Goal: Information Seeking & Learning: Learn about a topic

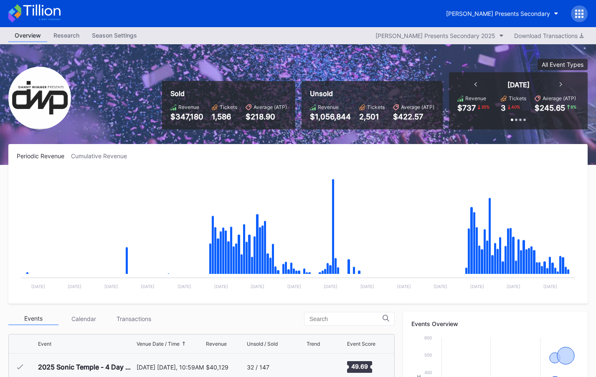
scroll to position [136, 0]
click at [491, 13] on div "[PERSON_NAME] Presents Secondary" at bounding box center [498, 13] width 104 height 7
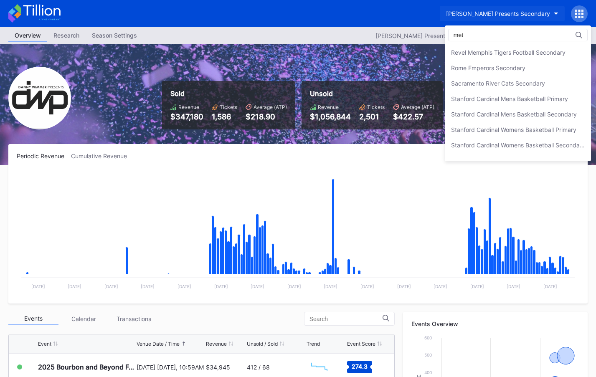
scroll to position [0, 0]
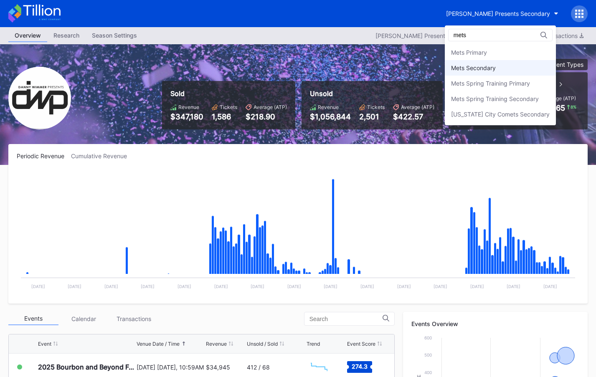
type input "mets"
click at [485, 63] on div "Mets Secondary" at bounding box center [500, 67] width 111 height 15
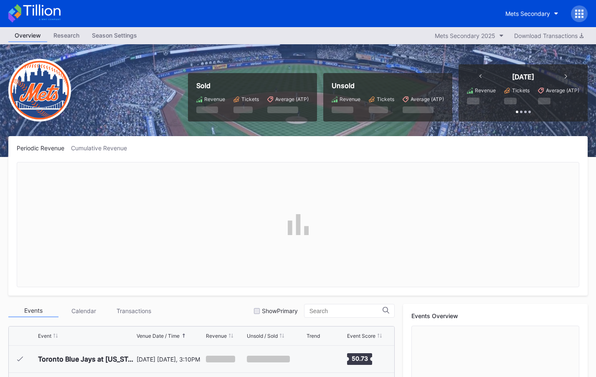
scroll to position [1765, 0]
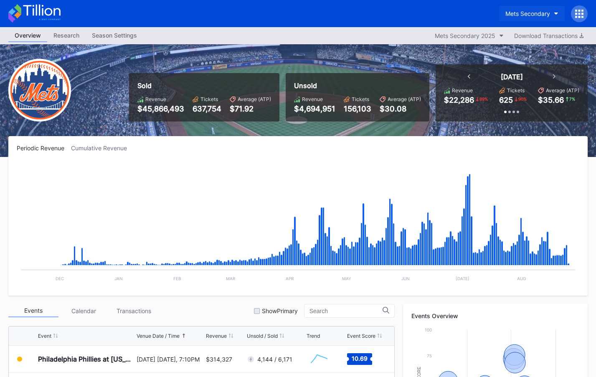
click at [528, 15] on div "Mets Secondary" at bounding box center [527, 13] width 45 height 7
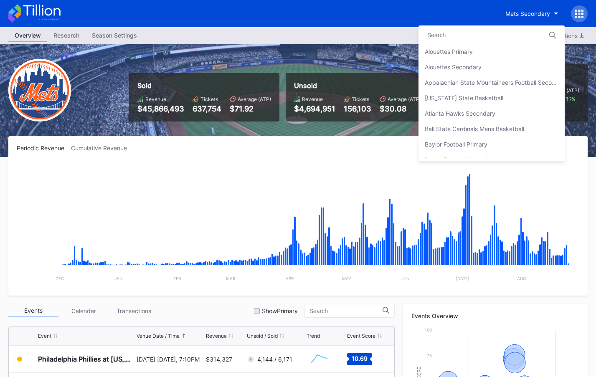
scroll to position [0, 0]
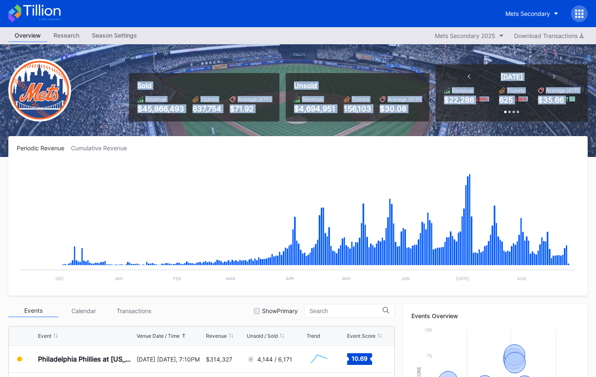
drag, startPoint x: 127, startPoint y: 53, endPoint x: 487, endPoint y: 121, distance: 366.5
click at [487, 121] on div "Sold Revenue $45,866,493 Tickets 637,754 Average (ATP) $71.92 Unsold Revenue $4…" at bounding box center [298, 100] width 596 height 113
click at [487, 121] on div "Today Revenue $22,286 89 % Tickets 625 90 % Average (ATP) $35.66 7 % Past 7 Day…" at bounding box center [512, 92] width 152 height 57
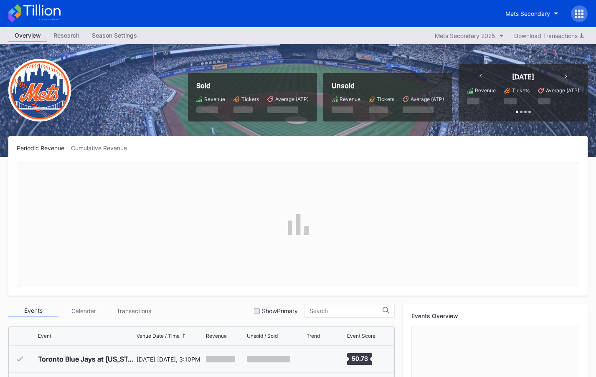
scroll to position [1765, 0]
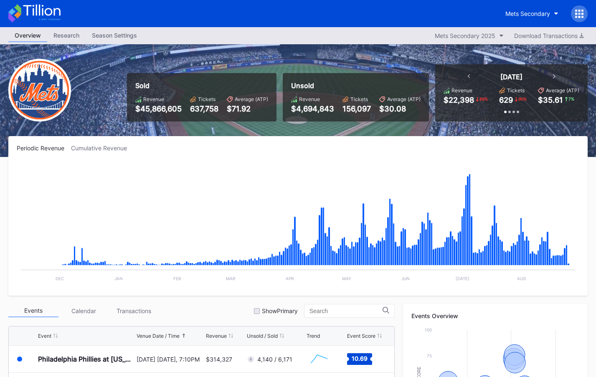
click at [39, 15] on icon at bounding box center [41, 10] width 37 height 11
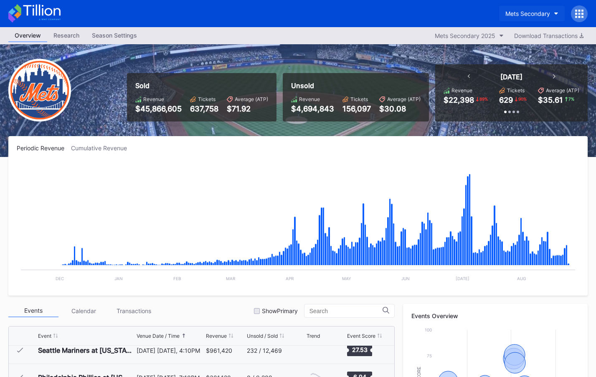
click at [512, 12] on div "Mets Secondary" at bounding box center [527, 13] width 45 height 7
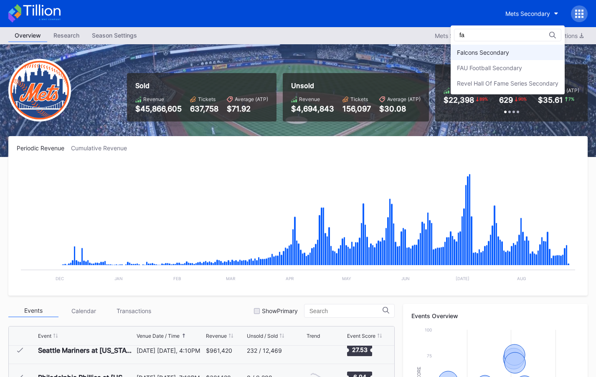
type input "fa"
click at [487, 54] on div "Falcons Secondary" at bounding box center [483, 52] width 52 height 7
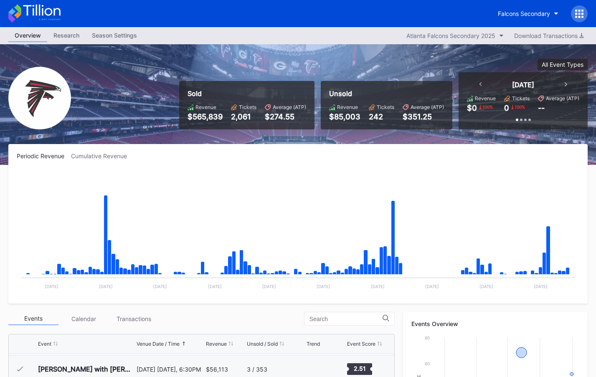
scroll to position [262, 0]
click at [57, 6] on icon at bounding box center [34, 13] width 52 height 18
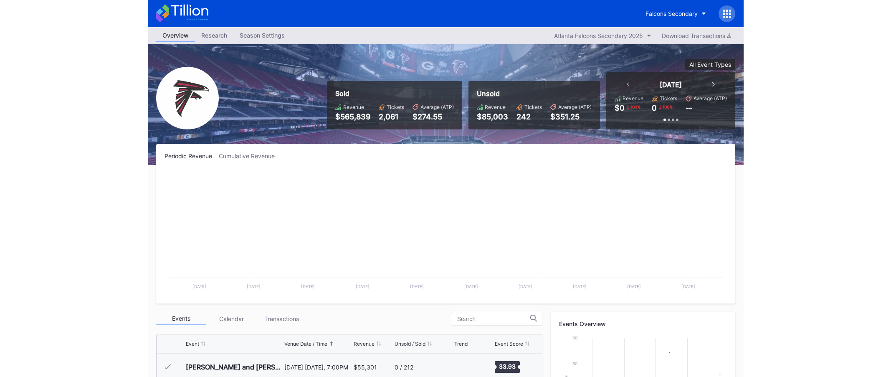
scroll to position [25, 0]
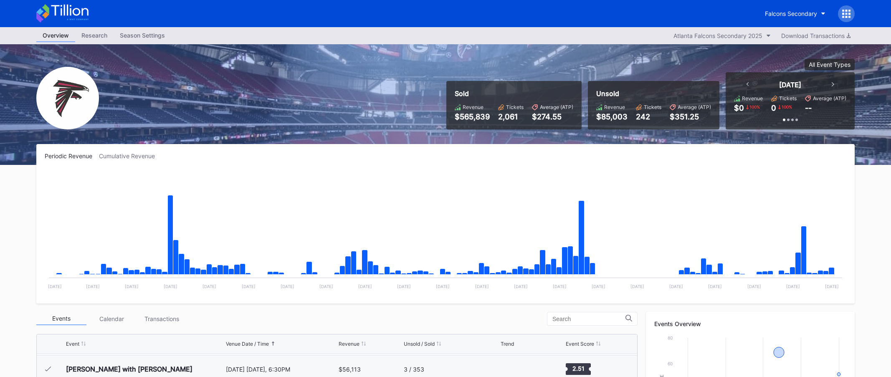
click at [70, 4] on icon at bounding box center [62, 13] width 52 height 18
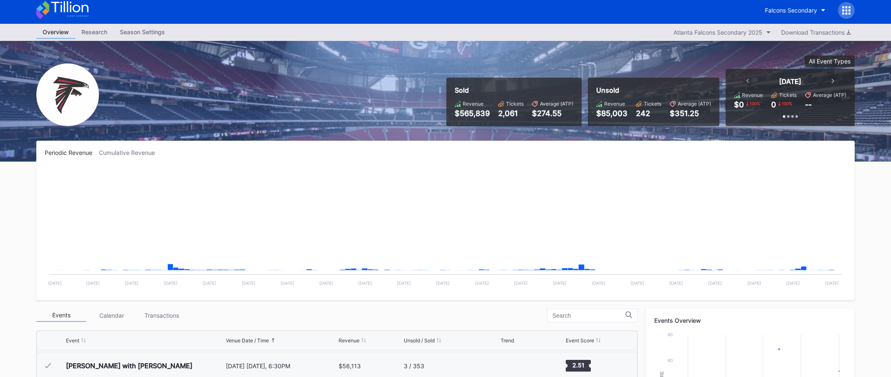
scroll to position [4, 0]
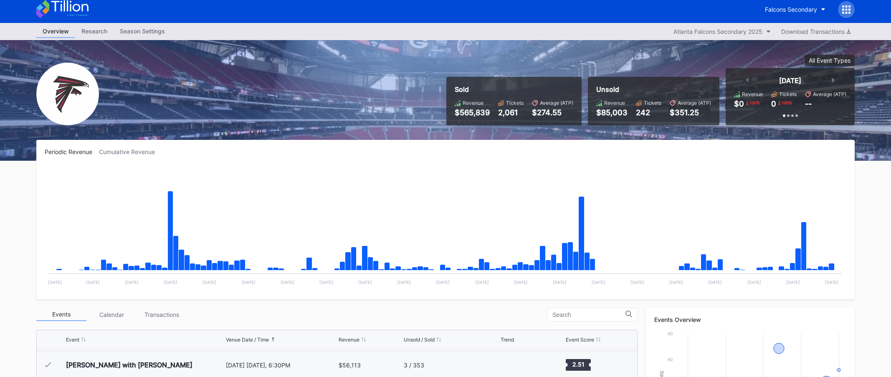
click at [82, 7] on icon at bounding box center [69, 5] width 37 height 11
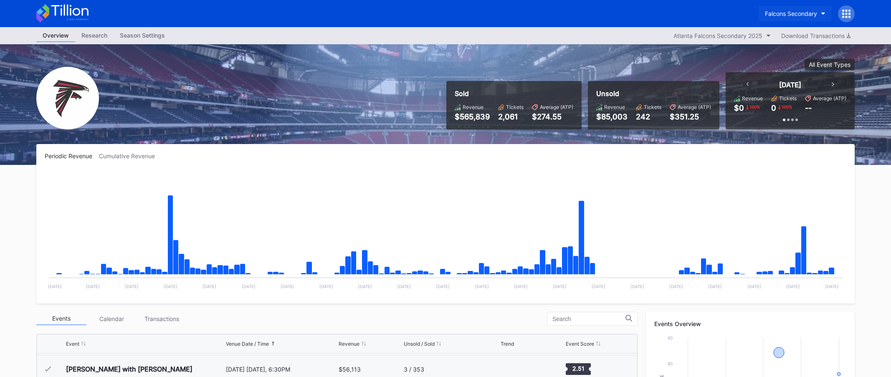
click at [596, 18] on button "Falcons Secondary" at bounding box center [795, 13] width 73 height 15
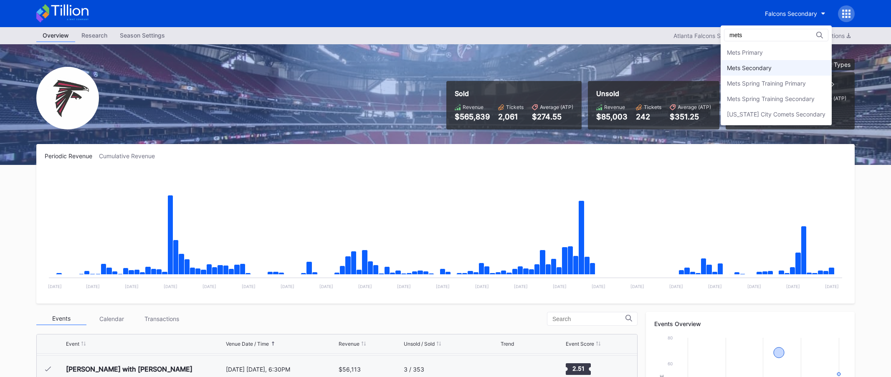
type input "mets"
click at [596, 65] on div "Mets Secondary" at bounding box center [776, 67] width 111 height 15
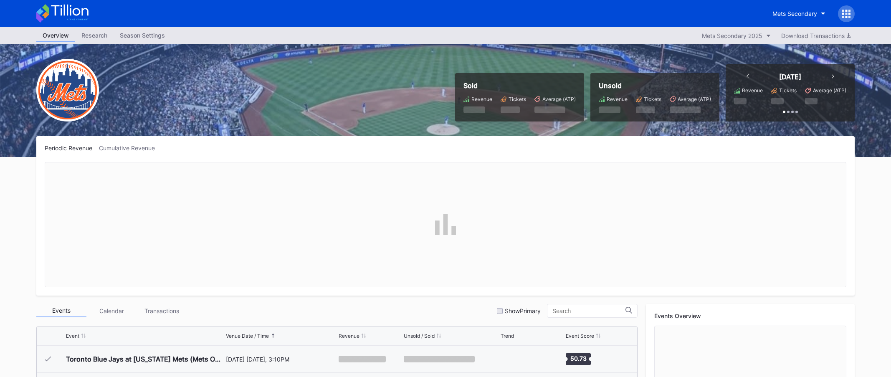
scroll to position [1765, 0]
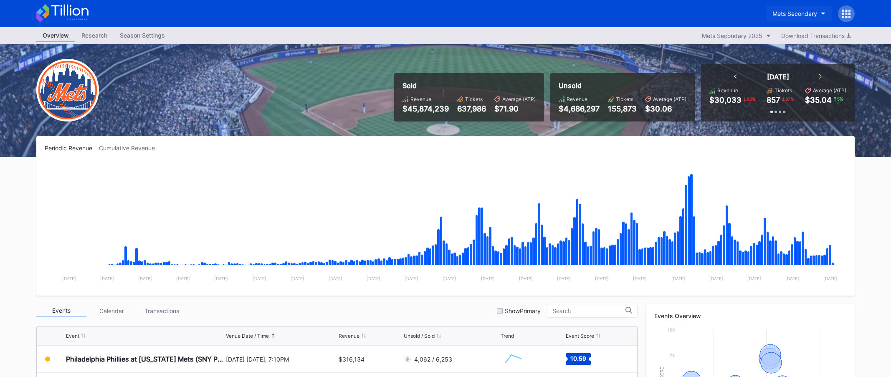
click at [596, 18] on button "Mets Secondary" at bounding box center [799, 13] width 66 height 15
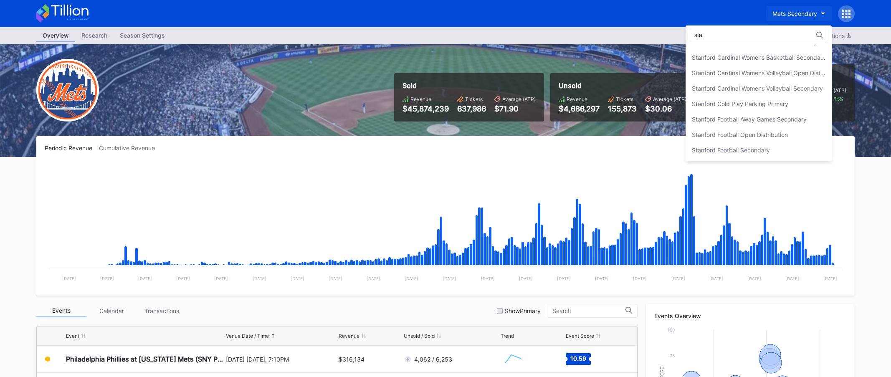
scroll to position [88, 0]
type input "stanford"
click at [596, 137] on div "Stanford Football Open Distribution" at bounding box center [740, 134] width 96 height 7
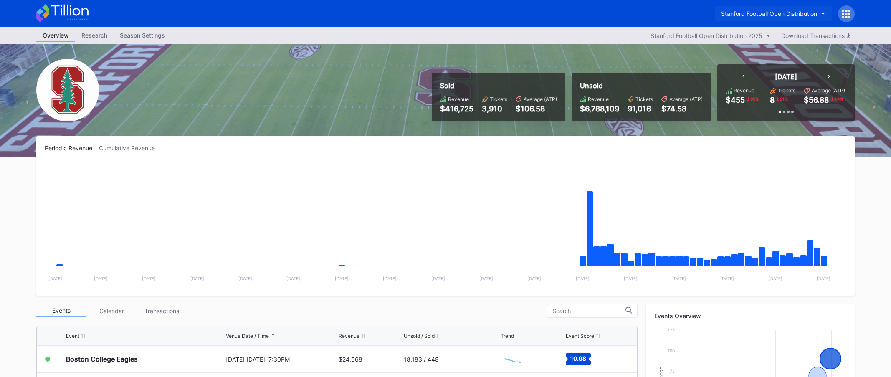
click at [596, 20] on button "Stanford Football Open Distribution" at bounding box center [773, 13] width 117 height 15
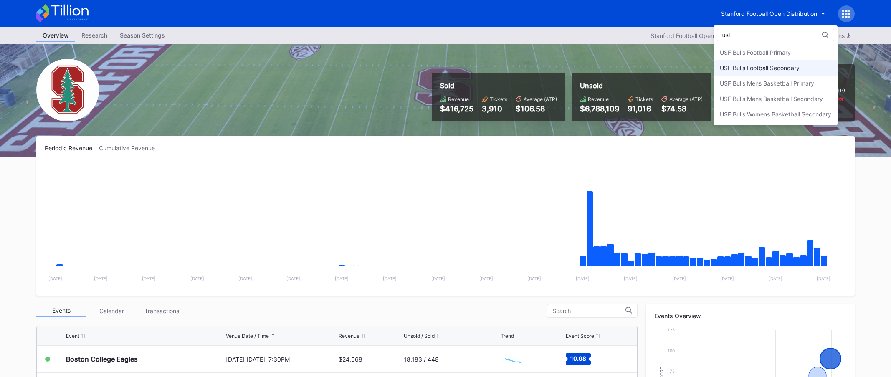
type input "usf"
click at [596, 64] on div "USF Bulls Football Secondary" at bounding box center [760, 67] width 80 height 7
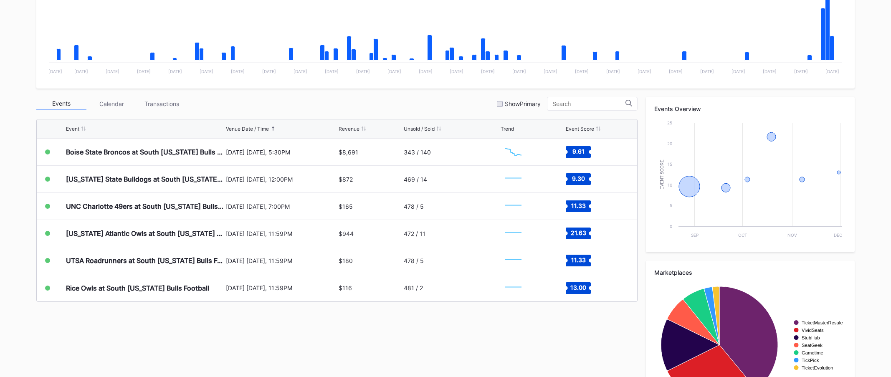
scroll to position [209, 0]
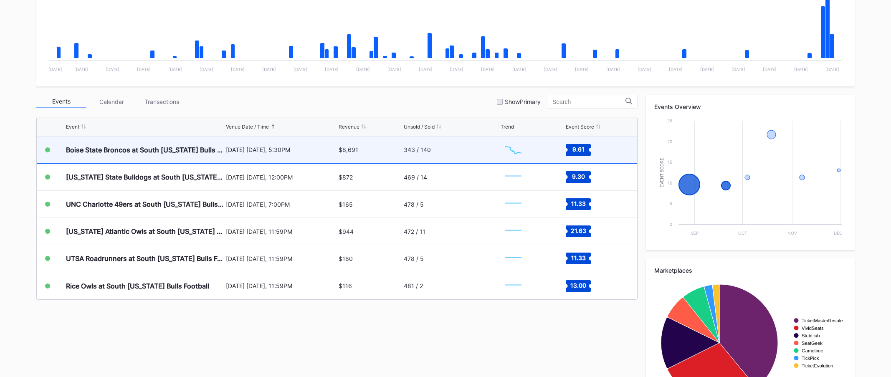
click at [483, 155] on div "343 / 140" at bounding box center [451, 150] width 95 height 26
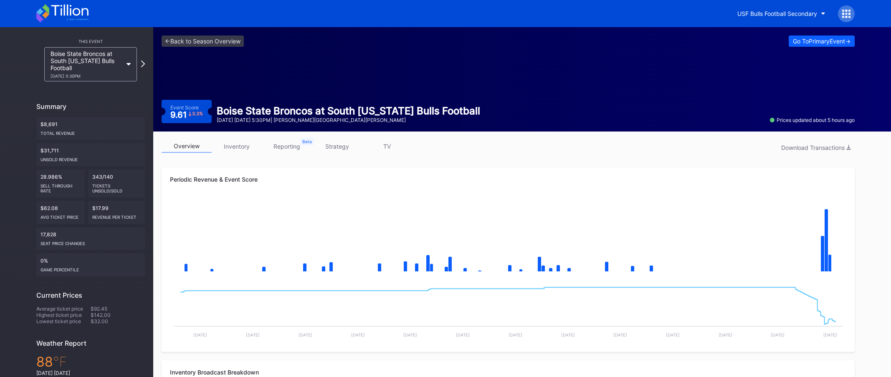
click at [174, 80] on div "<- Back to Season Overview Go To Primary Event -> Event Score 9.61 3.3 % Boise …" at bounding box center [508, 79] width 710 height 104
click at [793, 38] on div "Go To Primary Event ->" at bounding box center [822, 41] width 58 height 7
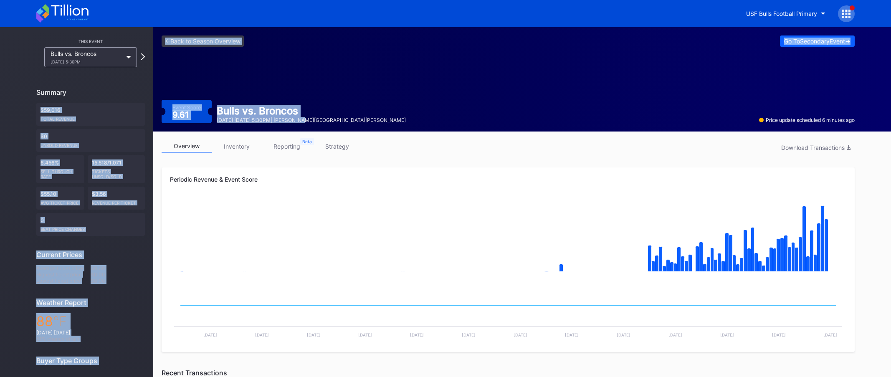
drag, startPoint x: 150, startPoint y: 93, endPoint x: 328, endPoint y: 122, distance: 180.7
click at [317, 122] on div "This Event Bulls vs. Broncos [DATE] 5:30PM Summary $59,016 Total Revenue $0 Uns…" at bounding box center [445, 325] width 891 height 597
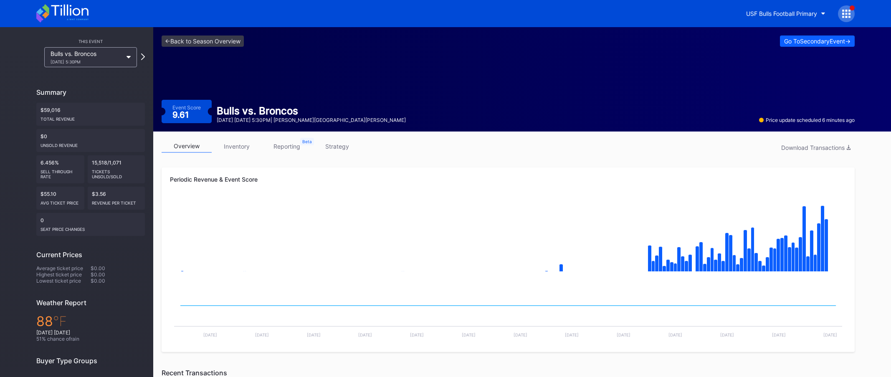
drag, startPoint x: 329, startPoint y: 122, endPoint x: 346, endPoint y: 123, distance: 17.5
click at [329, 122] on div "[DATE] [DATE] 5:30PM | [PERSON_NAME][GEOGRAPHIC_DATA][PERSON_NAME]" at bounding box center [311, 120] width 189 height 6
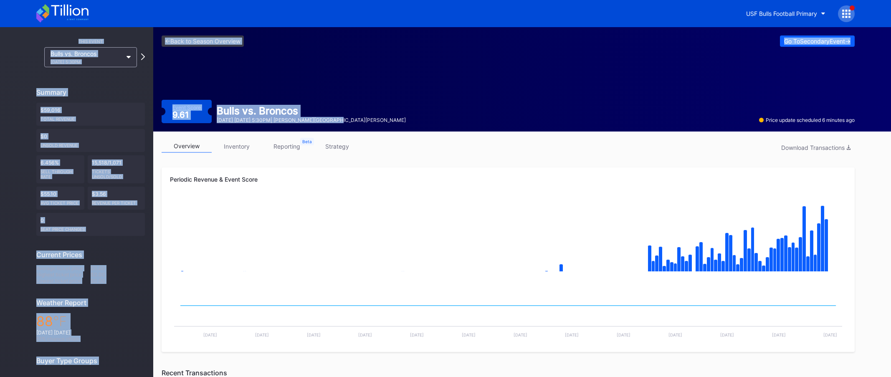
drag, startPoint x: 357, startPoint y: 122, endPoint x: 49, endPoint y: 43, distance: 317.4
click at [49, 43] on div "This Event Bulls vs. Broncos [DATE] 5:30PM Summary $59,016 Total Revenue $0 Uns…" at bounding box center [445, 325] width 891 height 597
click at [246, 84] on div "<- Back to Season Overview Go To Secondary Event -> Event Score 9.61 Bulls vs. …" at bounding box center [508, 79] width 710 height 104
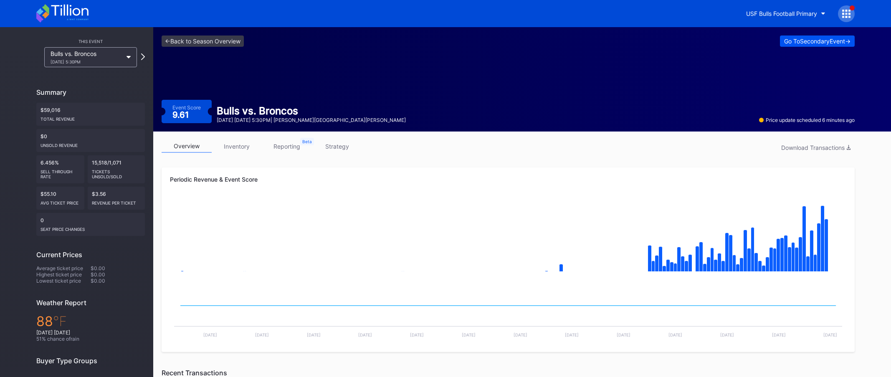
click at [810, 44] on div "Go To Secondary Event ->" at bounding box center [817, 41] width 66 height 7
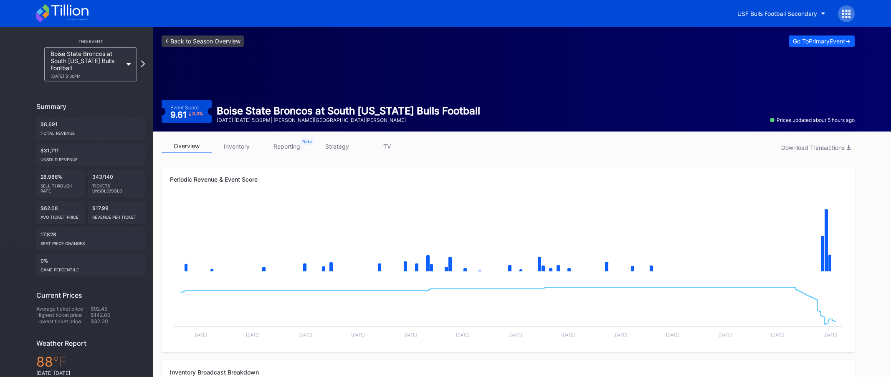
click at [222, 43] on link "<- Back to Season Overview" at bounding box center [203, 41] width 82 height 11
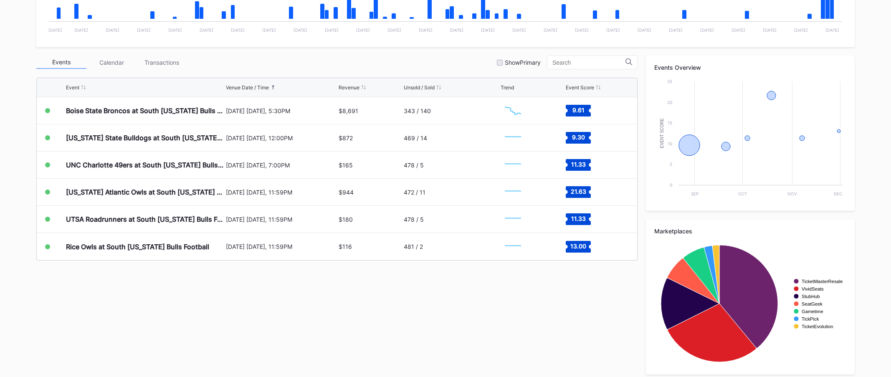
scroll to position [254, 0]
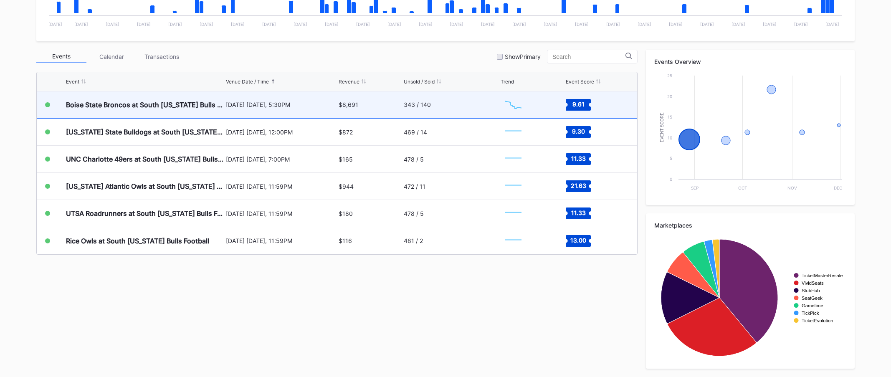
click at [429, 105] on div "343 / 140" at bounding box center [417, 104] width 27 height 7
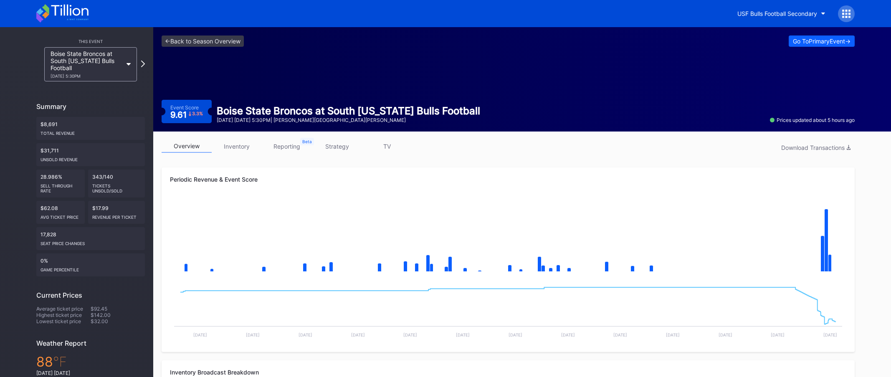
click at [843, 19] on div at bounding box center [846, 13] width 17 height 17
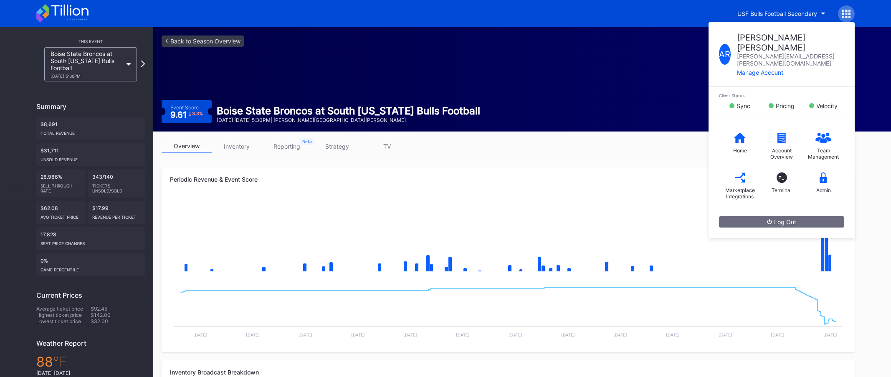
click at [352, 79] on div "<- Back to Season Overview Go To Primary Event -> Event Score 9.61 3.3 % Boise …" at bounding box center [508, 79] width 710 height 104
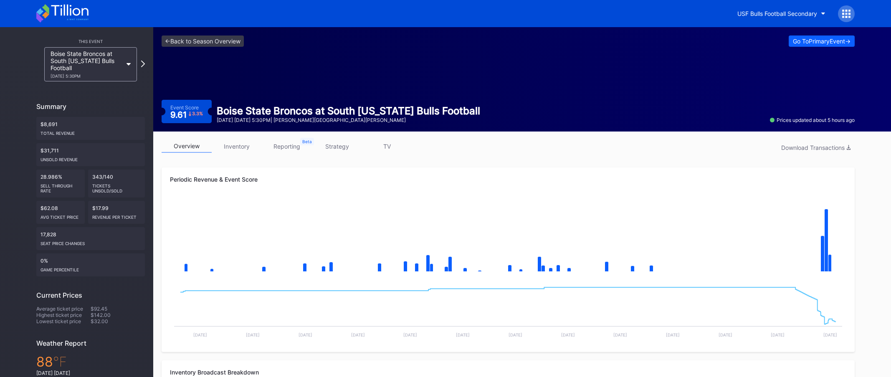
click at [287, 67] on div "<- Back to Season Overview Go To Primary Event -> Event Score 9.61 3.3 % Boise …" at bounding box center [508, 79] width 710 height 104
click at [239, 46] on link "<- Back to Season Overview" at bounding box center [203, 41] width 82 height 11
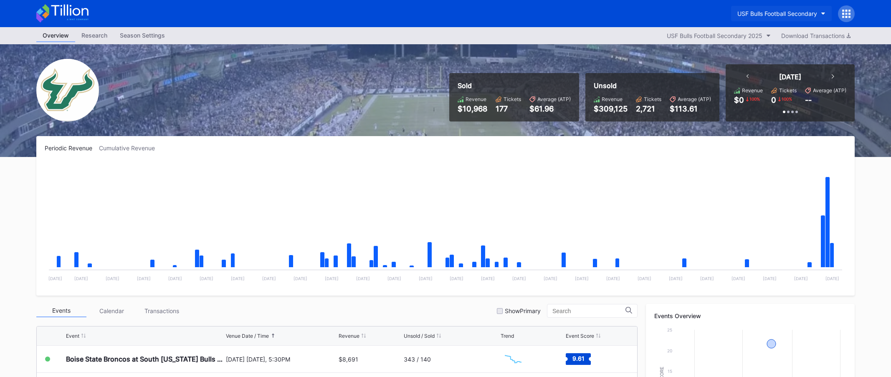
click at [763, 13] on div "USF Bulls Football Secondary" at bounding box center [778, 13] width 80 height 7
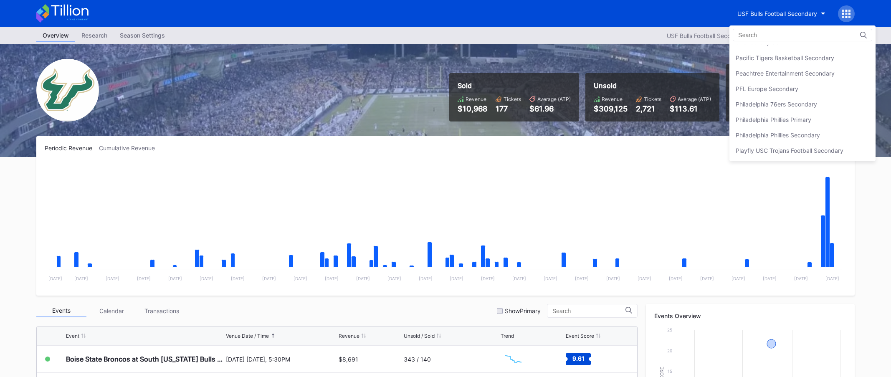
scroll to position [1768, 0]
click at [780, 108] on div "Philadelphia 76ers Secondary" at bounding box center [776, 107] width 81 height 7
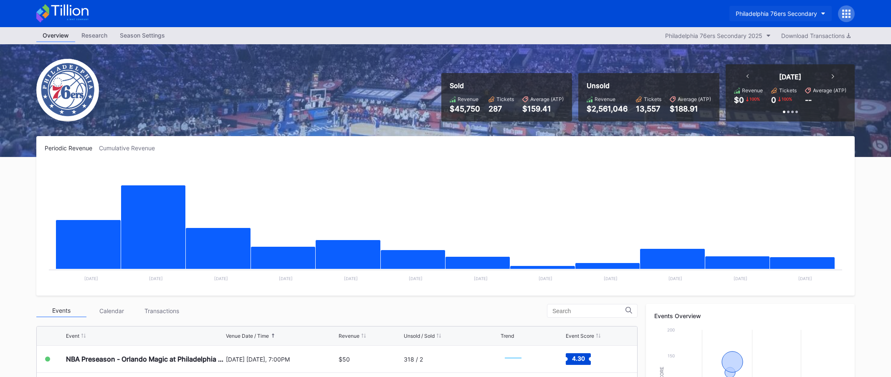
click at [771, 10] on div "Philadelphia 76ers Secondary" at bounding box center [776, 13] width 81 height 7
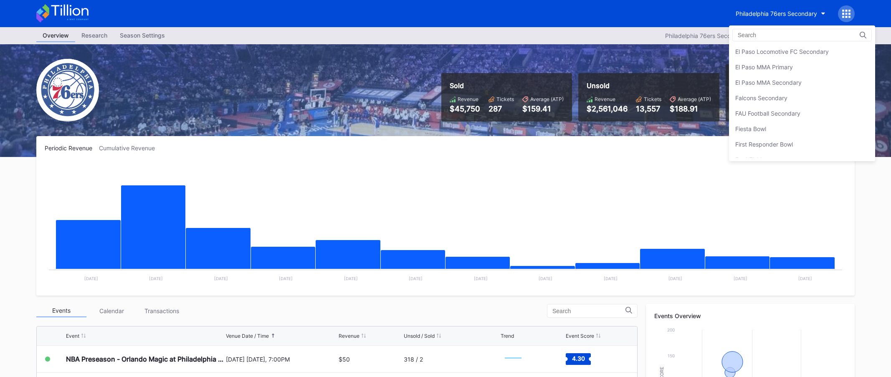
scroll to position [830, 0]
click at [773, 132] on div "Fiesta Bowl" at bounding box center [802, 134] width 146 height 15
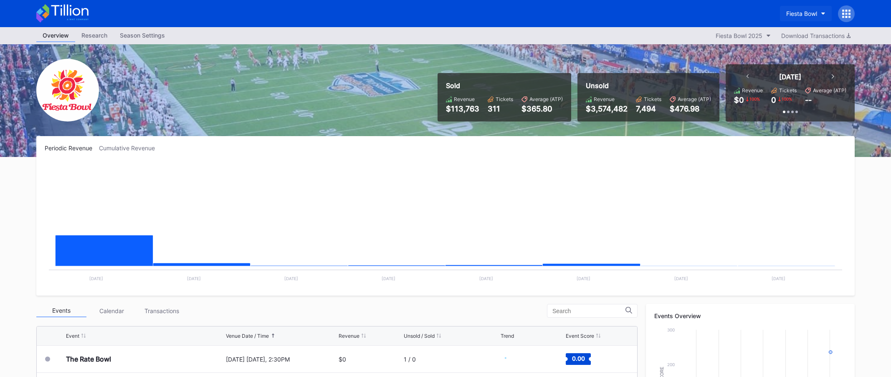
click at [796, 13] on div "Fiesta Bowl" at bounding box center [802, 13] width 31 height 7
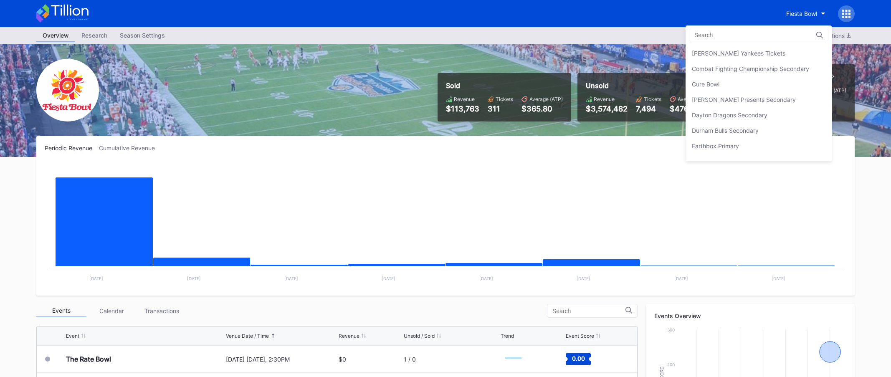
scroll to position [553, 0]
click at [777, 95] on div "[PERSON_NAME] Presents Secondary" at bounding box center [759, 101] width 146 height 15
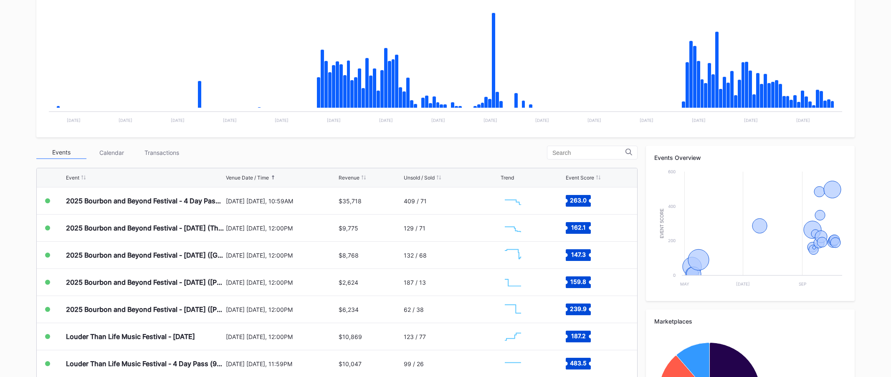
scroll to position [262, 0]
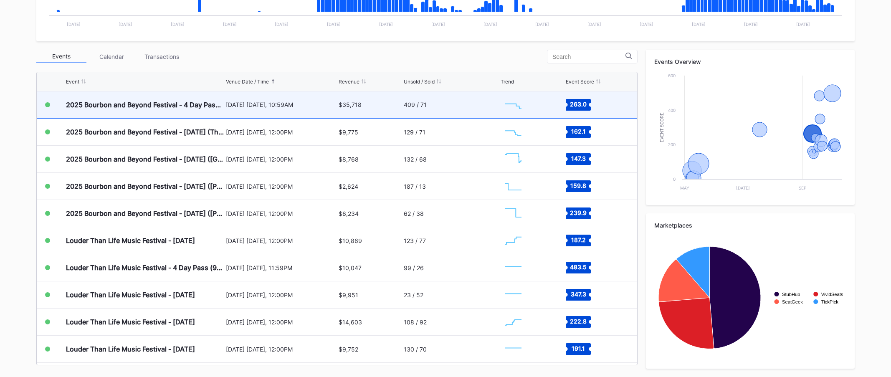
click at [465, 109] on div "409 / 71" at bounding box center [451, 104] width 95 height 26
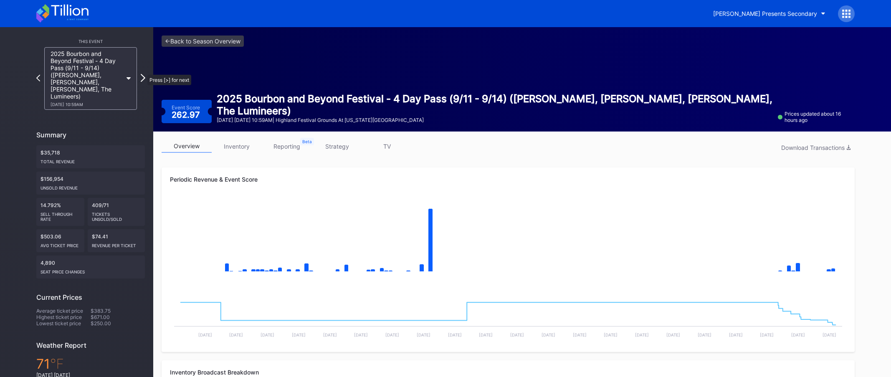
click at [143, 74] on icon at bounding box center [143, 78] width 5 height 8
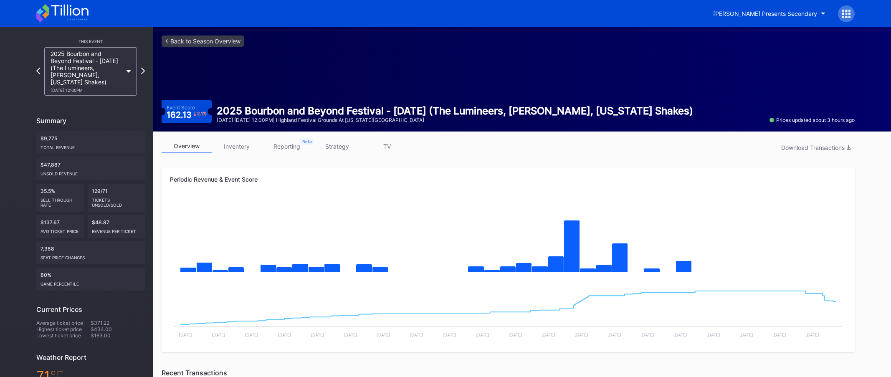
click at [143, 71] on icon at bounding box center [143, 71] width 4 height 7
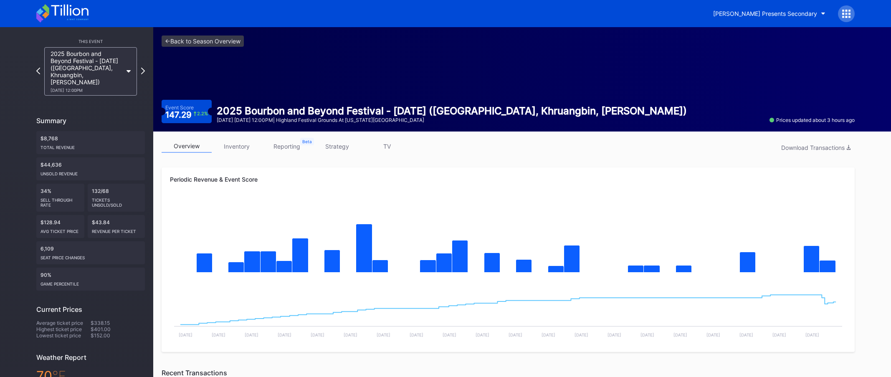
click at [143, 71] on icon at bounding box center [143, 71] width 4 height 7
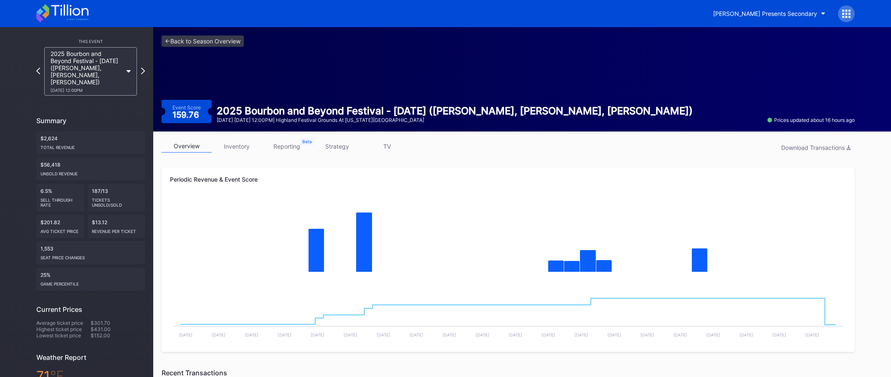
click at [143, 71] on icon at bounding box center [143, 71] width 4 height 7
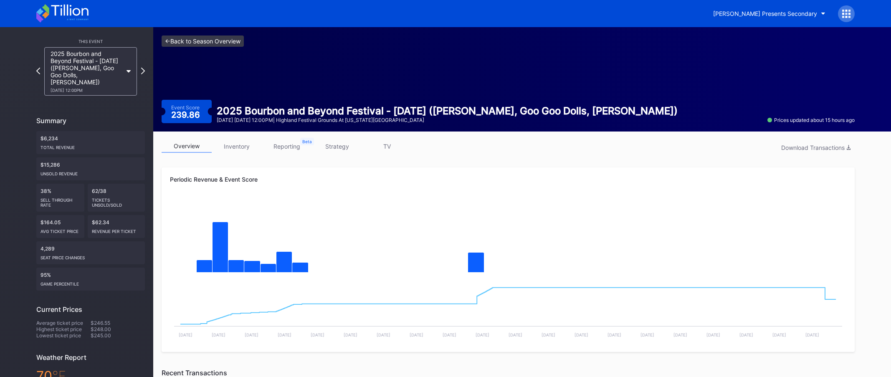
click at [238, 42] on link "<- Back to Season Overview" at bounding box center [203, 41] width 82 height 11
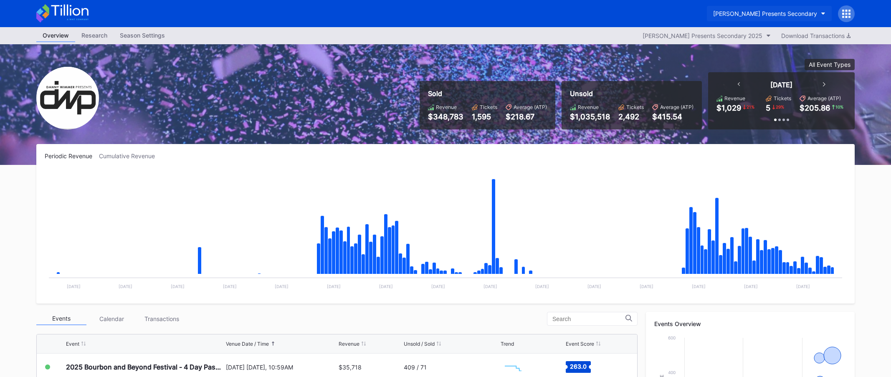
click at [760, 17] on div "[PERSON_NAME] Presents Secondary" at bounding box center [765, 13] width 104 height 7
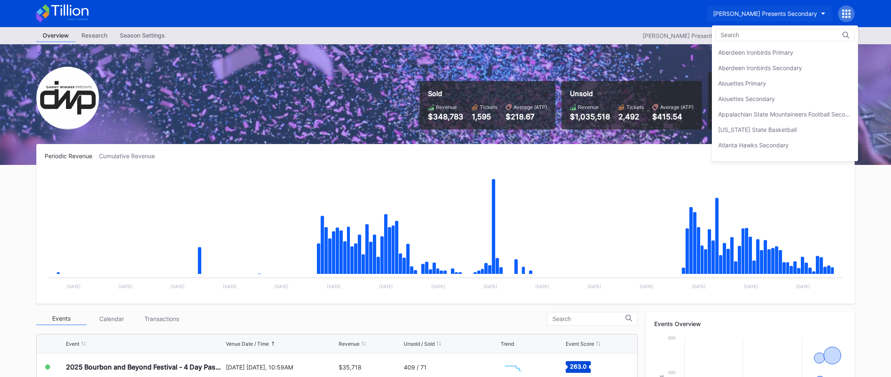
scroll to position [603, 0]
click at [766, 73] on div "Dayton Dragons Secondary" at bounding box center [785, 67] width 146 height 15
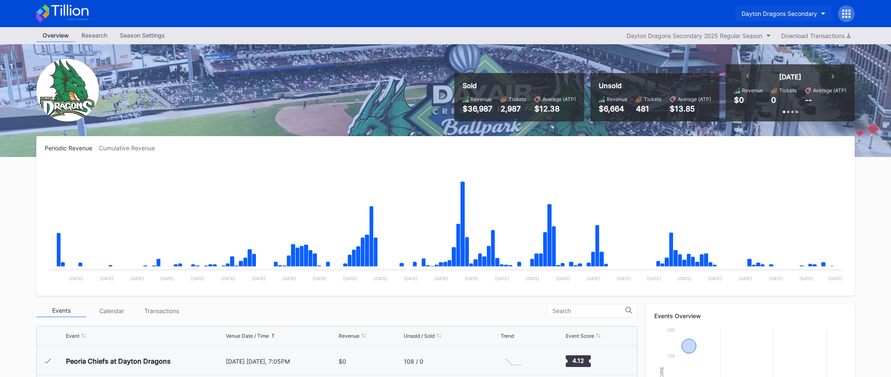
click at [787, 11] on div "Dayton Dragons Secondary" at bounding box center [780, 13] width 76 height 7
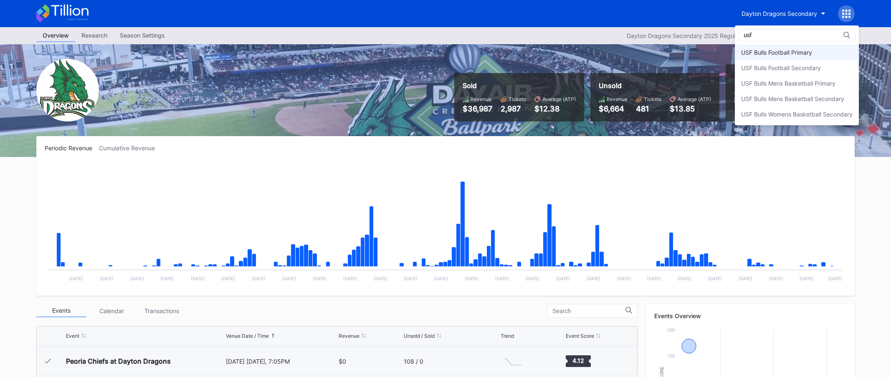
type input "usf"
click at [788, 55] on div "USF Bulls Football Primary" at bounding box center [776, 52] width 71 height 7
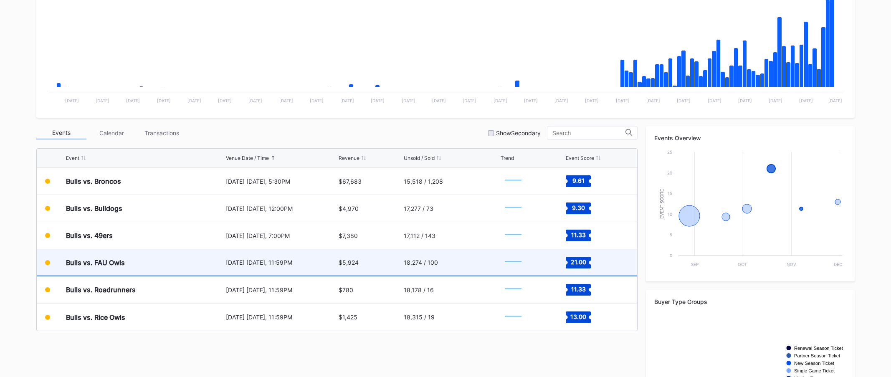
scroll to position [177, 0]
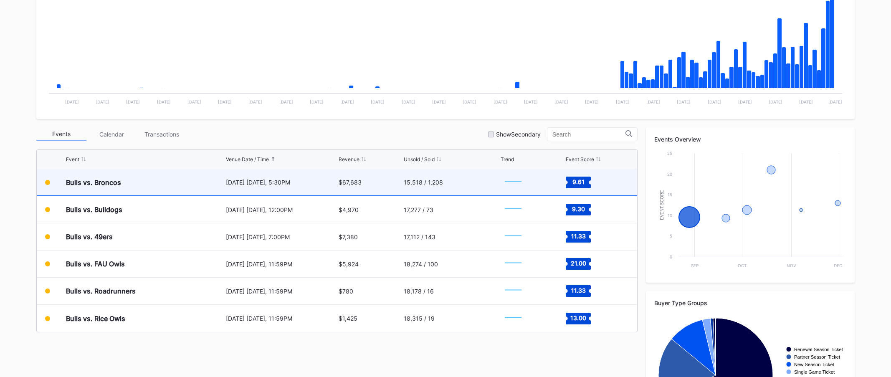
click at [433, 186] on div "15,518 / 1,208" at bounding box center [451, 182] width 95 height 26
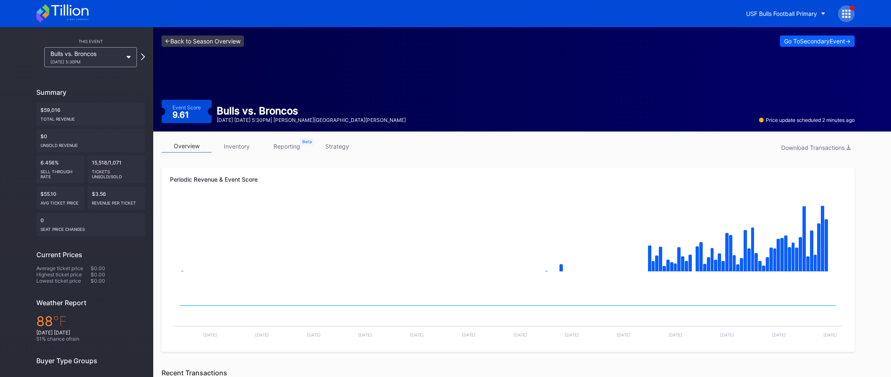
click at [223, 41] on link "<- Back to Season Overview" at bounding box center [203, 41] width 82 height 11
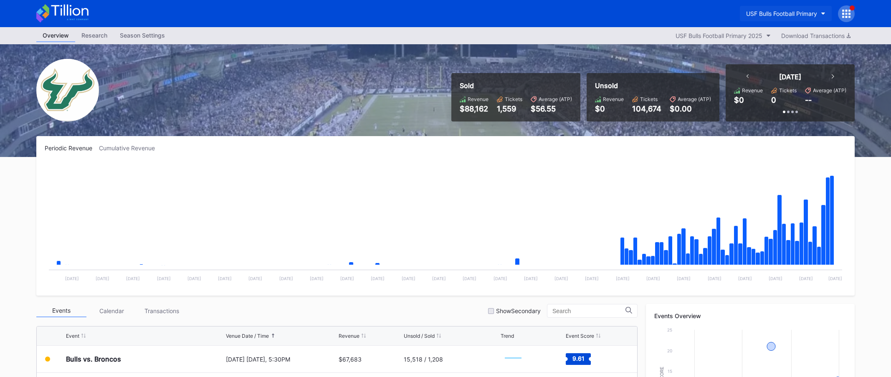
click at [779, 8] on button "USF Bulls Football Primary" at bounding box center [786, 13] width 92 height 15
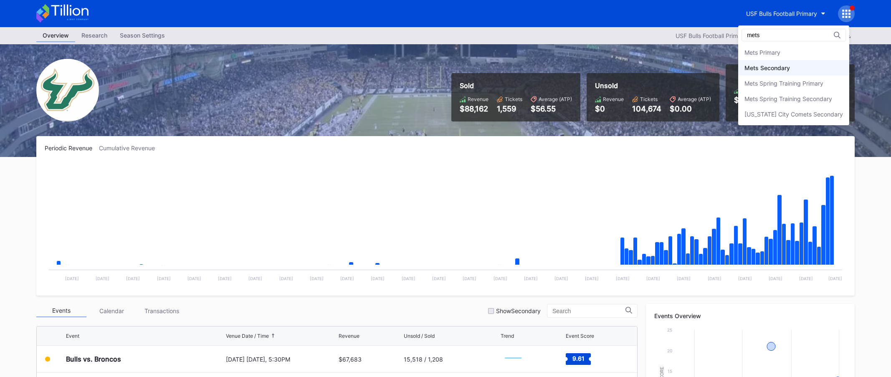
type input "mets"
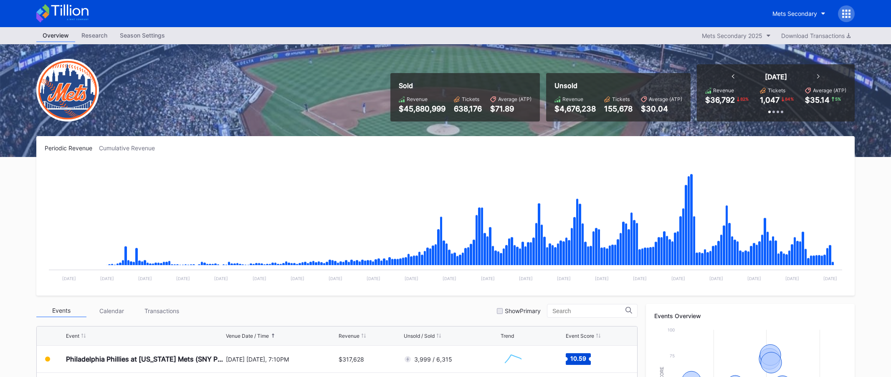
click at [59, 19] on icon at bounding box center [62, 13] width 52 height 18
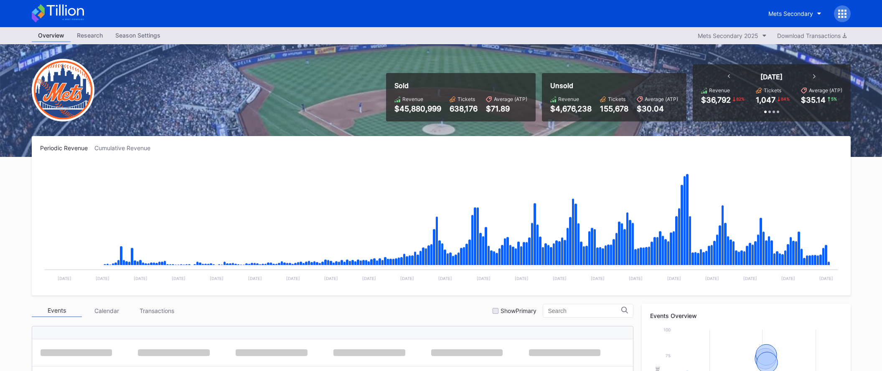
click at [68, 17] on icon at bounding box center [58, 13] width 52 height 18
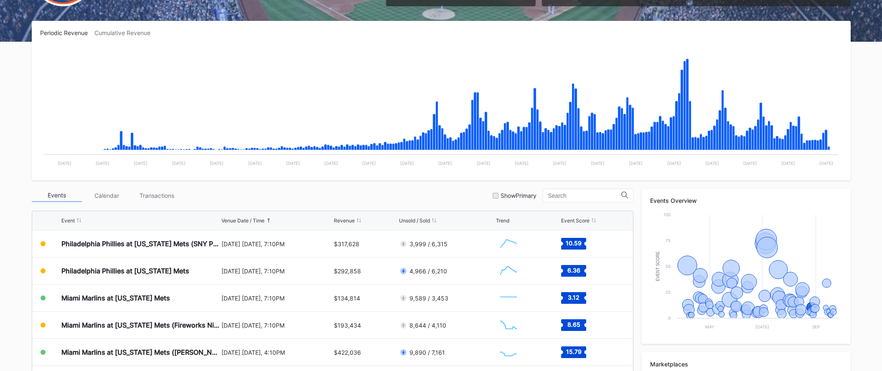
scroll to position [194, 0]
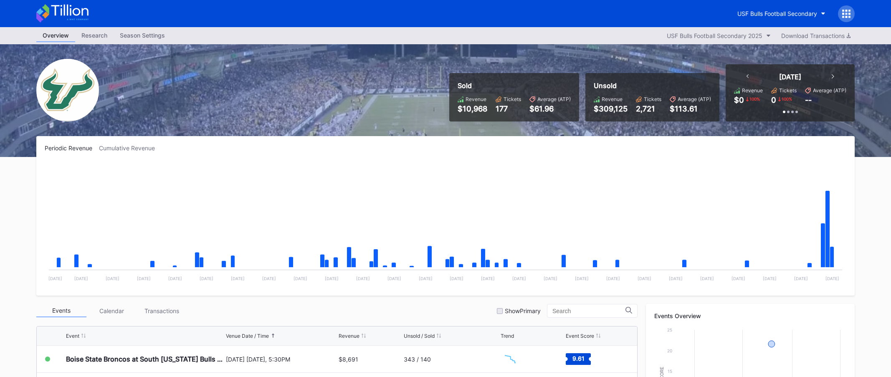
scroll to position [2, 0]
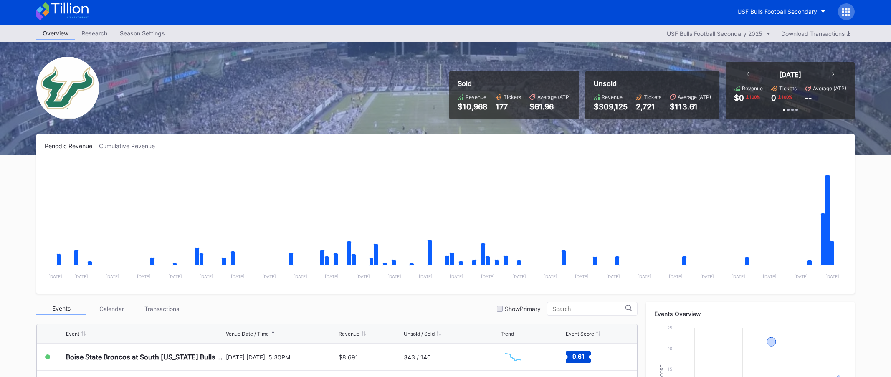
click at [847, 13] on icon at bounding box center [846, 12] width 8 height 8
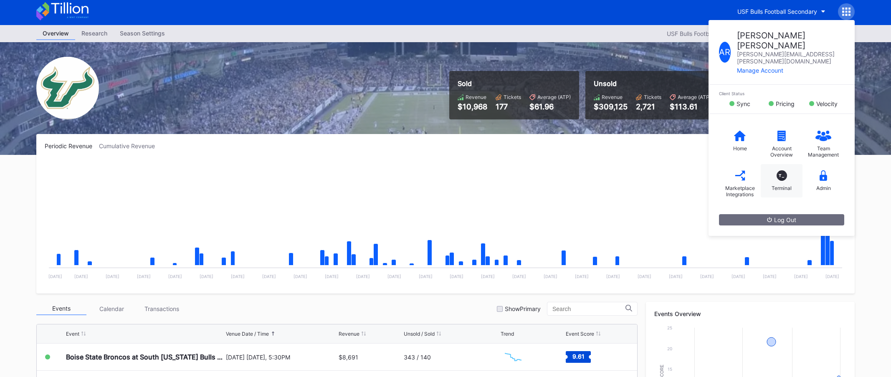
click at [780, 164] on div "T_ Terminal" at bounding box center [782, 180] width 42 height 33
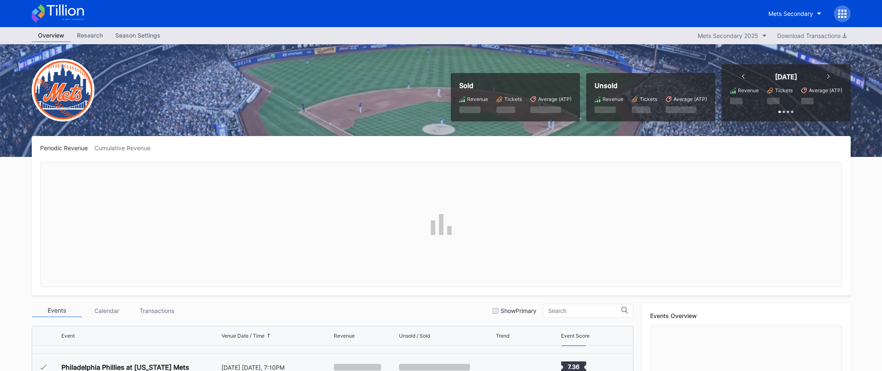
scroll to position [1765, 0]
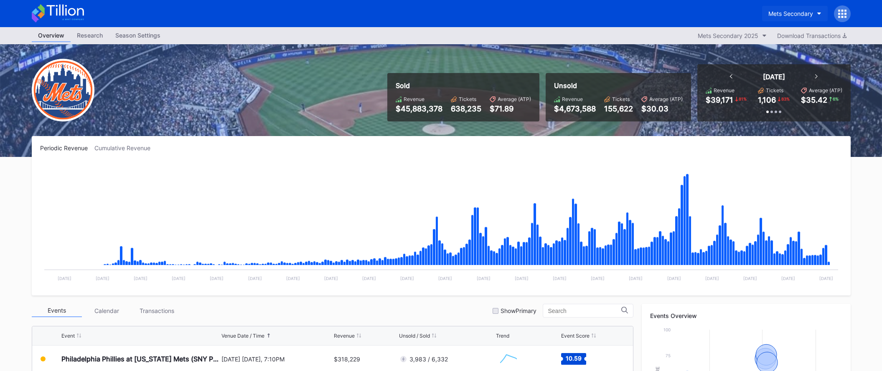
click at [783, 14] on div "Mets Secondary" at bounding box center [790, 13] width 45 height 7
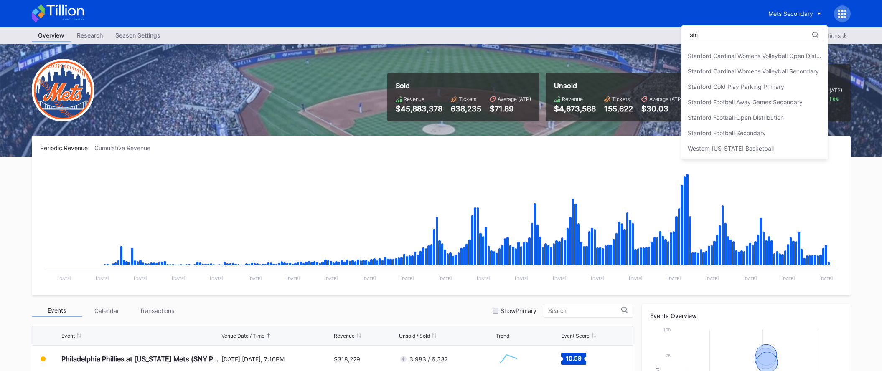
scroll to position [0, 0]
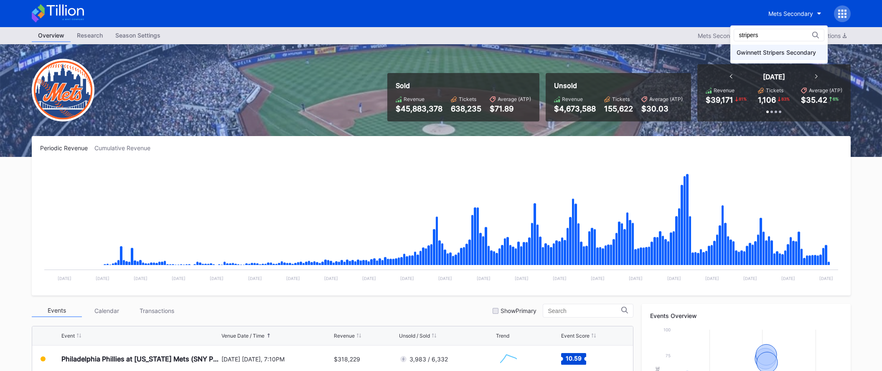
type input "stripers"
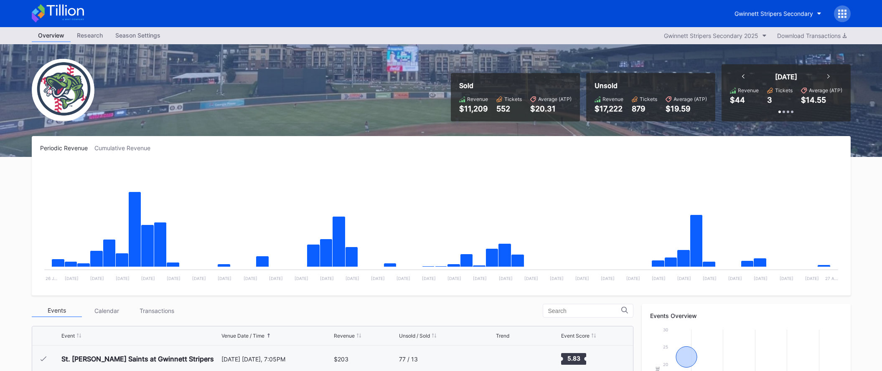
scroll to position [541, 0]
click at [202, 31] on div "Overview Research Season Settings Gwinnett Stripers Secondary 2025 Download Tra…" at bounding box center [440, 35] width 835 height 17
click at [62, 13] on icon at bounding box center [58, 13] width 52 height 18
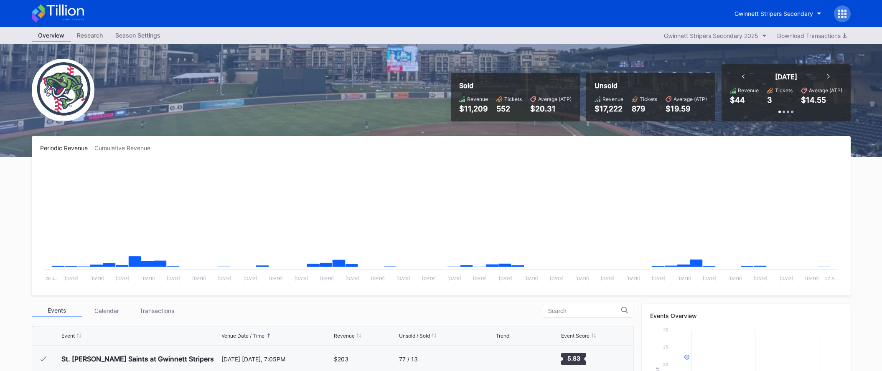
scroll to position [541, 0]
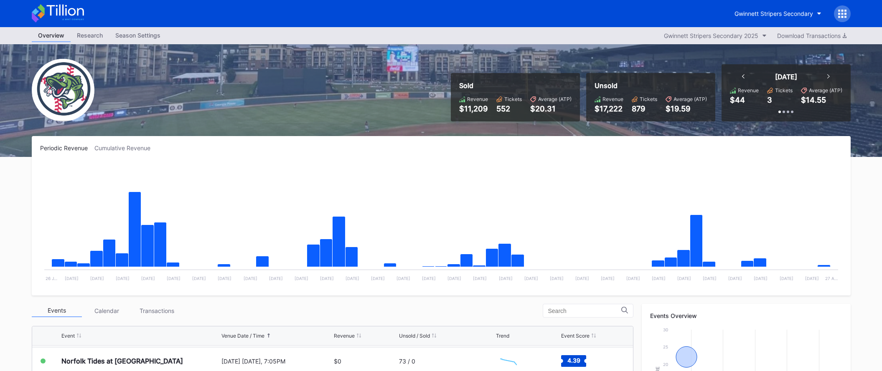
click at [94, 98] on div "Sold Revenue $11,209 Tickets 552 Average (ATP) $20.31 Unsold Revenue $17,222 Ti…" at bounding box center [440, 100] width 835 height 113
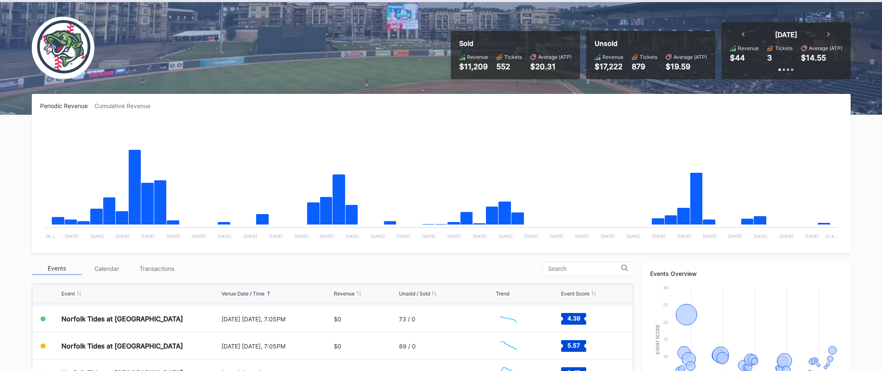
scroll to position [0, 0]
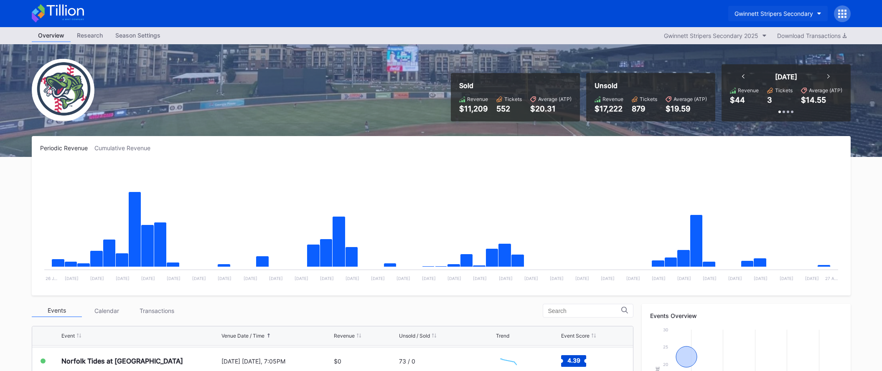
click at [794, 11] on div "Gwinnett Stripers Secondary" at bounding box center [773, 13] width 79 height 7
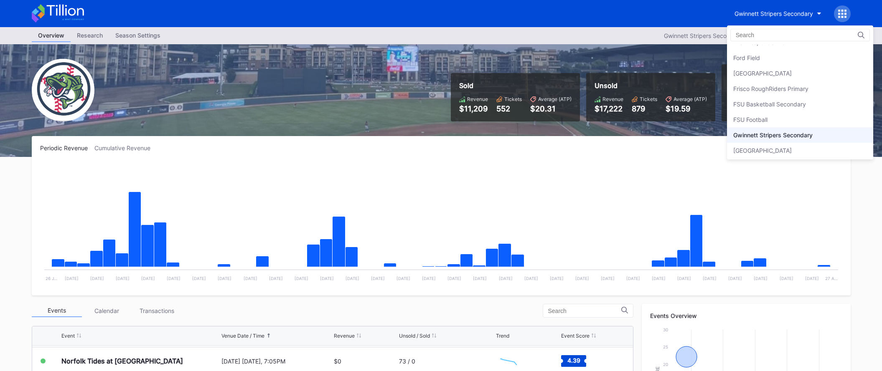
scroll to position [927, 0]
click at [774, 97] on div "Frisco RoughRiders Primary" at bounding box center [770, 98] width 75 height 7
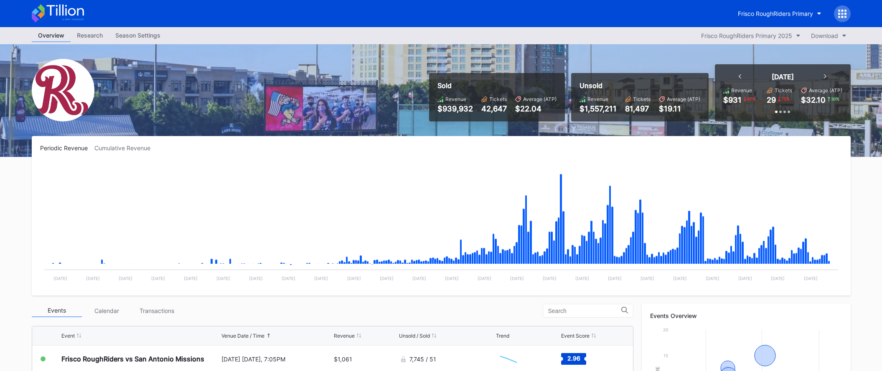
click at [70, 19] on icon at bounding box center [58, 13] width 52 height 18
click at [72, 16] on icon at bounding box center [58, 13] width 52 height 18
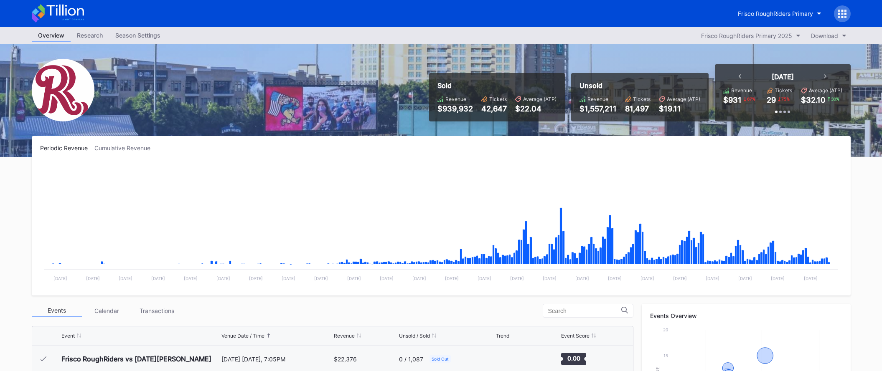
scroll to position [1548, 0]
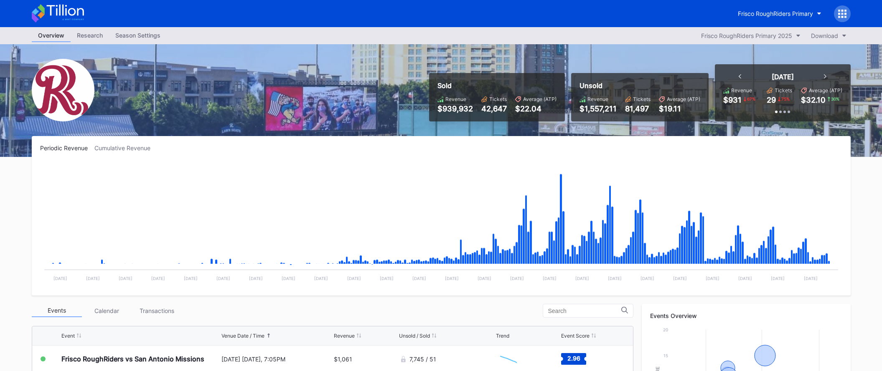
click at [67, 20] on icon at bounding box center [58, 13] width 52 height 18
click at [175, 91] on div "Sold Revenue $939,932 Tickets 42,647 Average (ATP) $22.04 Unsold Revenue $1,557…" at bounding box center [440, 100] width 835 height 113
click at [162, 88] on div "Sold Revenue $939,932 Tickets 42,647 Average (ATP) $22.04 Unsold Revenue $1,557…" at bounding box center [440, 100] width 835 height 113
click at [779, 8] on button "Frisco RoughRiders Primary" at bounding box center [779, 13] width 96 height 15
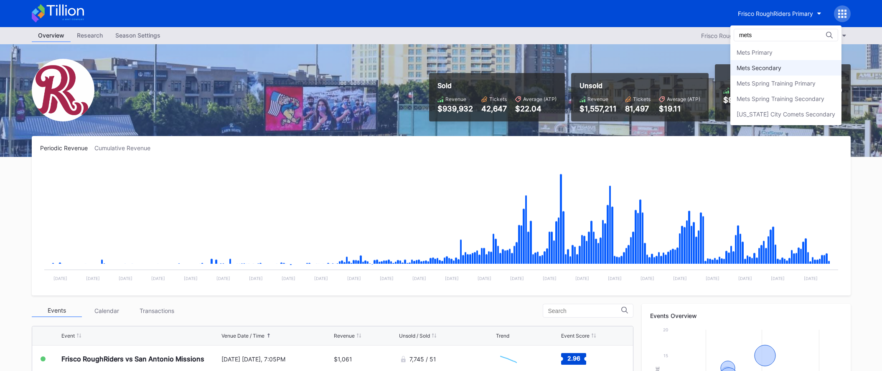
type input "mets"
click at [808, 66] on div "Mets Secondary" at bounding box center [785, 67] width 111 height 15
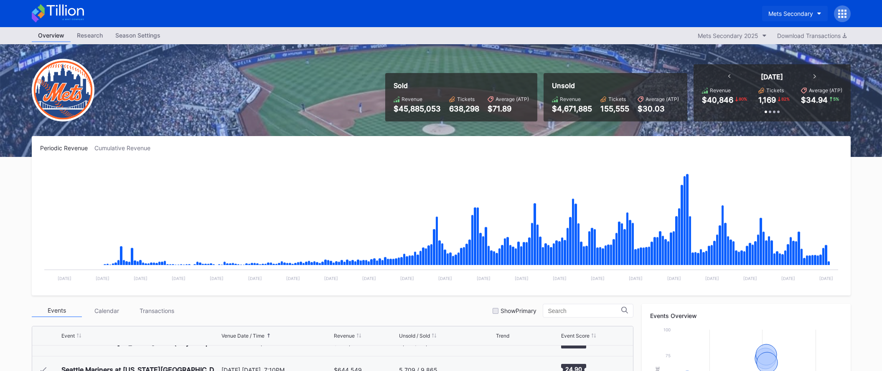
click at [794, 15] on div "Mets Secondary" at bounding box center [790, 13] width 45 height 7
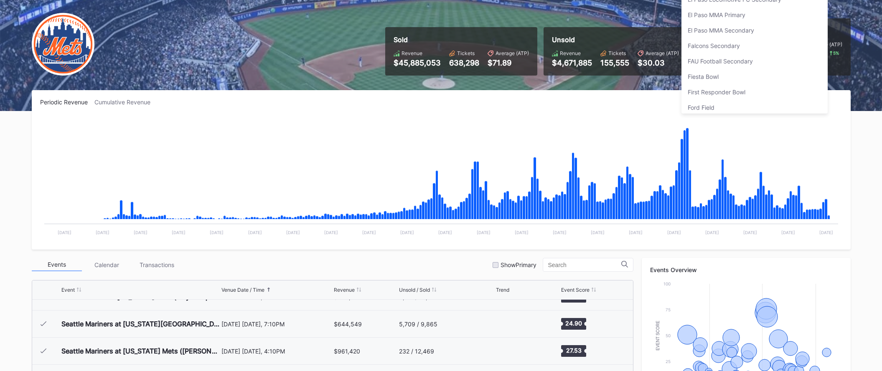
scroll to position [836, 0]
click at [733, 80] on div "Fiesta Bowl" at bounding box center [754, 82] width 146 height 15
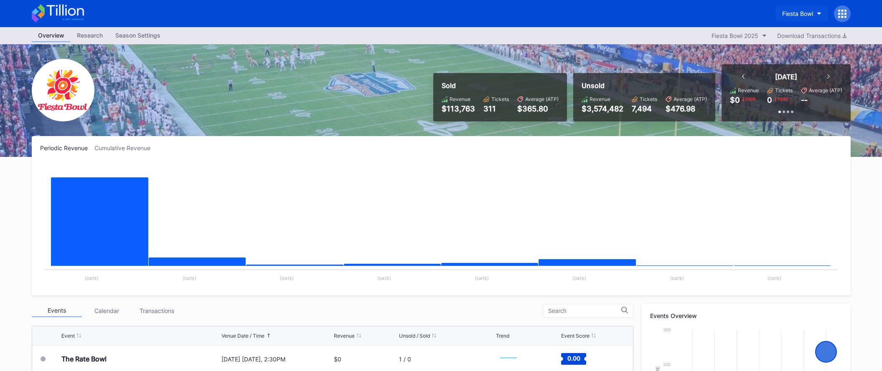
click at [790, 10] on div "Fiesta Bowl" at bounding box center [797, 13] width 31 height 7
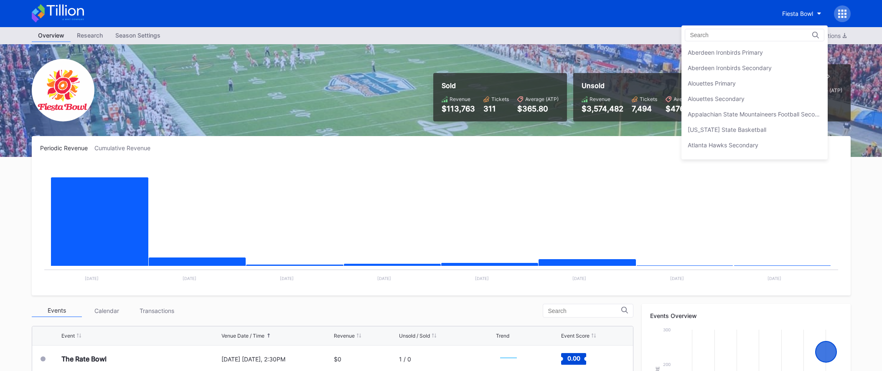
scroll to position [912, 0]
click at [746, 98] on div "Fredericksburg Nationals Primary" at bounding box center [717, 98] width 58 height 7
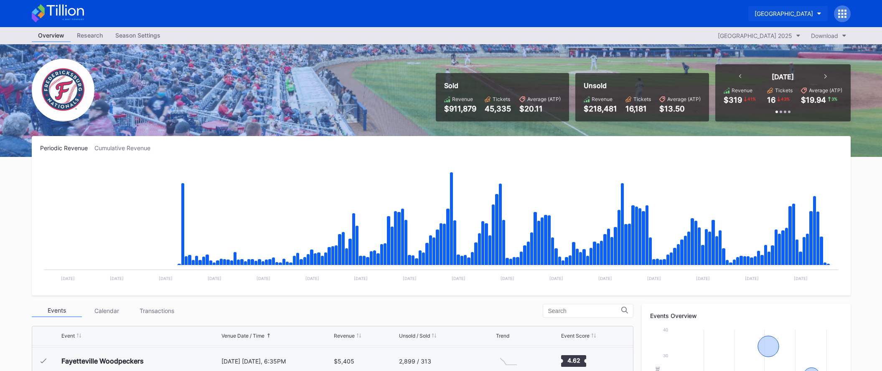
click at [754, 16] on div "Fredericksburg Nationals Primary" at bounding box center [783, 13] width 58 height 7
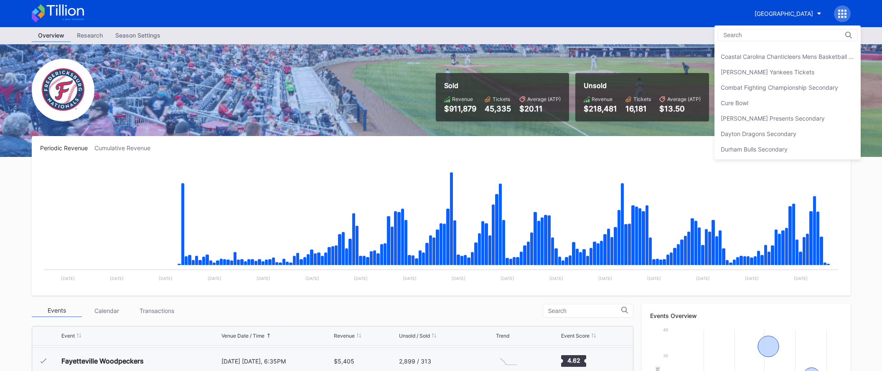
scroll to position [535, 0]
click at [751, 114] on div "Danny Wimmer Presents Secondary" at bounding box center [787, 119] width 146 height 15
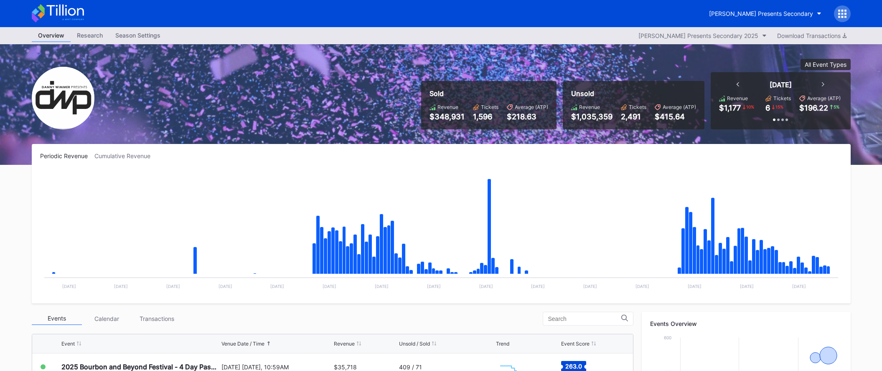
scroll to position [268, 0]
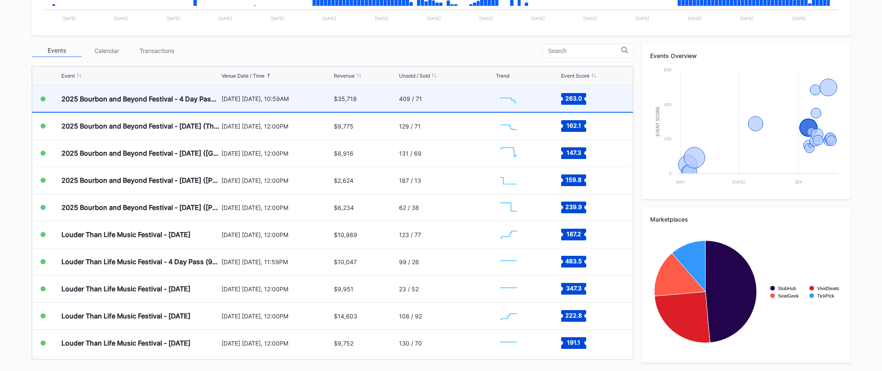
click at [361, 104] on div "$35,718" at bounding box center [365, 99] width 63 height 26
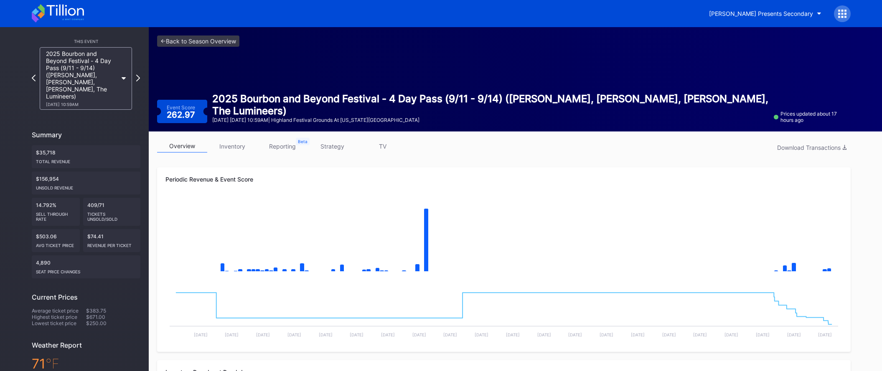
click at [212, 31] on div "<- Back to Season Overview Event Score 262.97 2025 Bourbon and Beyond Festival …" at bounding box center [504, 79] width 710 height 104
click at [212, 34] on div "<- Back to Season Overview Event Score 262.97 2025 Bourbon and Beyond Festival …" at bounding box center [504, 79] width 710 height 104
click at [202, 38] on link "<- Back to Season Overview" at bounding box center [198, 41] width 82 height 11
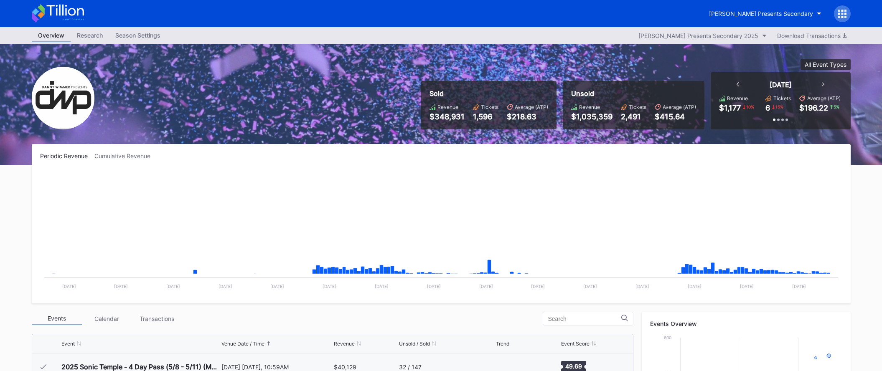
scroll to position [136, 0]
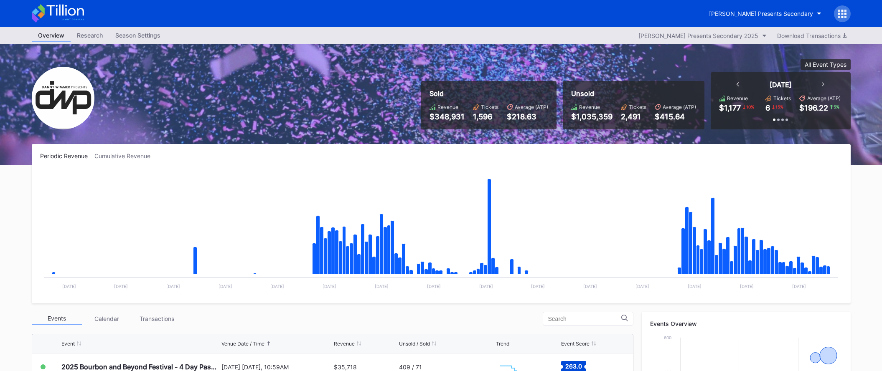
click at [764, 23] on div "Danny Wimmer Presents Secondary" at bounding box center [440, 13] width 835 height 27
click at [764, 13] on div "Danny Wimmer Presents Secondary" at bounding box center [761, 13] width 104 height 7
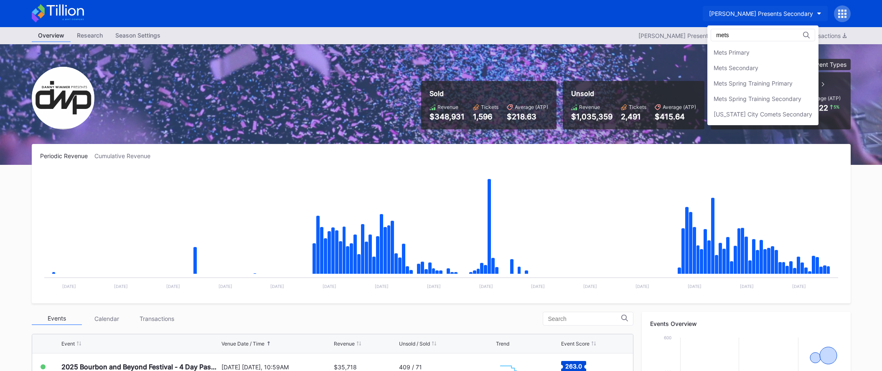
scroll to position [0, 0]
type input "mets"
click at [753, 67] on div "Mets Secondary" at bounding box center [735, 67] width 45 height 7
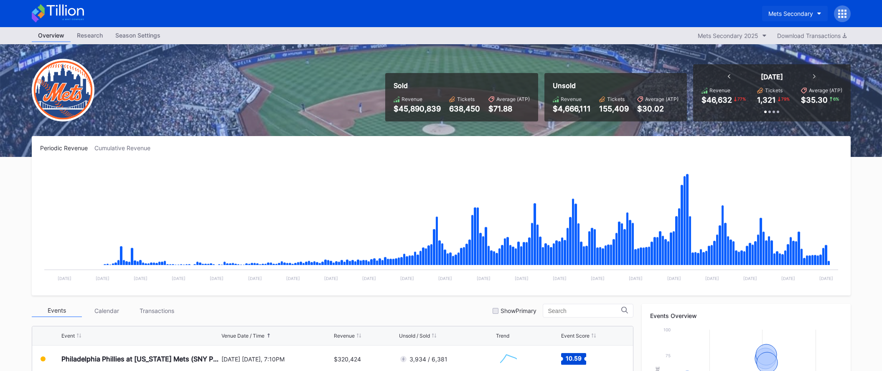
click at [792, 14] on div "Mets Secondary" at bounding box center [790, 13] width 45 height 7
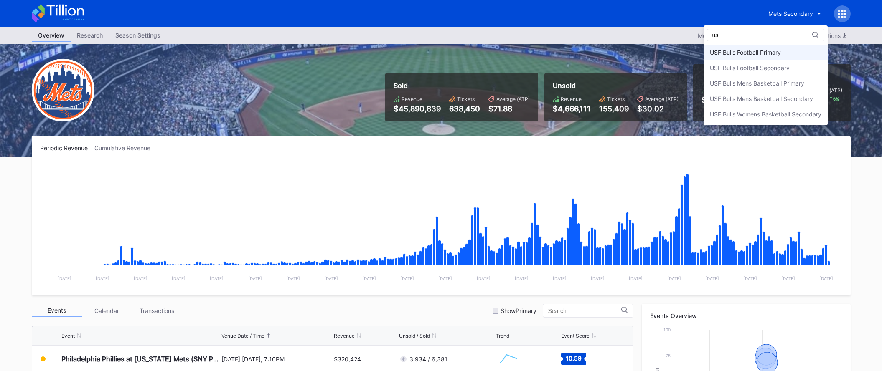
type input "usf"
click at [767, 52] on div "USF Bulls Football Primary" at bounding box center [745, 52] width 71 height 7
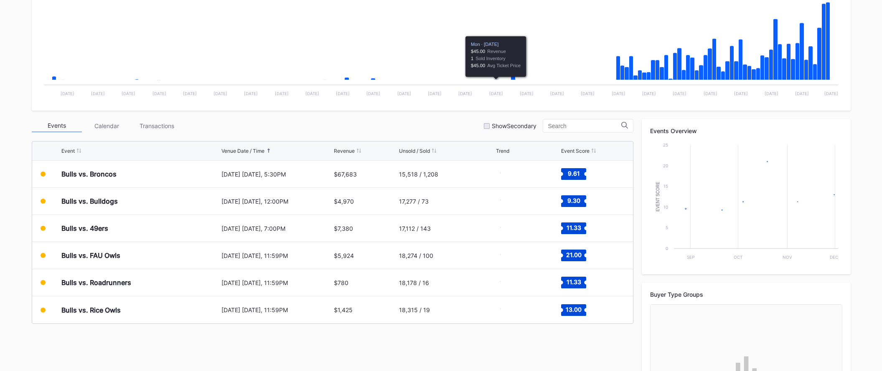
scroll to position [260, 0]
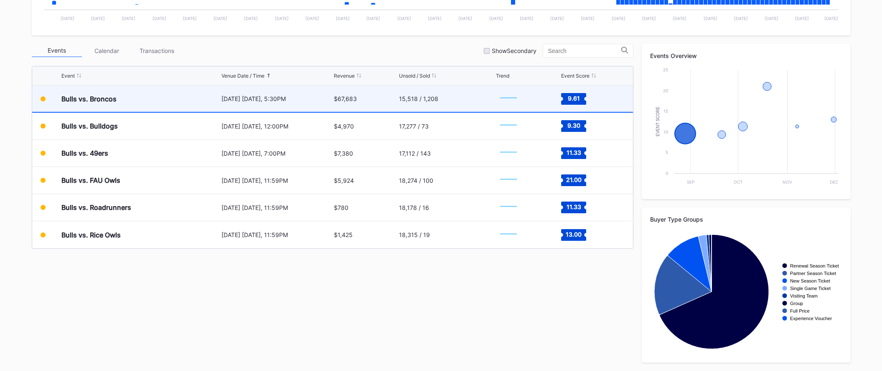
click at [463, 93] on div "15,518 / 1,208" at bounding box center [446, 99] width 95 height 26
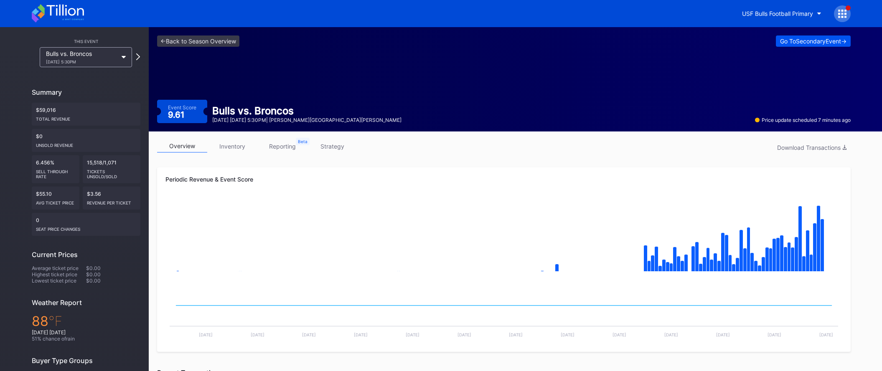
click at [820, 41] on div "Go To Secondary Event ->" at bounding box center [813, 41] width 66 height 7
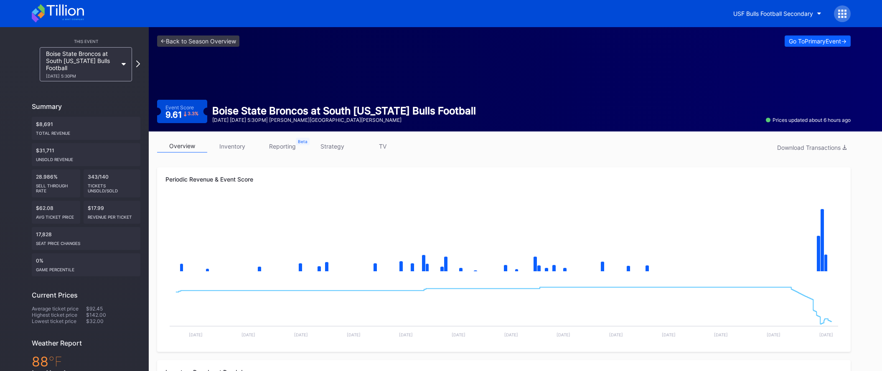
click at [340, 145] on link "strategy" at bounding box center [332, 146] width 50 height 13
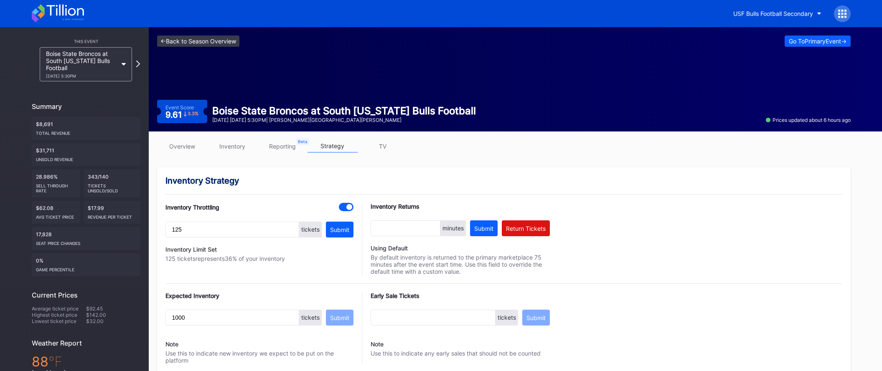
click at [227, 41] on link "<- Back to Season Overview" at bounding box center [198, 41] width 82 height 11
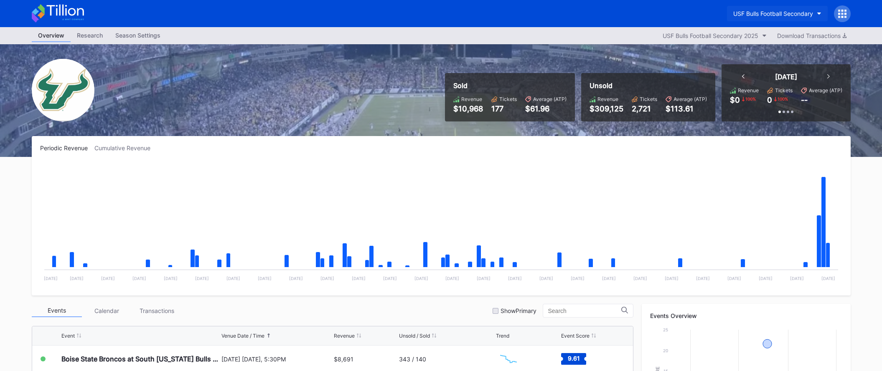
click at [774, 8] on button "USF Bulls Football Secondary" at bounding box center [777, 13] width 101 height 15
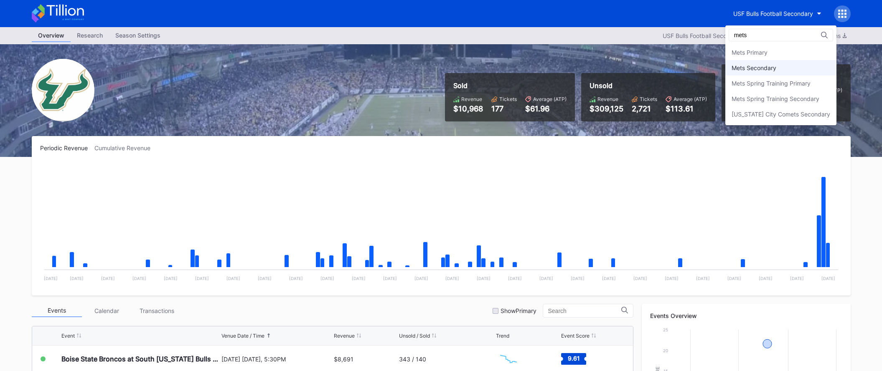
type input "mets"
click at [786, 66] on div "Mets Secondary" at bounding box center [780, 67] width 111 height 15
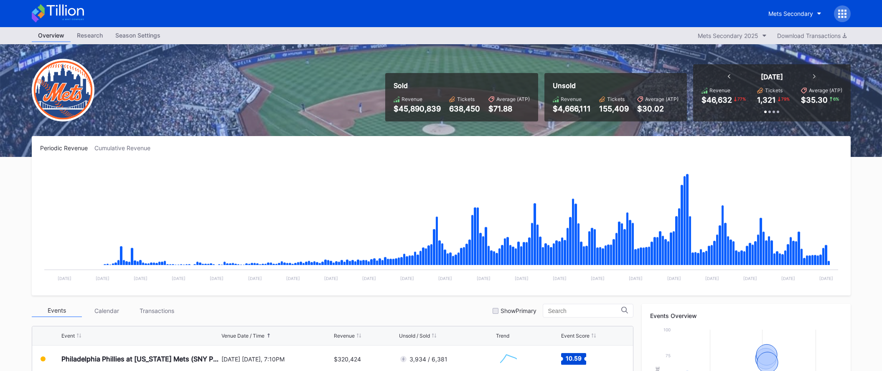
click at [78, 15] on icon at bounding box center [58, 13] width 52 height 18
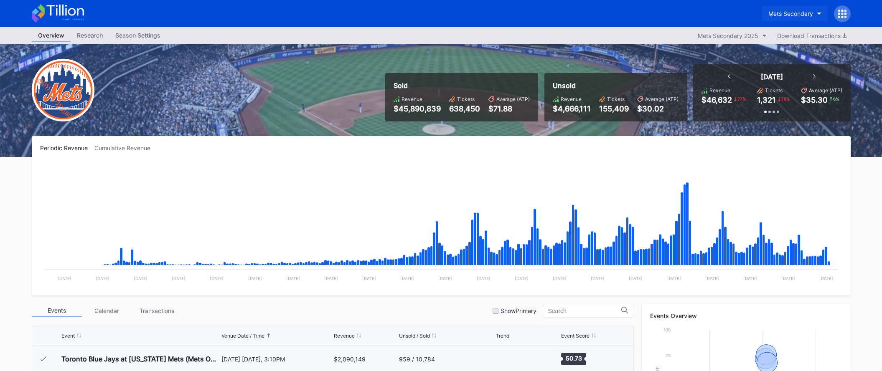
click at [789, 16] on div "Mets Secondary" at bounding box center [790, 13] width 45 height 7
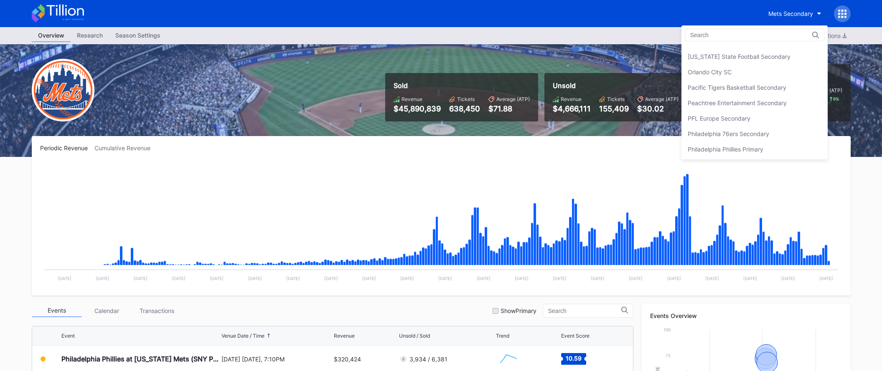
scroll to position [1743, 0]
click at [766, 103] on div "Peachtree Entertainment Secondary" at bounding box center [737, 101] width 99 height 7
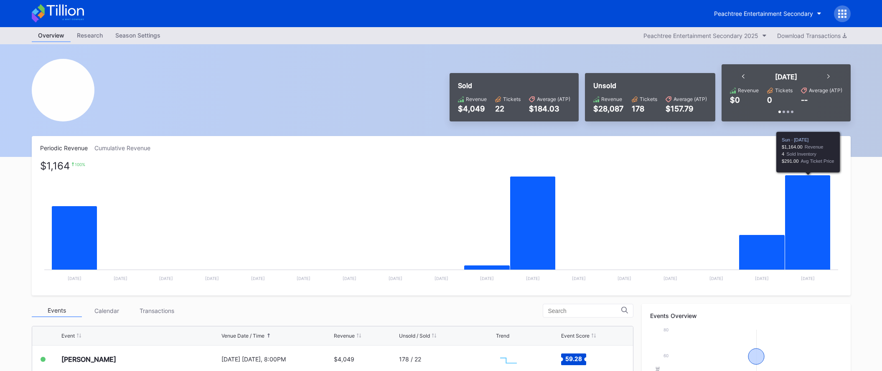
scroll to position [260, 0]
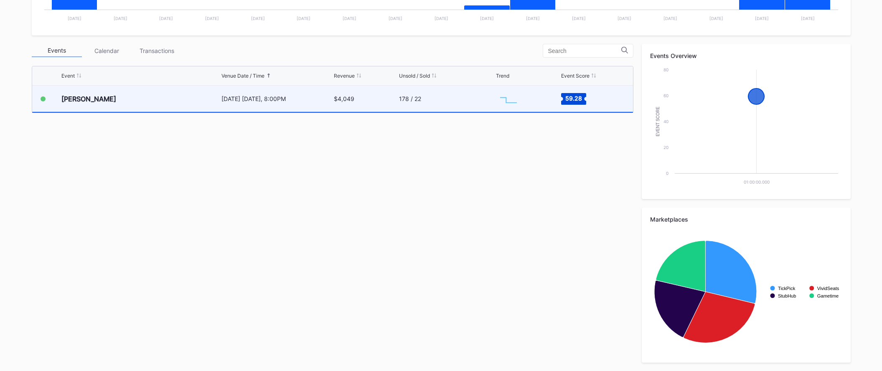
click at [474, 100] on div "178 / 22" at bounding box center [446, 99] width 95 height 26
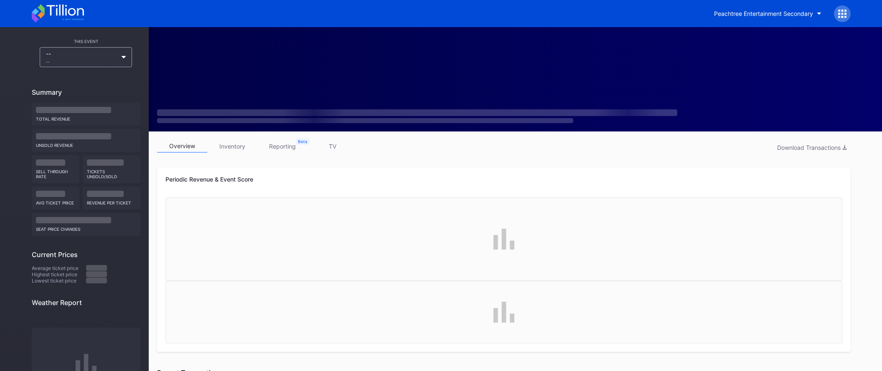
scroll to position [2, 0]
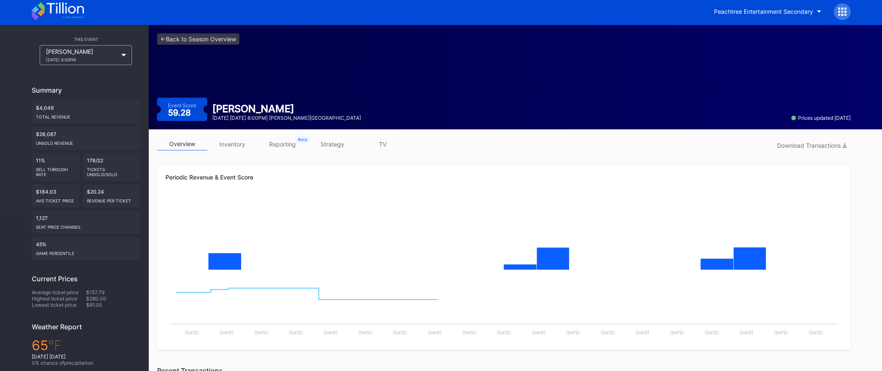
click at [332, 146] on link "strategy" at bounding box center [332, 144] width 50 height 13
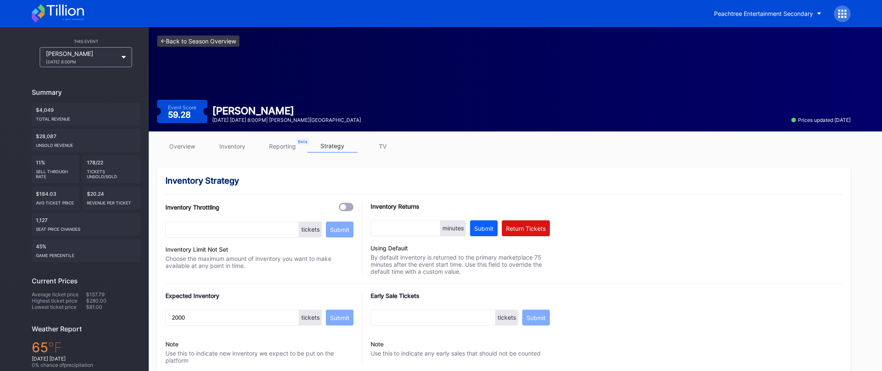
click at [223, 38] on link "<- Back to Season Overview" at bounding box center [198, 41] width 82 height 11
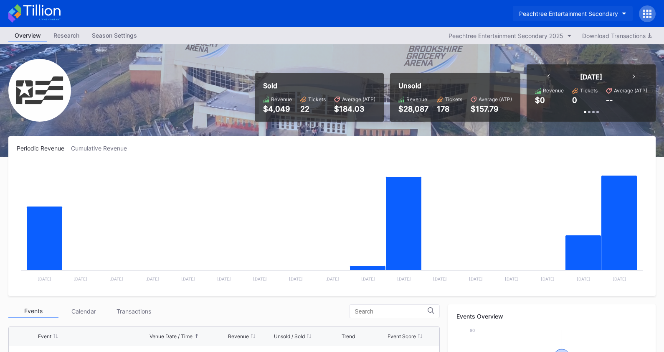
click at [547, 13] on div "Peachtree Entertainment Secondary" at bounding box center [568, 13] width 99 height 7
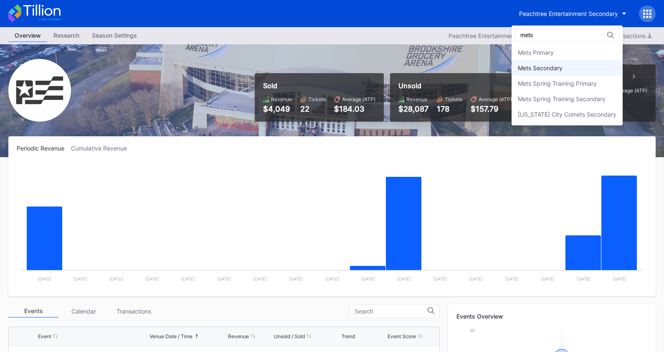
type input "mets"
click at [544, 65] on div "Mets Secondary" at bounding box center [540, 67] width 45 height 7
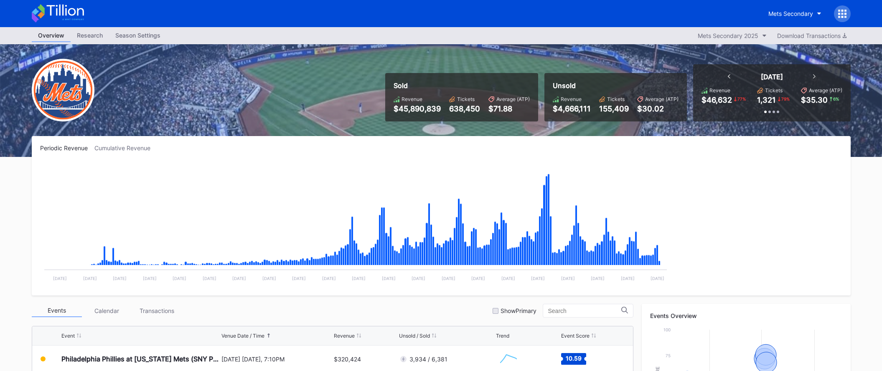
scroll to position [1765, 0]
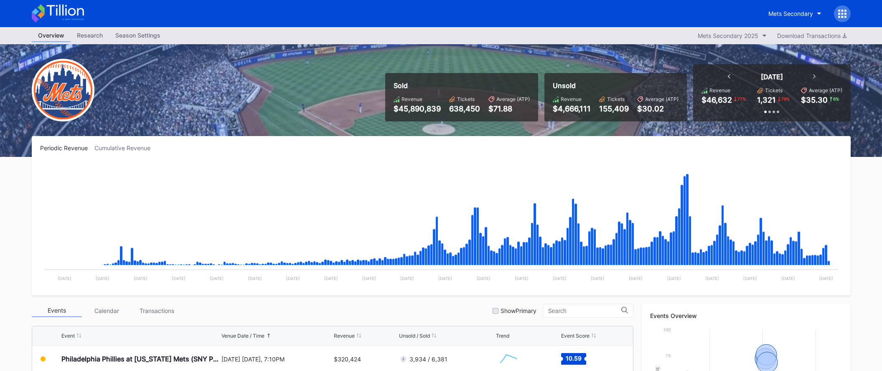
click at [66, 7] on icon at bounding box center [64, 10] width 37 height 11
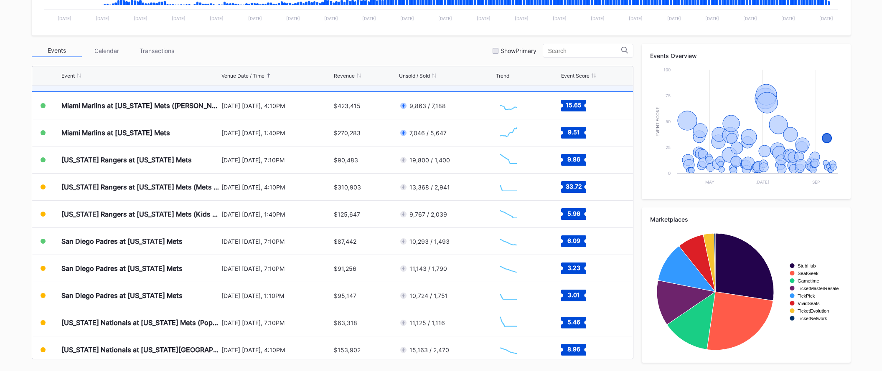
scroll to position [1878, 0]
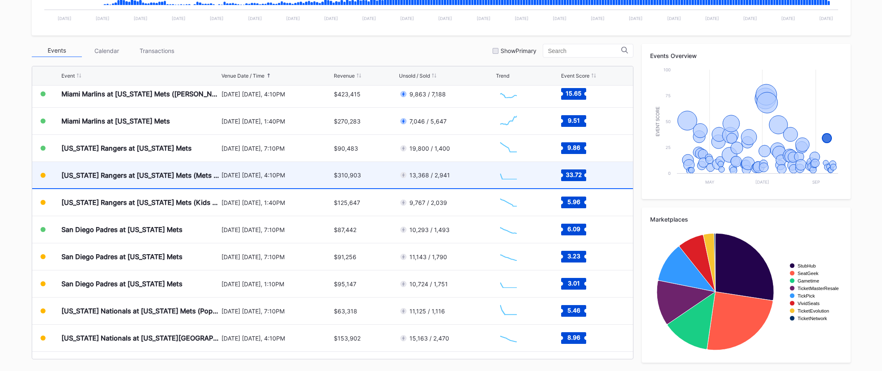
click at [376, 184] on div "$310,903" at bounding box center [365, 175] width 63 height 26
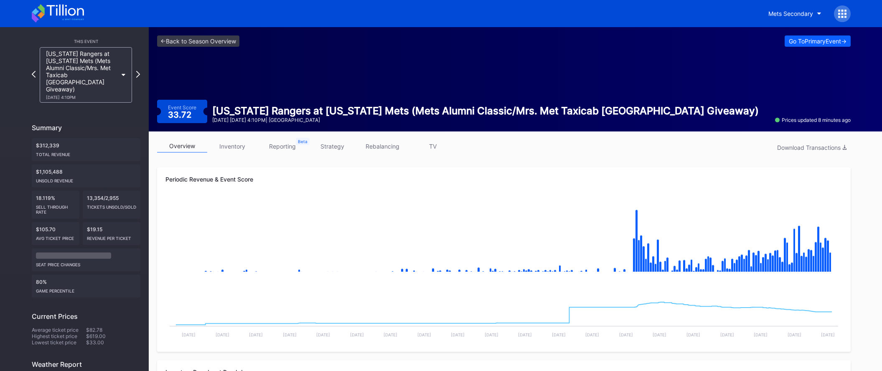
click at [340, 147] on link "strategy" at bounding box center [332, 146] width 50 height 13
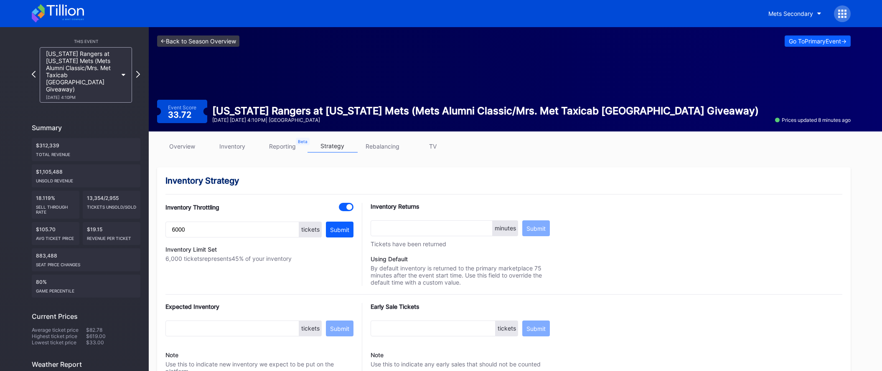
click at [216, 38] on link "<- Back to Season Overview" at bounding box center [198, 41] width 82 height 11
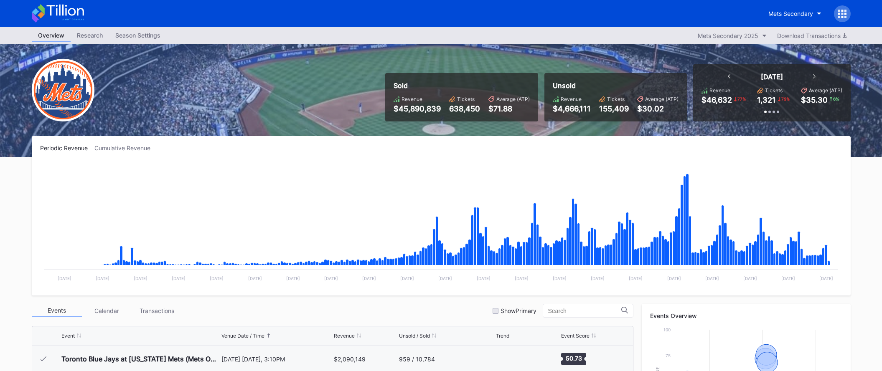
scroll to position [1765, 0]
click at [80, 15] on icon at bounding box center [58, 13] width 52 height 18
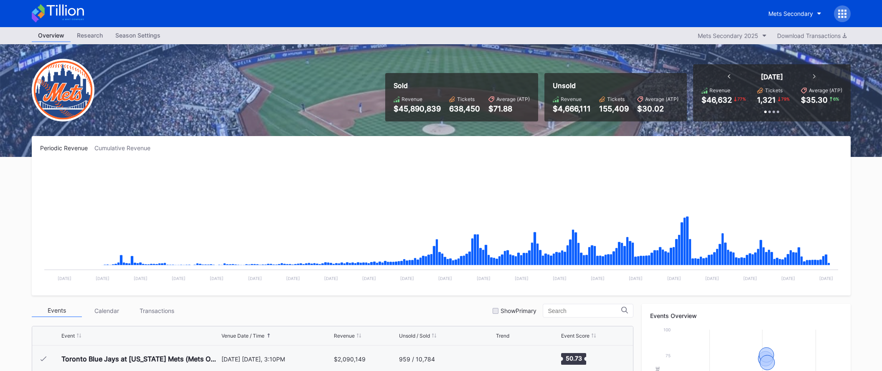
scroll to position [1765, 0]
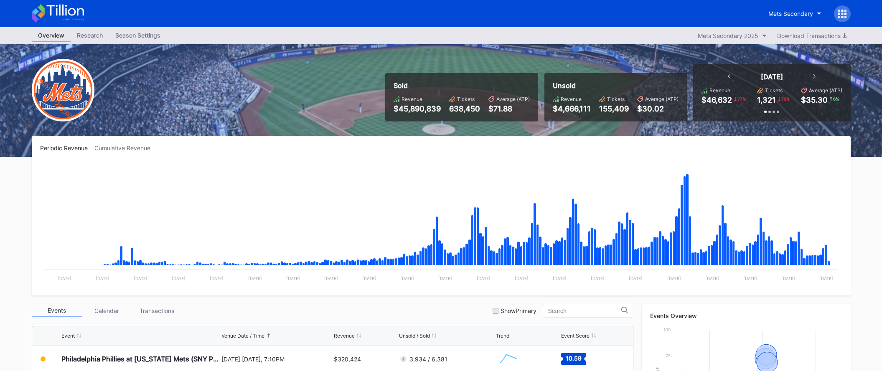
click at [74, 19] on icon at bounding box center [58, 13] width 52 height 18
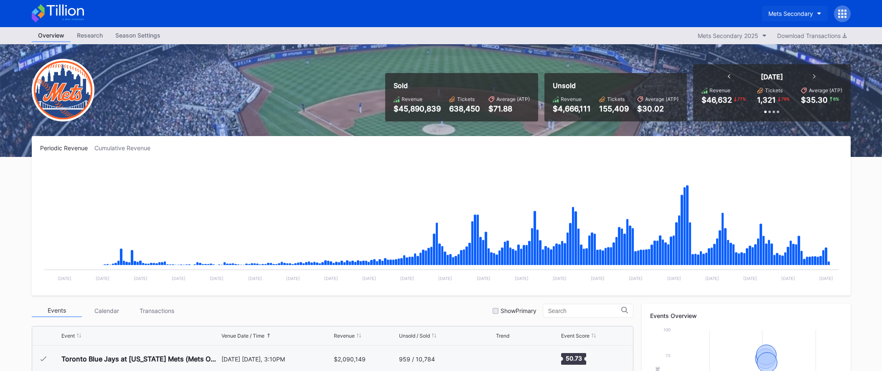
scroll to position [1765, 0]
click at [810, 15] on div "Mets Secondary" at bounding box center [790, 13] width 45 height 7
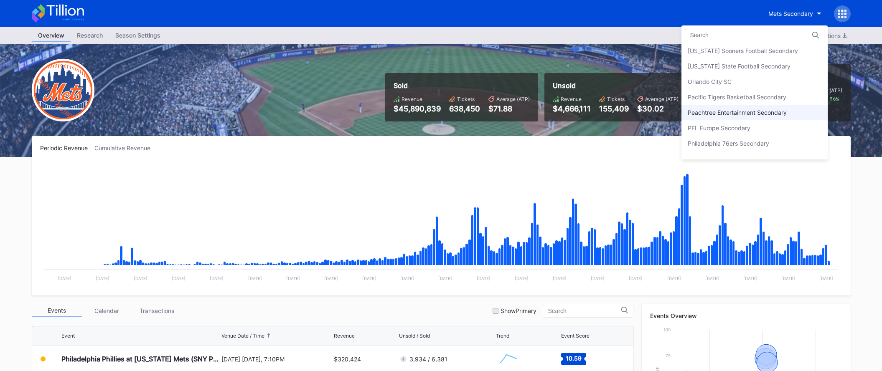
scroll to position [1737, 0]
click at [779, 108] on div "Peachtree Entertainment Secondary" at bounding box center [737, 107] width 99 height 7
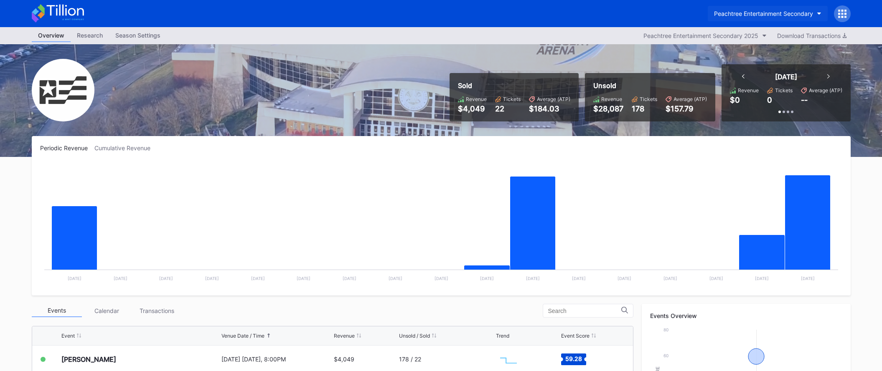
click at [739, 17] on button "Peachtree Entertainment Secondary" at bounding box center [768, 13] width 120 height 15
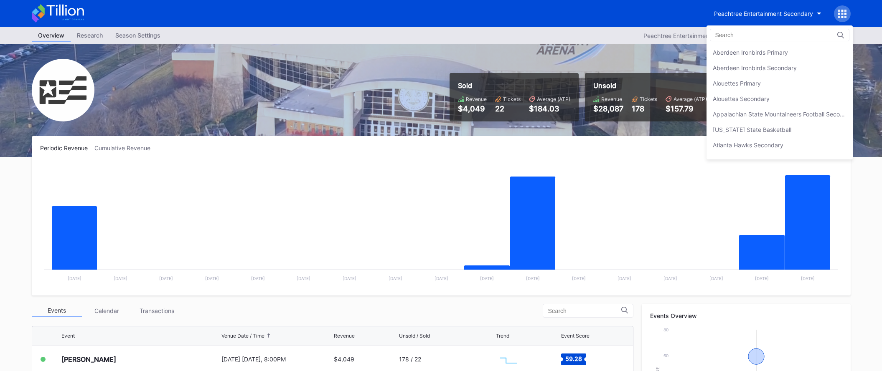
scroll to position [1793, 0]
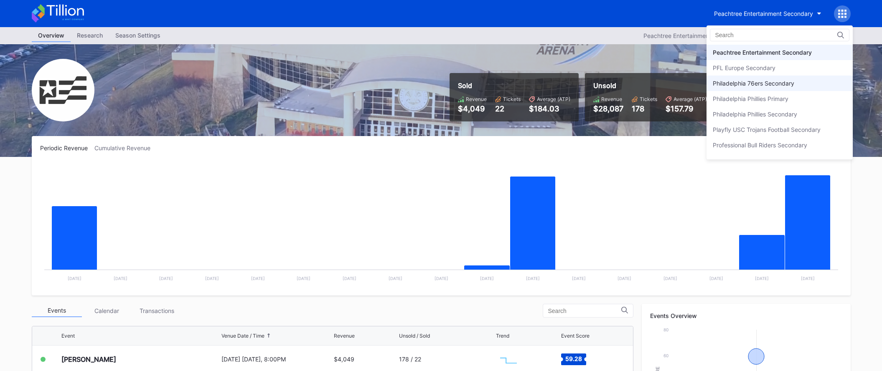
click at [743, 79] on div "Philadelphia 76ers Secondary" at bounding box center [779, 83] width 146 height 15
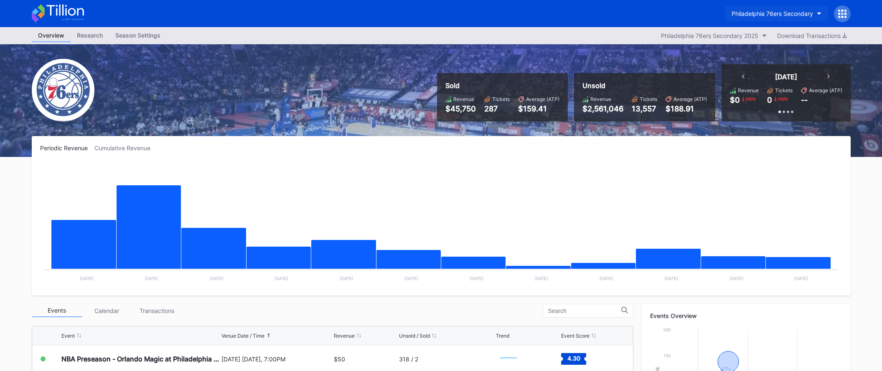
click at [768, 15] on div "Philadelphia 76ers Secondary" at bounding box center [771, 13] width 81 height 7
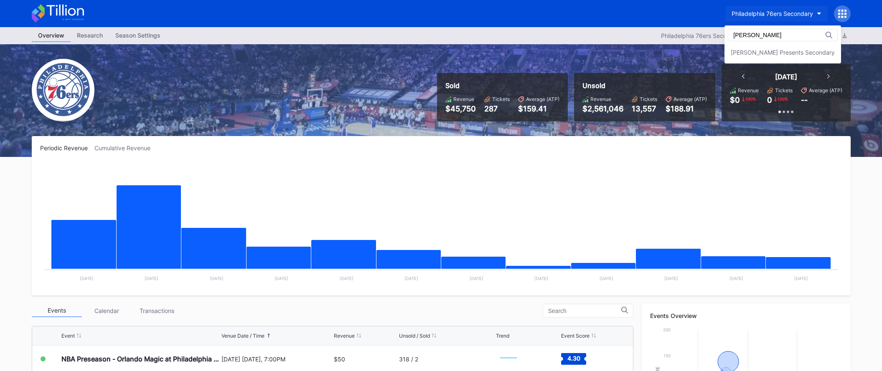
type input "danny"
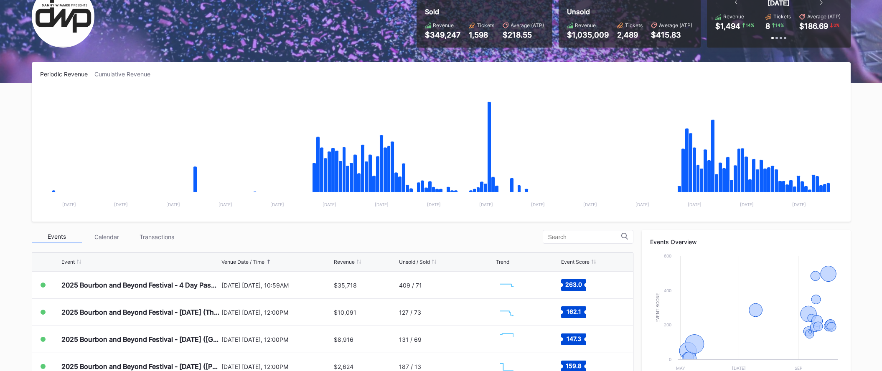
scroll to position [268, 0]
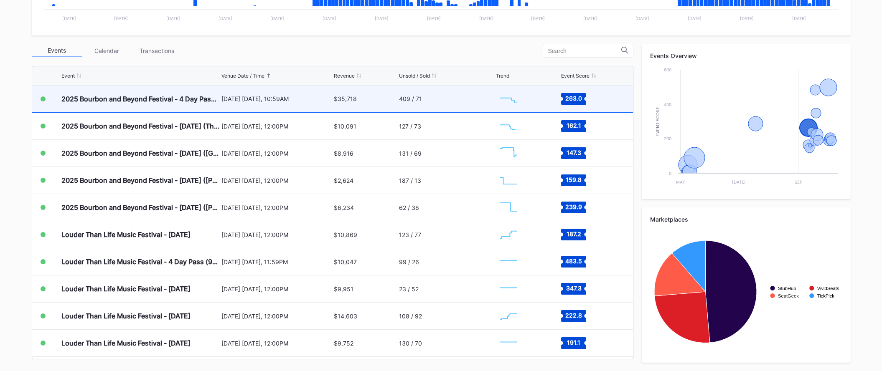
click at [455, 100] on div "409 / 71" at bounding box center [446, 99] width 95 height 26
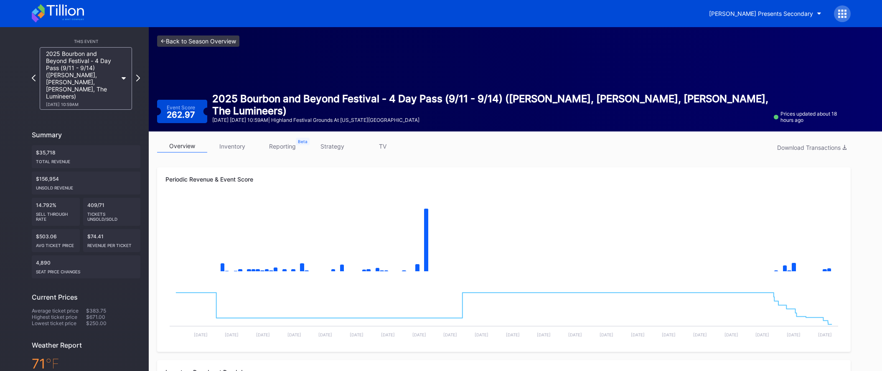
click at [237, 42] on link "<- Back to Season Overview" at bounding box center [198, 41] width 82 height 11
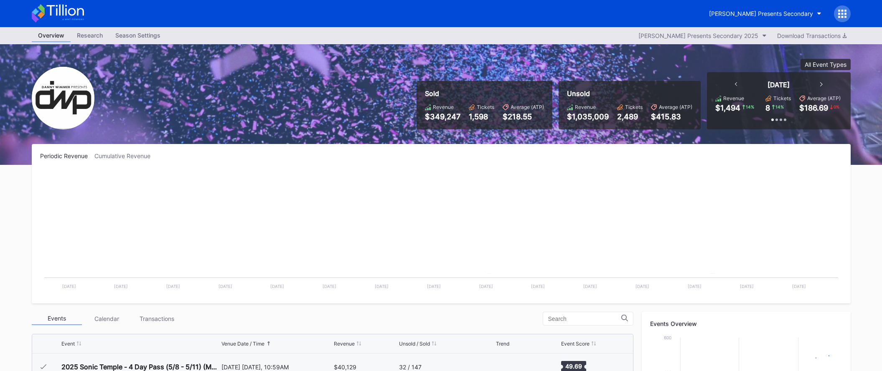
scroll to position [136, 0]
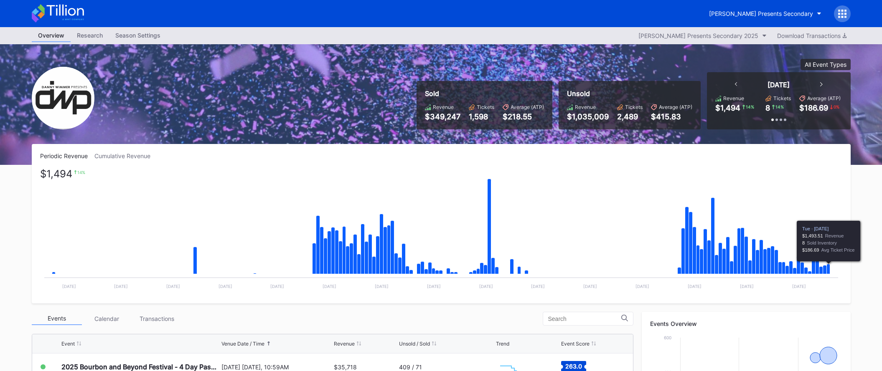
click at [829, 268] on icon "Chart title" at bounding box center [827, 269] width 3 height 10
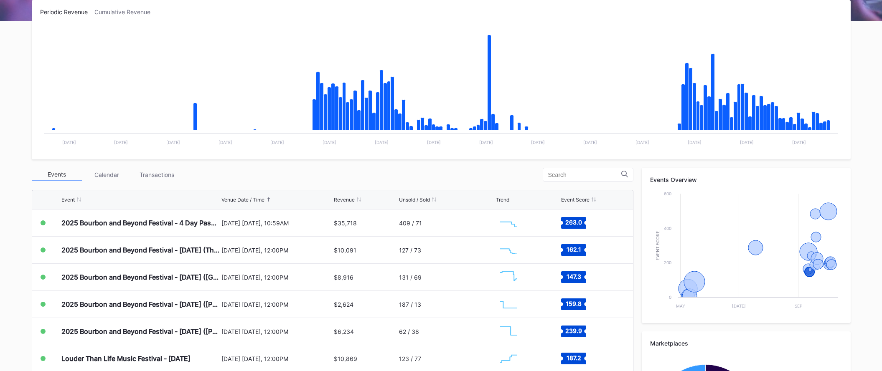
scroll to position [0, 0]
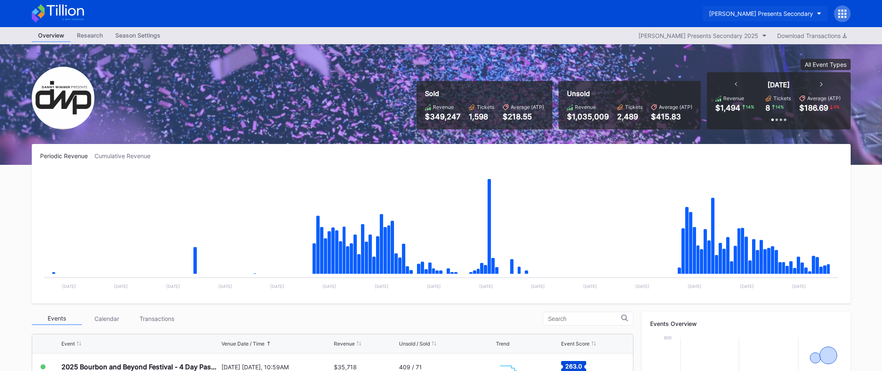
click at [791, 13] on div "Danny Wimmer Presents Secondary" at bounding box center [761, 13] width 104 height 7
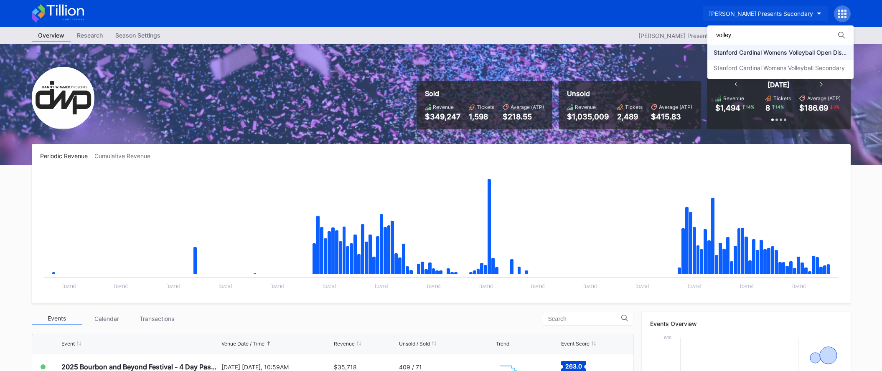
type input "volley"
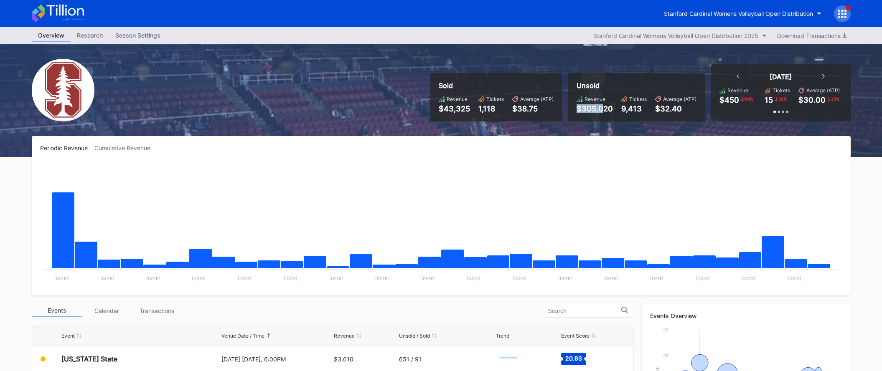
drag, startPoint x: 579, startPoint y: 107, endPoint x: 604, endPoint y: 107, distance: 24.7
click at [604, 107] on div "$305,020" at bounding box center [594, 108] width 36 height 9
click at [839, 11] on icon at bounding box center [842, 14] width 8 height 8
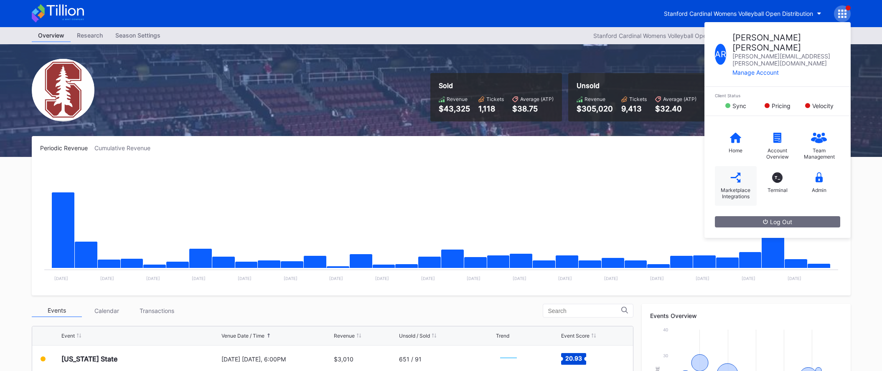
click at [734, 187] on div "Marketplace Integrations" at bounding box center [735, 193] width 33 height 13
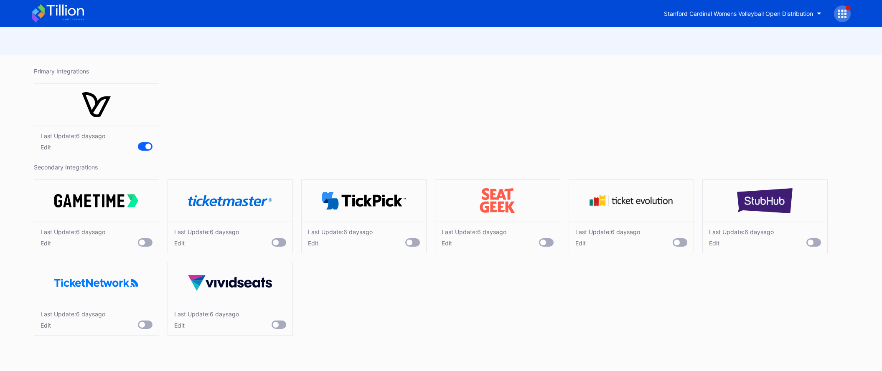
click at [77, 14] on icon at bounding box center [64, 10] width 37 height 11
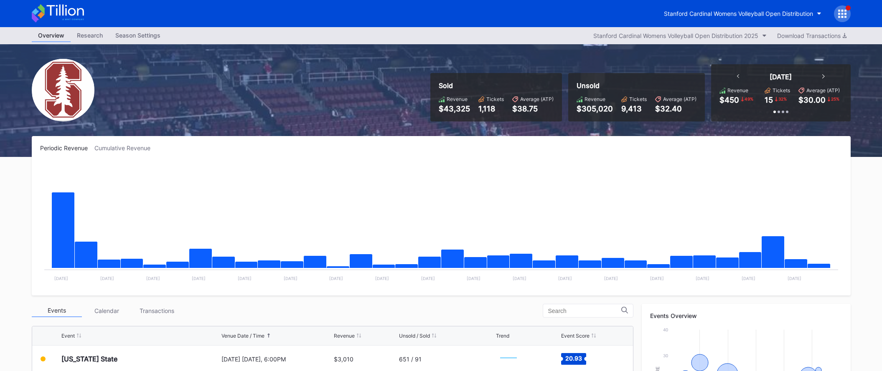
click at [74, 13] on icon at bounding box center [64, 10] width 37 height 11
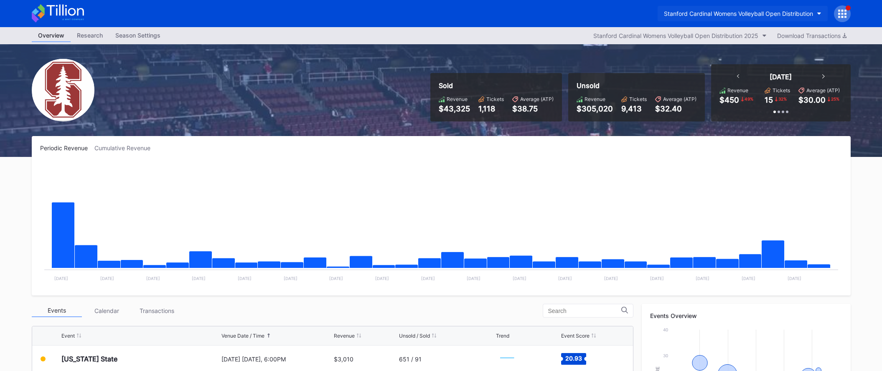
click at [687, 9] on button "Stanford Cardinal Womens Volleyball Open Distribution" at bounding box center [742, 13] width 170 height 15
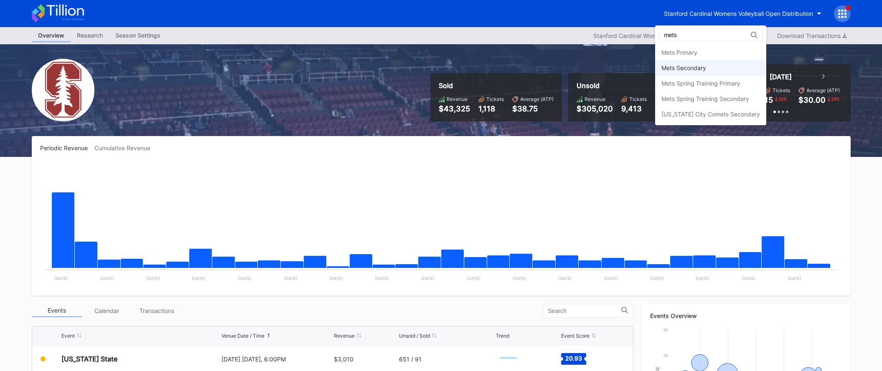
type input "mets"
click at [692, 69] on div "Mets Secondary" at bounding box center [683, 67] width 45 height 7
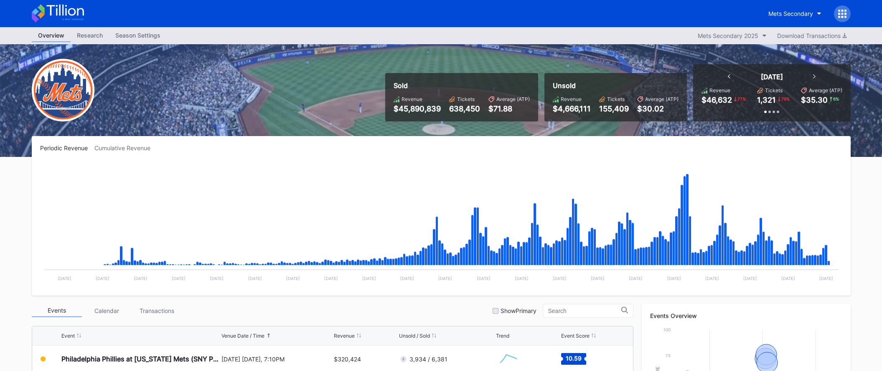
click at [75, 15] on icon at bounding box center [58, 13] width 52 height 18
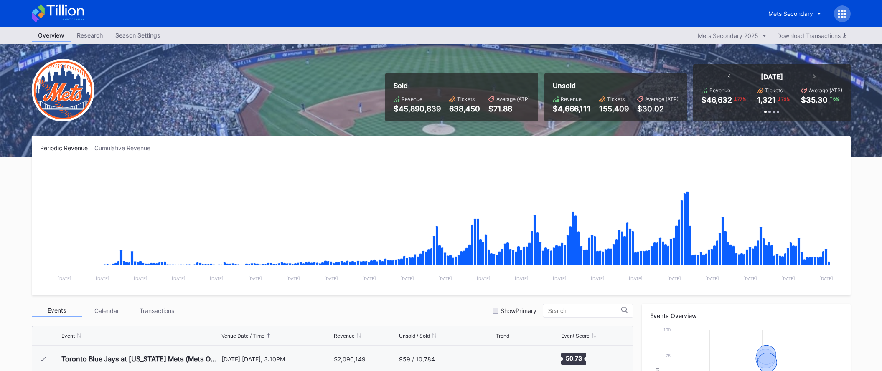
scroll to position [1765, 0]
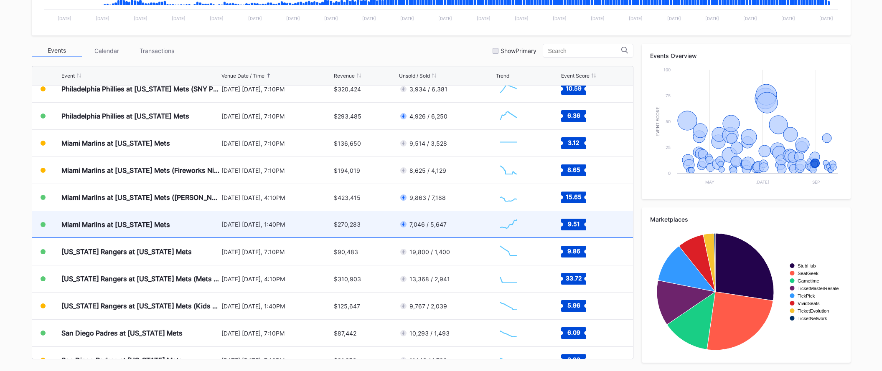
scroll to position [1817, 0]
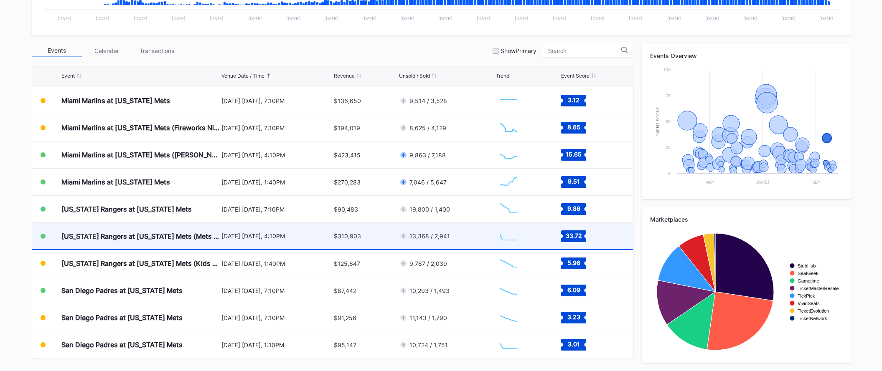
click at [340, 240] on div "$310,903" at bounding box center [365, 236] width 63 height 26
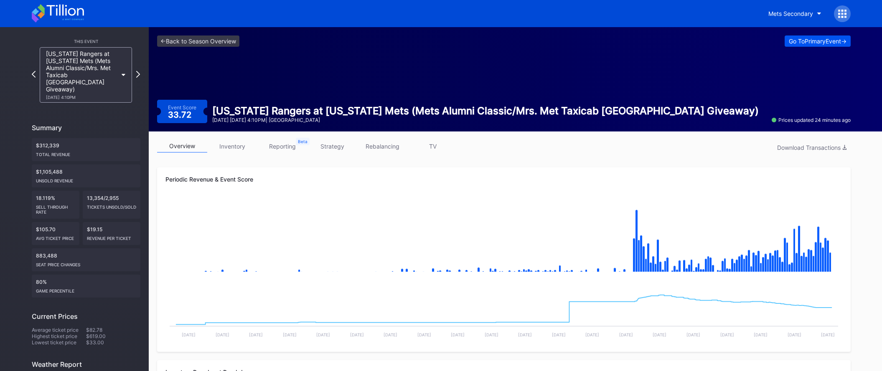
click at [794, 41] on div "Go To Primary Event ->" at bounding box center [818, 41] width 58 height 7
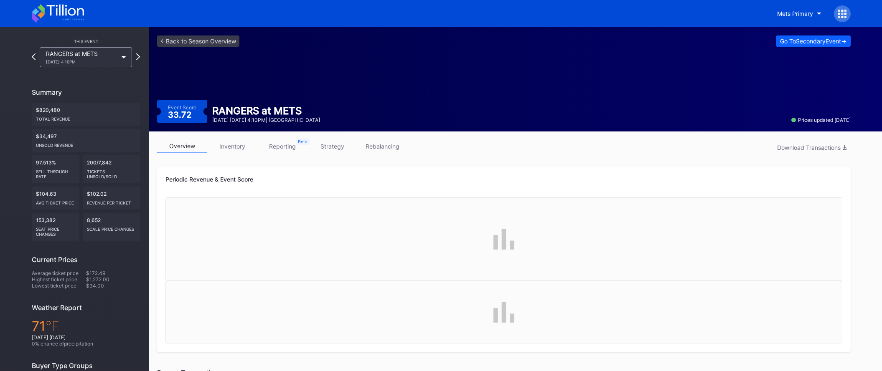
click at [340, 147] on link "strategy" at bounding box center [332, 146] width 50 height 13
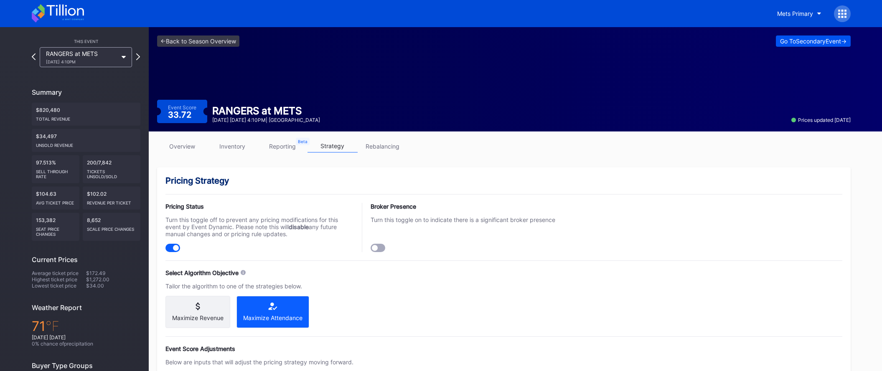
click at [792, 43] on div "Go To Secondary Event ->" at bounding box center [813, 41] width 66 height 7
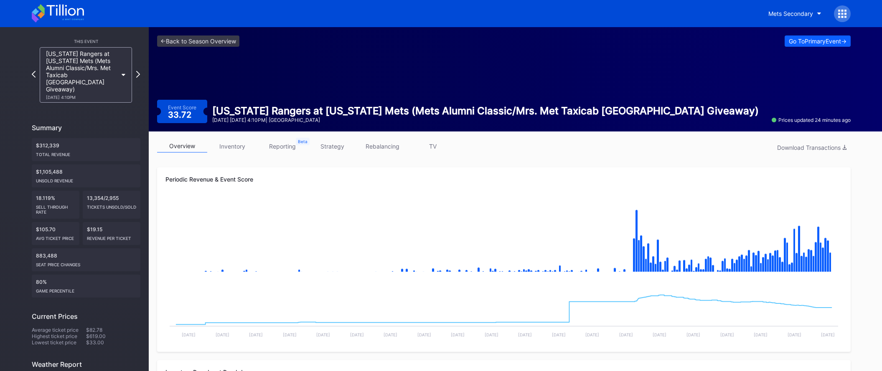
click at [339, 146] on link "strategy" at bounding box center [332, 146] width 50 height 13
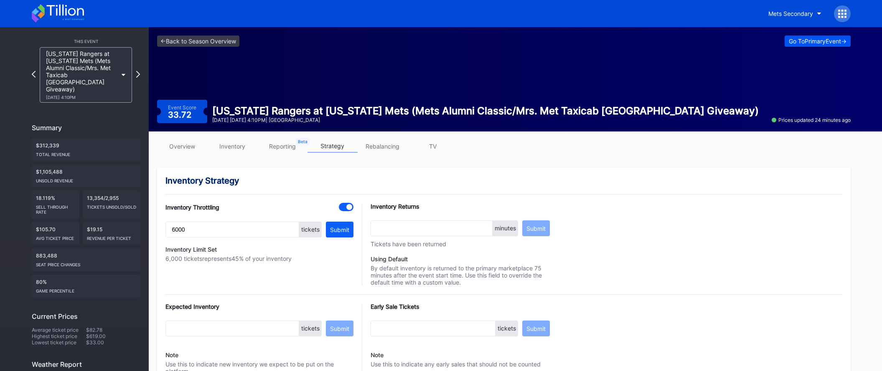
click at [798, 40] on div "Go To Primary Event ->" at bounding box center [818, 41] width 58 height 7
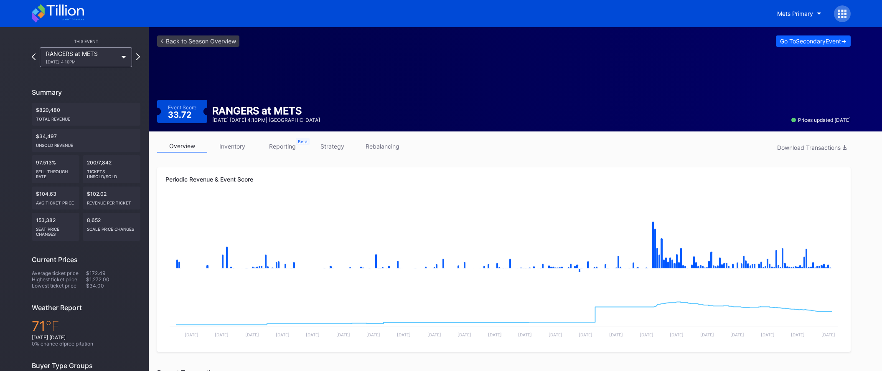
click at [331, 145] on link "strategy" at bounding box center [332, 146] width 50 height 13
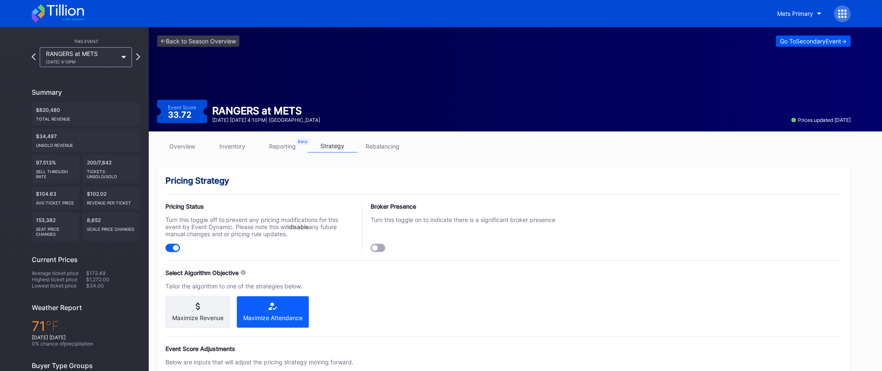
click at [780, 42] on div "Go To Secondary Event ->" at bounding box center [813, 41] width 66 height 7
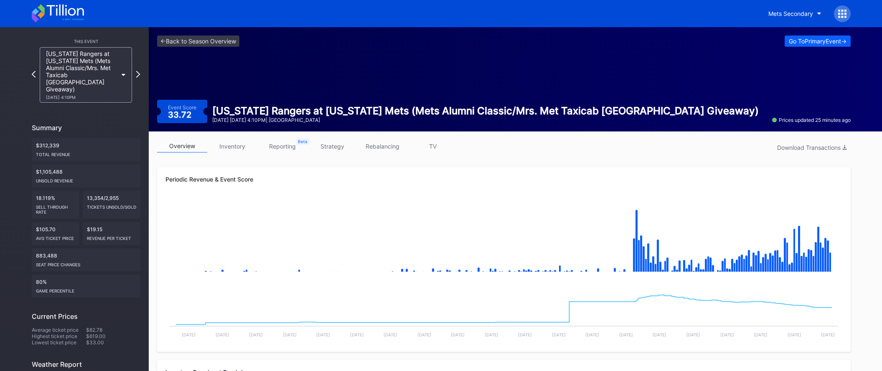
click at [337, 142] on link "strategy" at bounding box center [332, 146] width 50 height 13
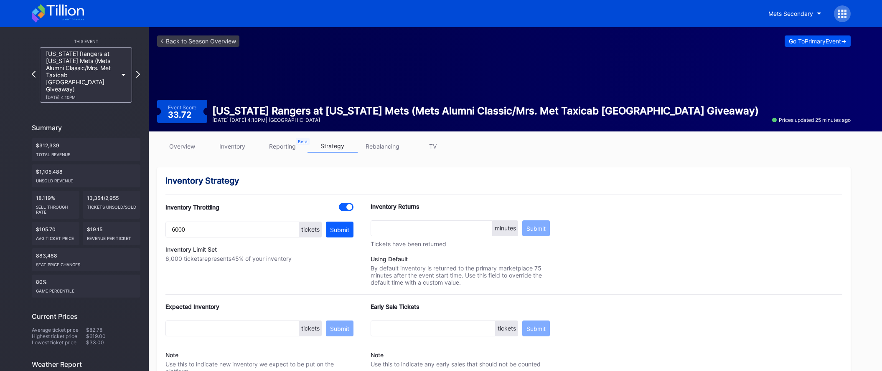
click at [784, 40] on button "Go To Primary Event ->" at bounding box center [817, 41] width 66 height 11
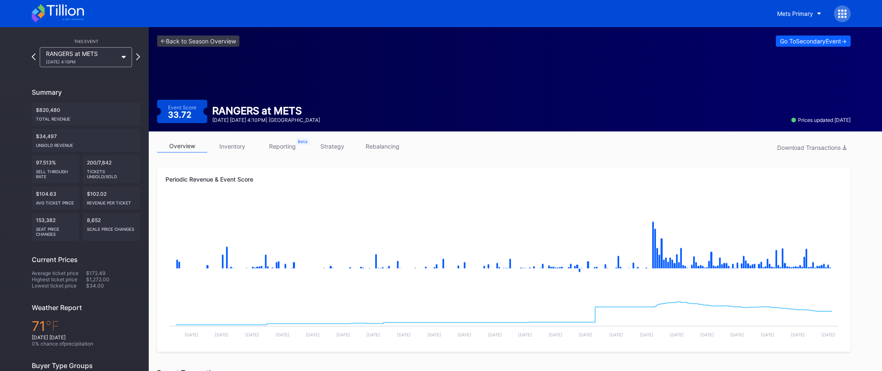
click at [238, 64] on div "<- Back to Season Overview Go To Secondary Event -> Event Score 33.72 RANGERS a…" at bounding box center [504, 79] width 710 height 104
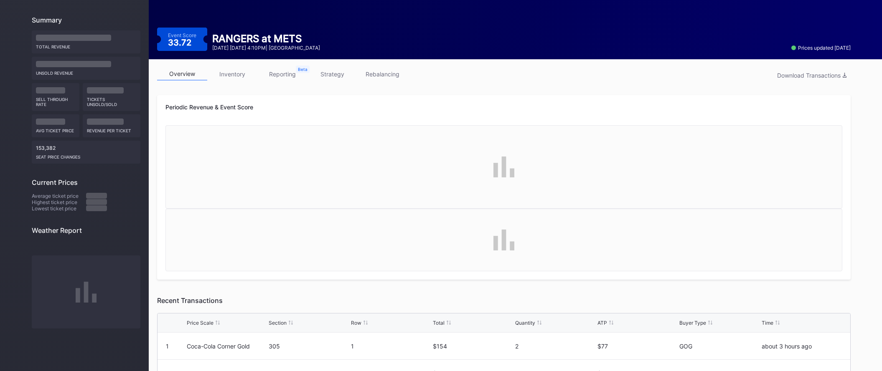
scroll to position [79, 0]
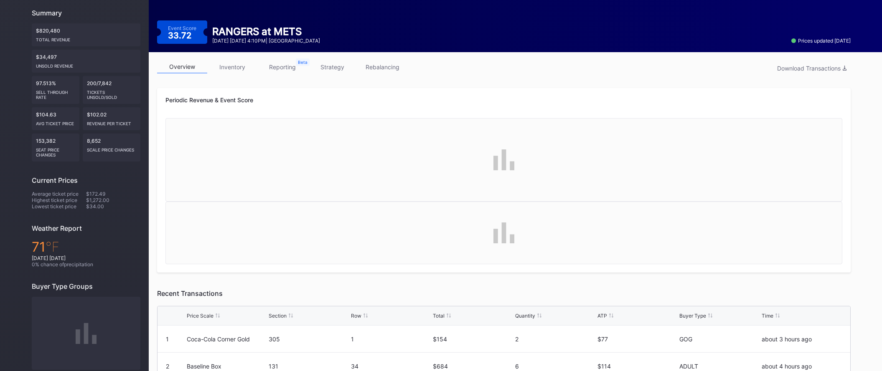
click at [324, 66] on link "strategy" at bounding box center [332, 67] width 50 height 13
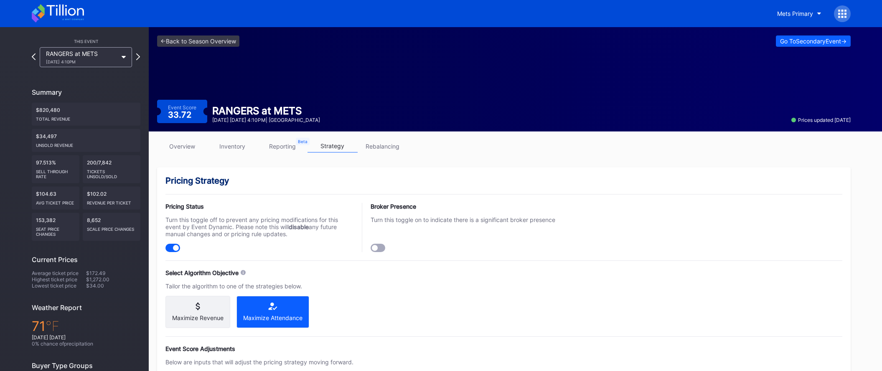
click at [176, 148] on link "overview" at bounding box center [182, 146] width 50 height 13
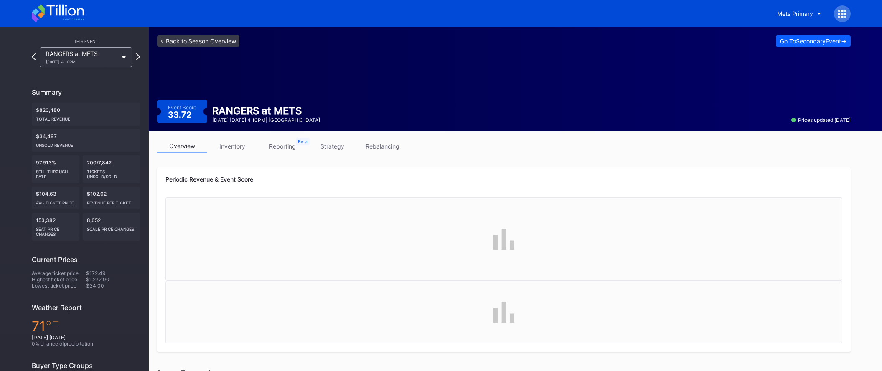
click at [209, 41] on link "<- Back to Season Overview" at bounding box center [198, 41] width 82 height 11
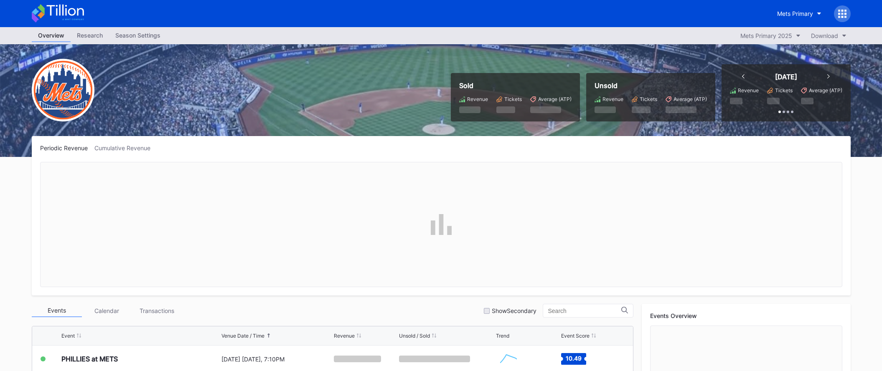
click at [71, 12] on icon at bounding box center [58, 13] width 52 height 18
click at [790, 16] on div "Mets Primary" at bounding box center [795, 13] width 36 height 7
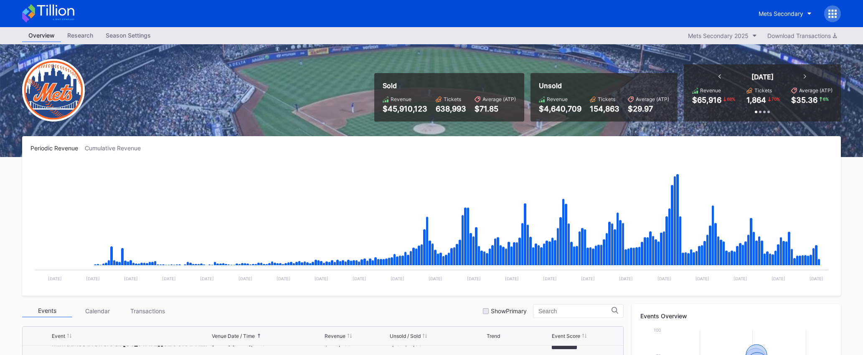
click at [61, 14] on icon at bounding box center [48, 13] width 52 height 18
click at [58, 13] on icon at bounding box center [55, 10] width 37 height 11
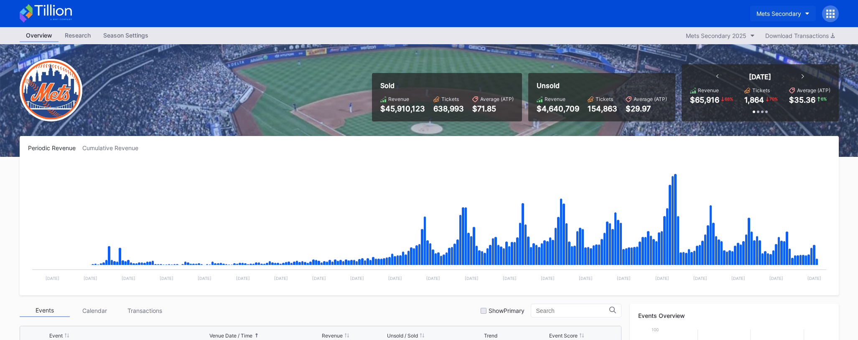
click at [781, 12] on div "Mets Secondary" at bounding box center [778, 13] width 45 height 7
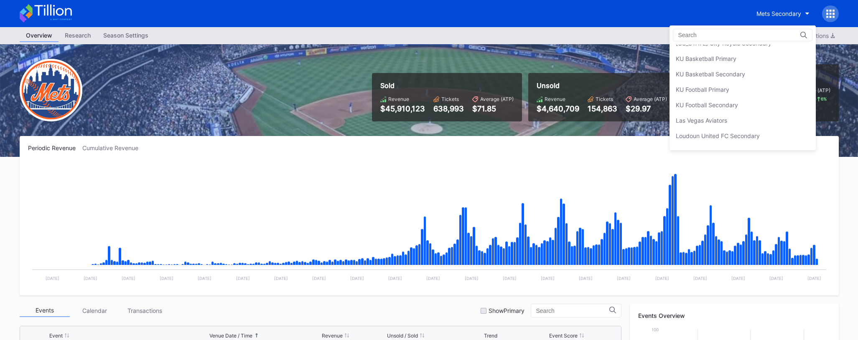
scroll to position [1116, 0]
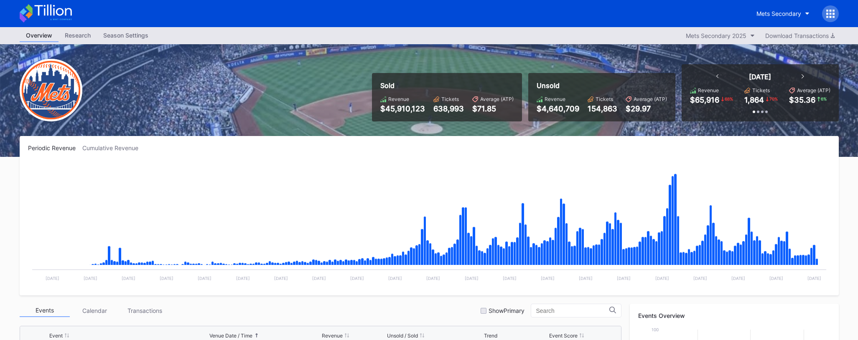
click at [69, 14] on icon at bounding box center [46, 13] width 52 height 18
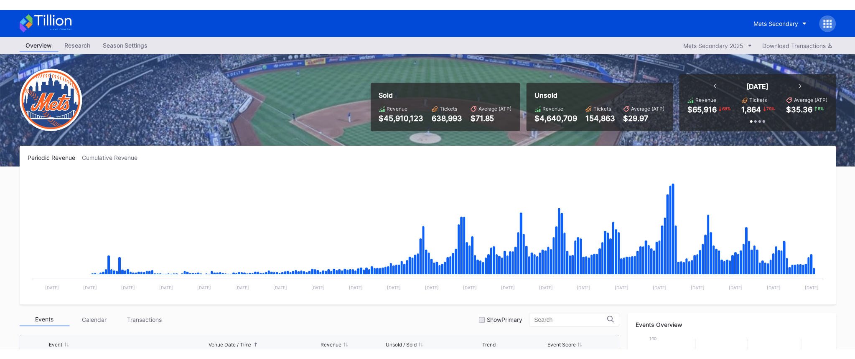
scroll to position [1765, 0]
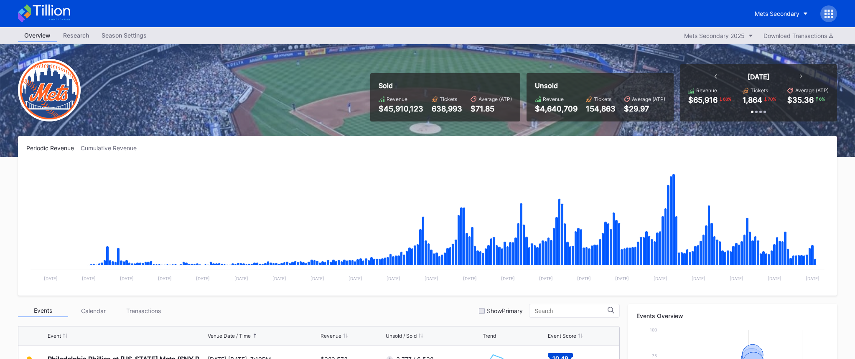
click at [425, 2] on div "Mets Secondary" at bounding box center [427, 13] width 835 height 27
click at [63, 0] on div "Mets Secondary" at bounding box center [427, 13] width 835 height 27
click at [61, 6] on icon at bounding box center [44, 13] width 52 height 18
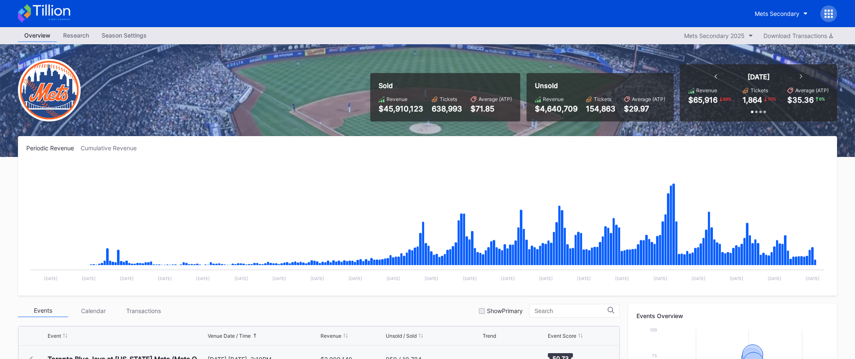
scroll to position [1765, 0]
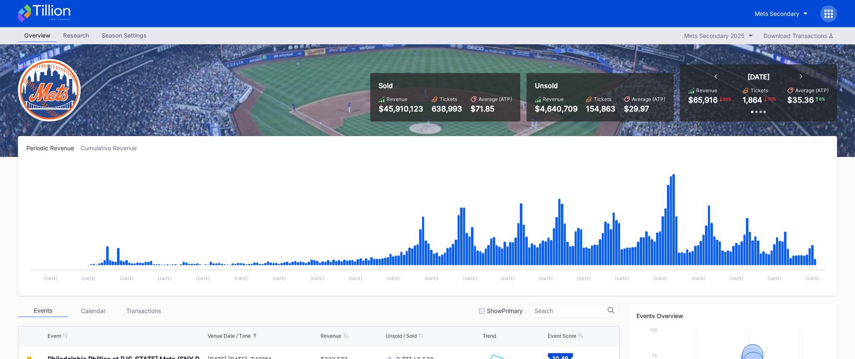
click at [56, 9] on icon at bounding box center [44, 13] width 52 height 18
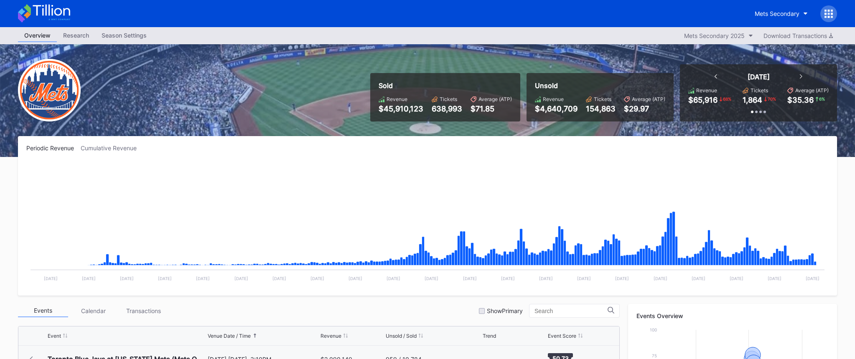
scroll to position [1765, 0]
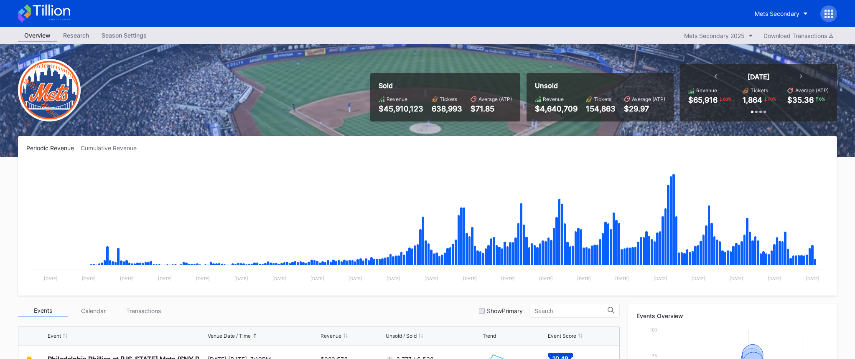
click at [57, 11] on icon at bounding box center [44, 13] width 52 height 18
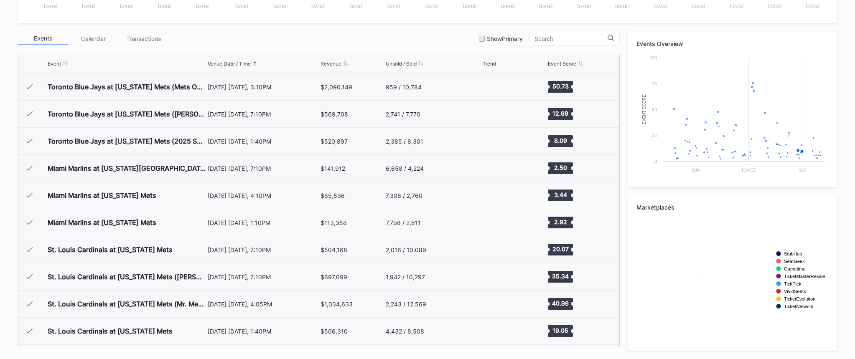
scroll to position [1765, 0]
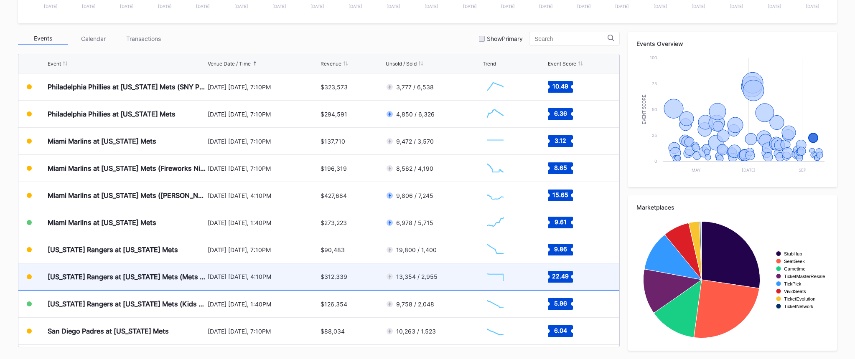
click at [264, 281] on div "[DATE] [DATE], 4:10PM" at bounding box center [263, 277] width 111 height 26
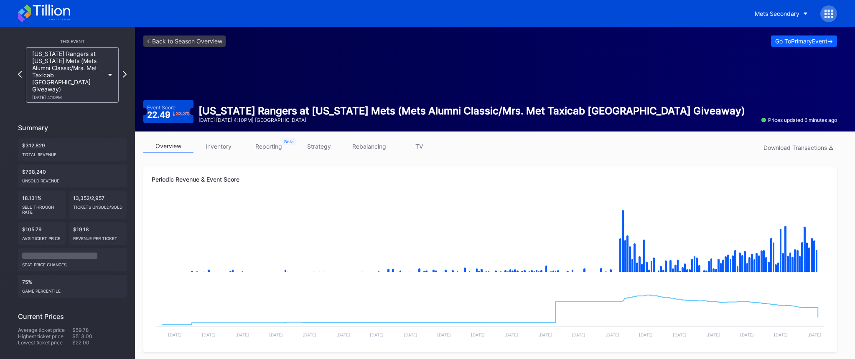
click at [325, 149] on link "strategy" at bounding box center [319, 146] width 50 height 13
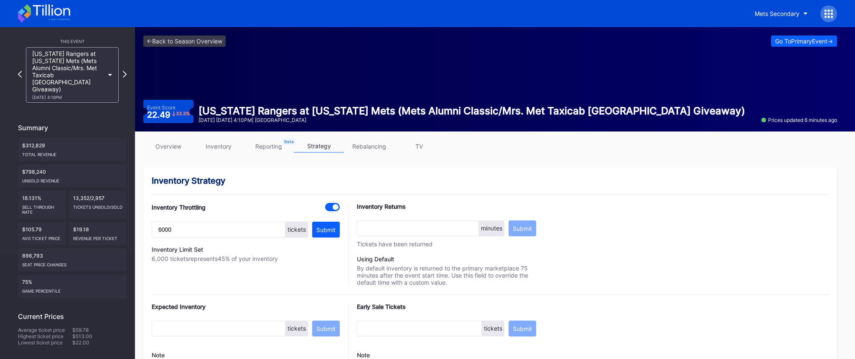
click at [173, 147] on link "overview" at bounding box center [168, 146] width 50 height 13
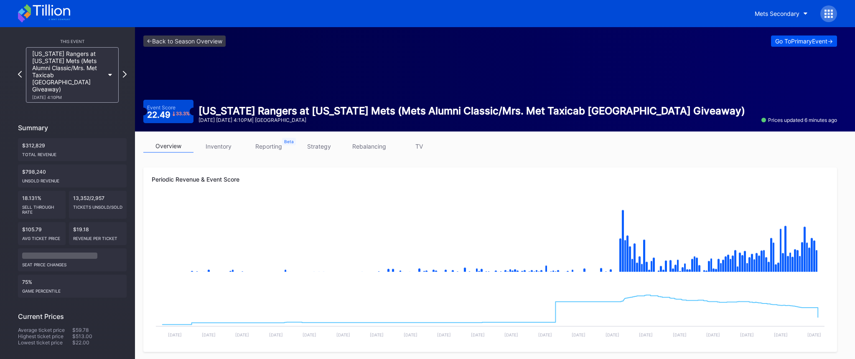
click at [778, 40] on div "Go To Primary Event ->" at bounding box center [804, 41] width 58 height 7
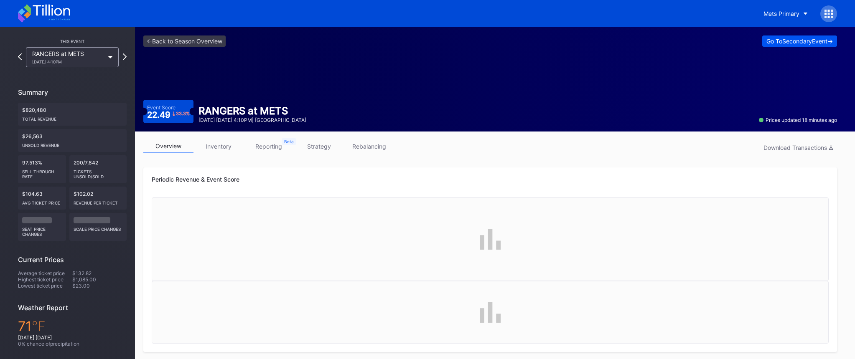
click at [797, 39] on div "Go To Secondary Event ->" at bounding box center [799, 41] width 66 height 7
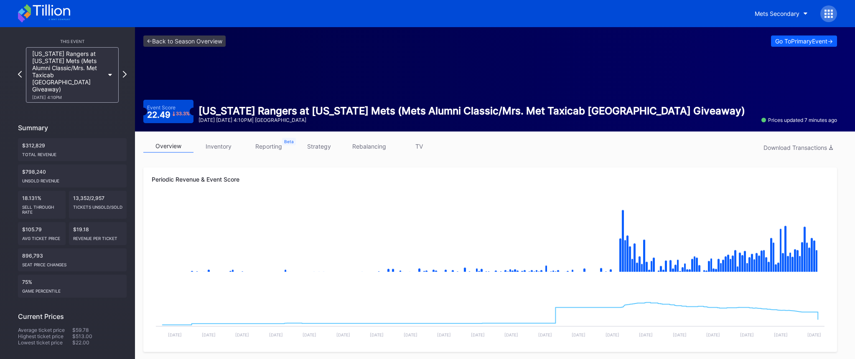
click at [328, 145] on link "strategy" at bounding box center [319, 146] width 50 height 13
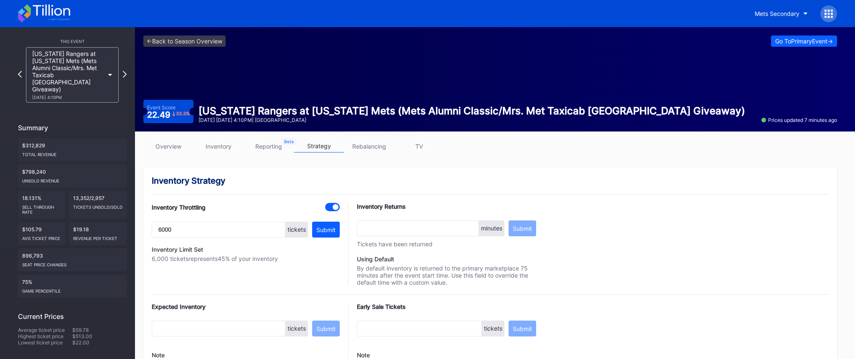
click at [170, 147] on link "overview" at bounding box center [168, 146] width 50 height 13
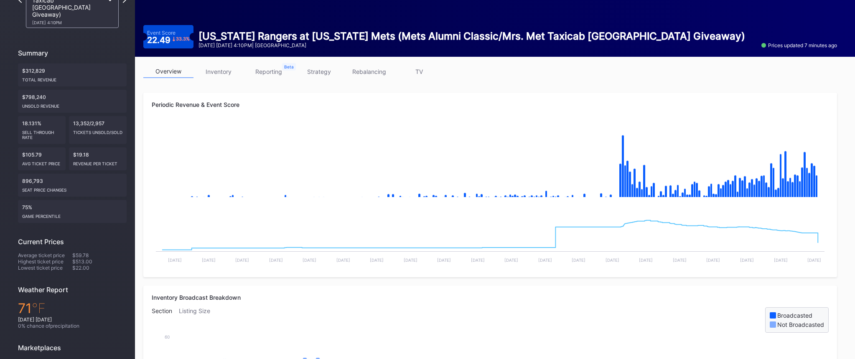
scroll to position [79, 0]
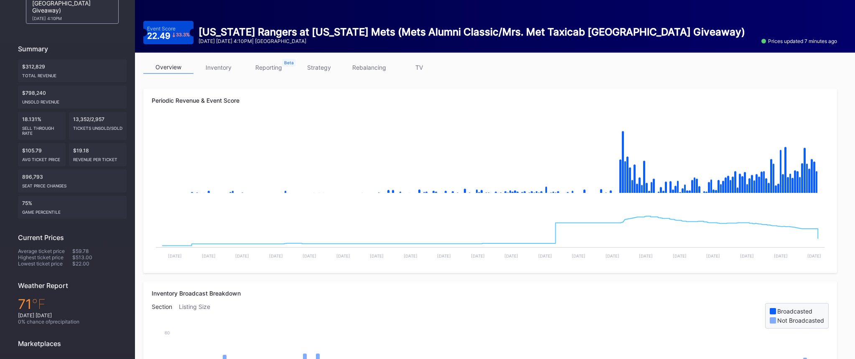
click at [326, 67] on link "strategy" at bounding box center [319, 67] width 50 height 13
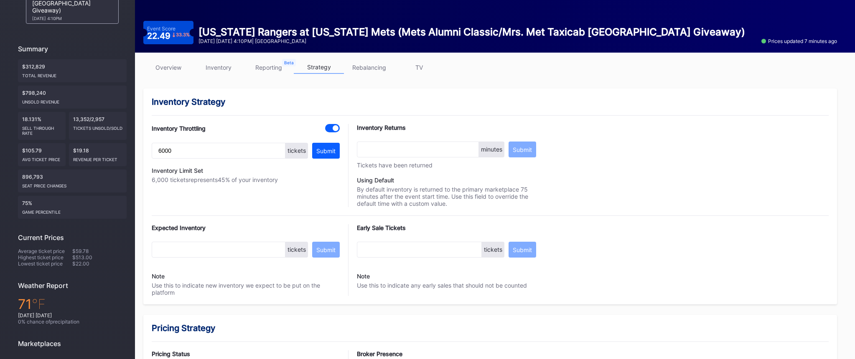
click at [326, 53] on div "<- Back to Season Overview Go To Primary Event -> Event Score 22.49 33.3 % [US_…" at bounding box center [490, 0] width 710 height 104
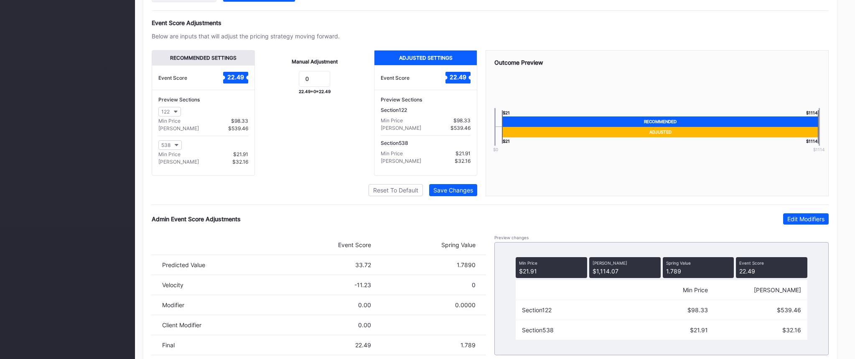
scroll to position [573, 0]
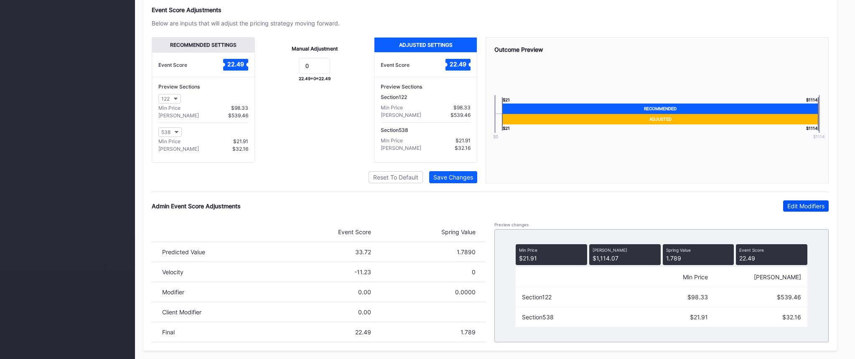
click at [816, 207] on div "Edit Modifiers" at bounding box center [805, 206] width 37 height 7
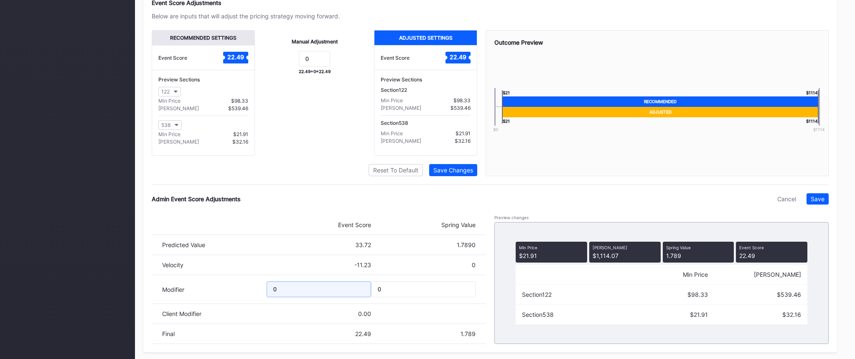
click at [320, 297] on input "0" at bounding box center [318, 290] width 104 height 16
click at [318, 215] on div "Admin Event Score Adjustments Cancel Save Event Score Spring Value Predicted Va…" at bounding box center [490, 268] width 677 height 151
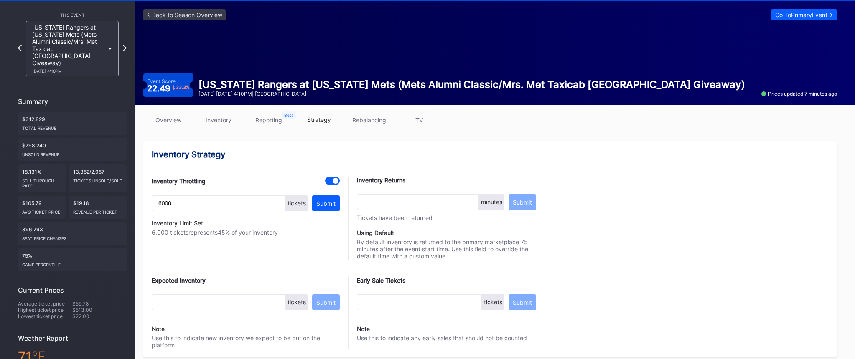
scroll to position [25, 0]
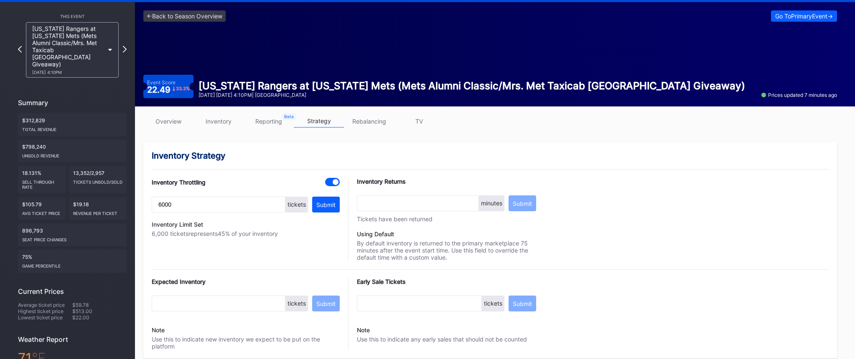
click at [179, 117] on link "overview" at bounding box center [168, 121] width 50 height 13
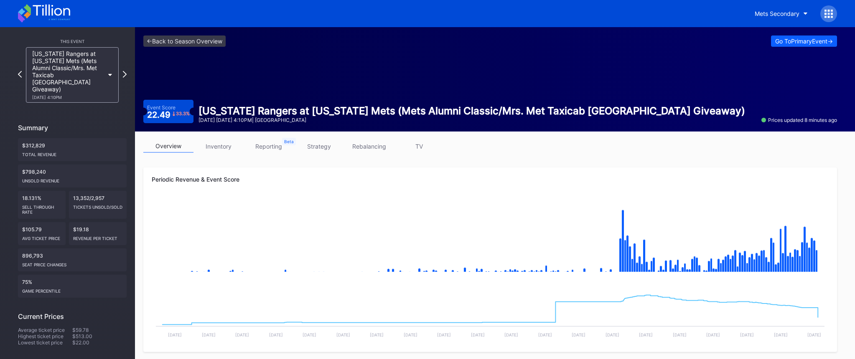
click at [305, 150] on link "strategy" at bounding box center [319, 146] width 50 height 13
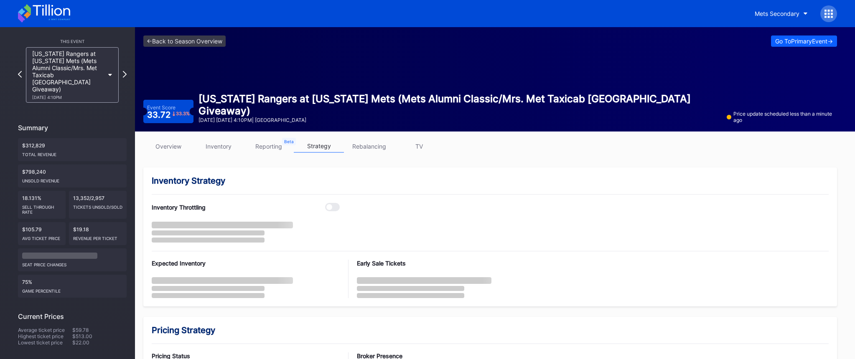
click at [175, 142] on link "overview" at bounding box center [168, 146] width 50 height 13
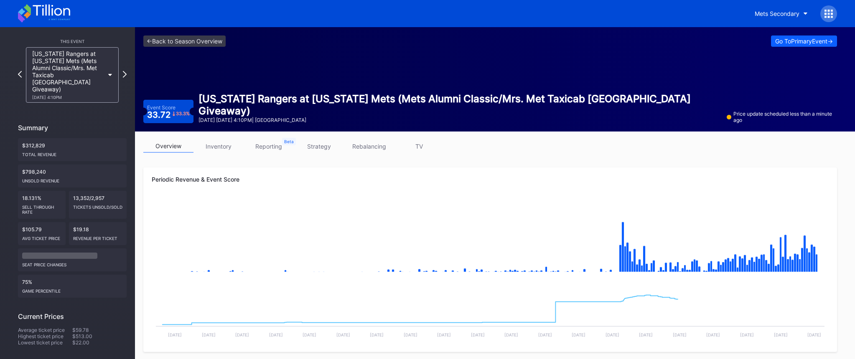
scroll to position [7, 0]
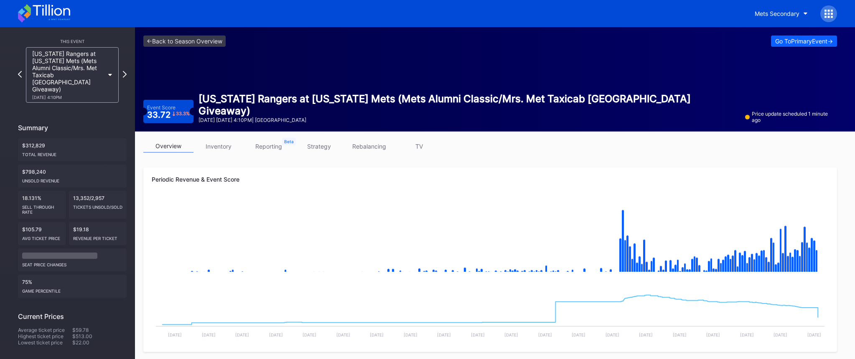
click at [825, 312] on rect "Chart title" at bounding box center [490, 312] width 677 height 63
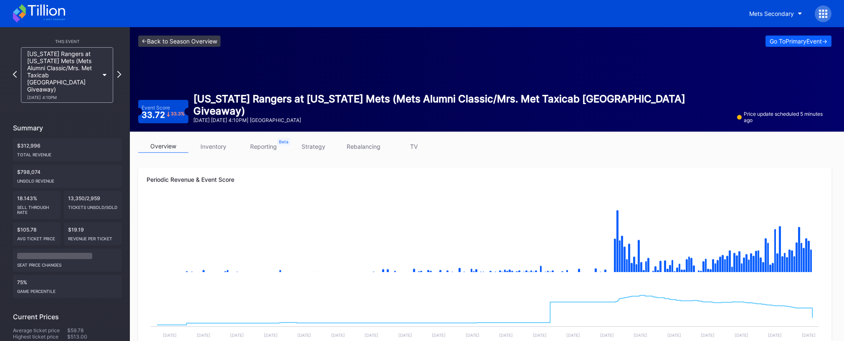
click at [200, 42] on link "<- Back to Season Overview" at bounding box center [179, 41] width 82 height 11
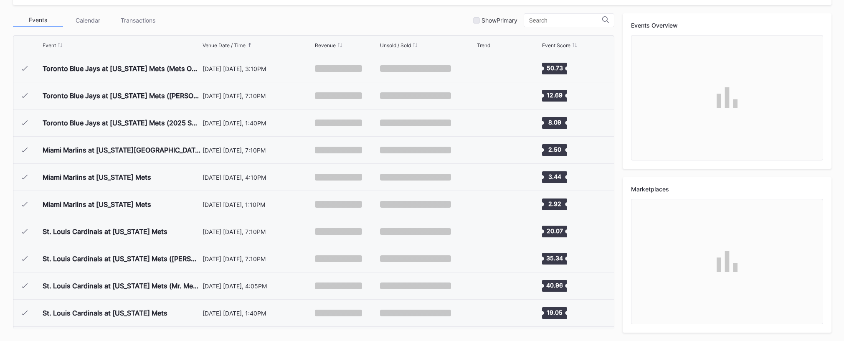
scroll to position [1765, 0]
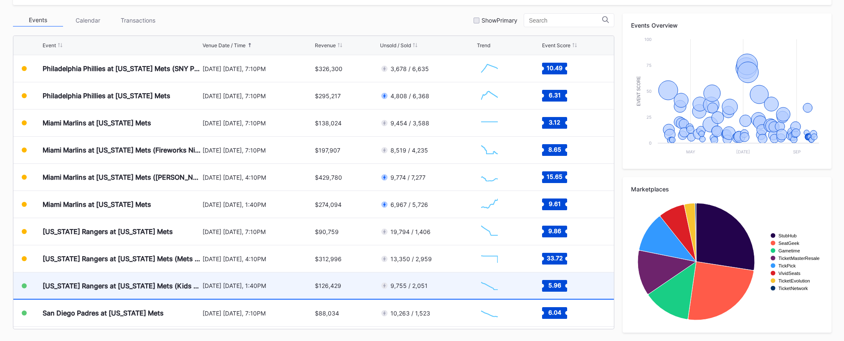
click at [167, 280] on div "[US_STATE] Rangers at [US_STATE] Mets (Kids Color-In Lunchbox Giveaway)" at bounding box center [122, 285] width 158 height 26
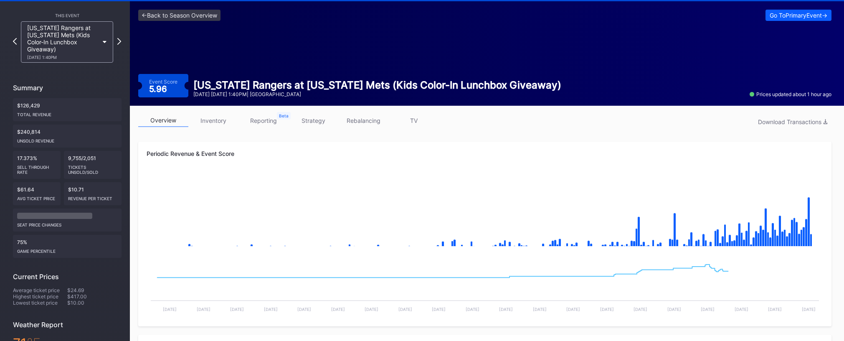
scroll to position [31, 0]
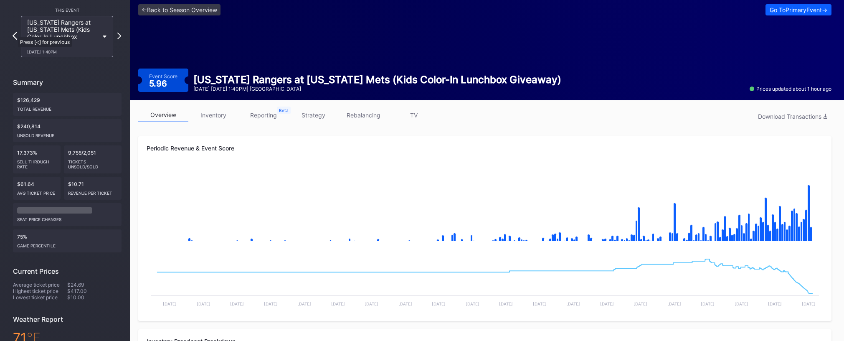
click at [13, 33] on icon at bounding box center [15, 36] width 5 height 8
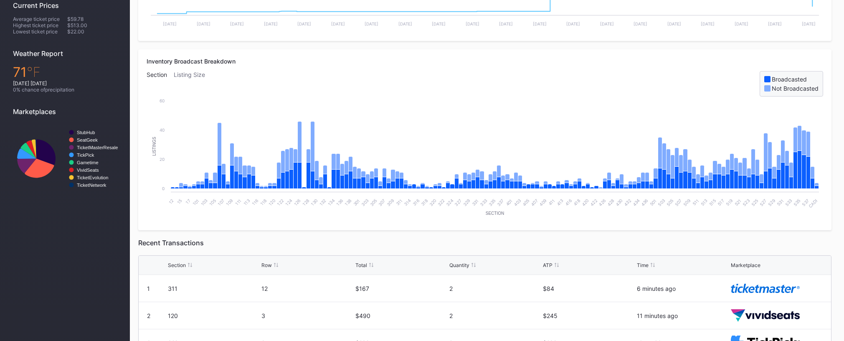
scroll to position [464, 0]
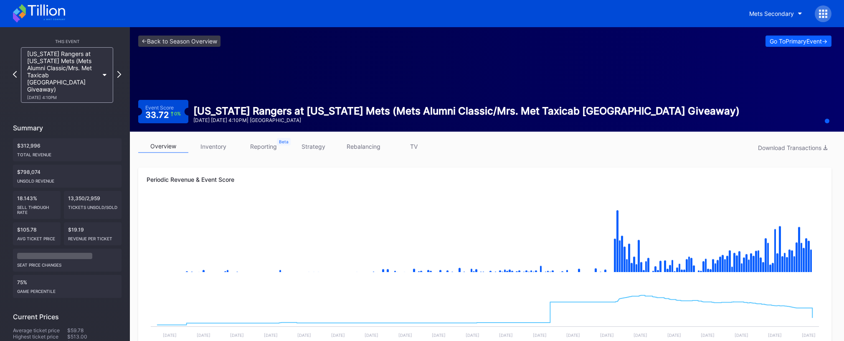
drag, startPoint x: 204, startPoint y: 92, endPoint x: 251, endPoint y: 121, distance: 55.2
click at [251, 121] on div "<- Back to Season Overview Go To Primary Event -> Event Score 33.72 0 % Texas R…" at bounding box center [485, 79] width 710 height 104
click at [251, 121] on div "September 13 Saturday 4:10PM | Citi Field" at bounding box center [466, 120] width 546 height 6
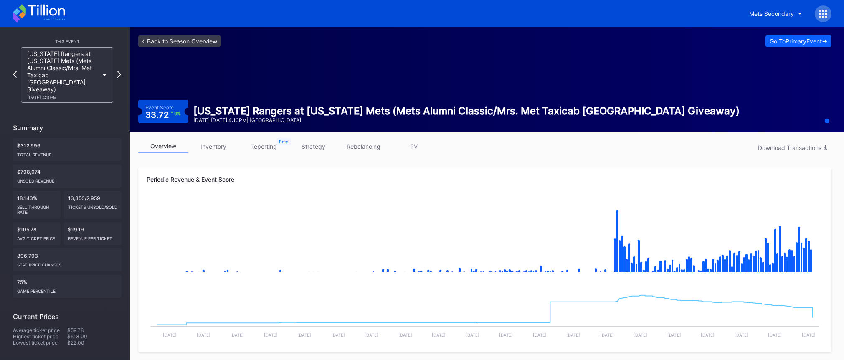
drag, startPoint x: 311, startPoint y: 38, endPoint x: 200, endPoint y: 46, distance: 111.0
click at [311, 38] on div "<- Back to Season Overview Go To Primary Event ->" at bounding box center [484, 41] width 693 height 11
click at [187, 46] on link "<- Back to Season Overview" at bounding box center [179, 41] width 82 height 11
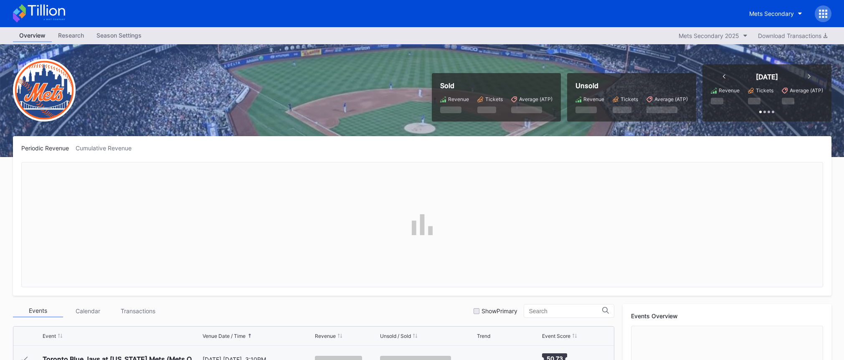
scroll to position [1765, 0]
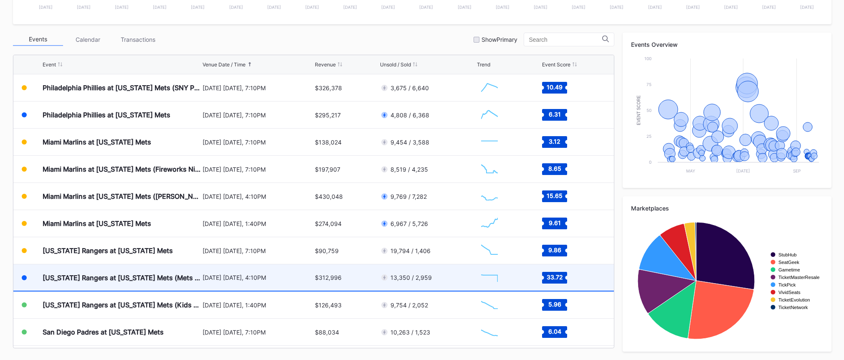
click at [257, 283] on div "[DATE] [DATE], 4:10PM" at bounding box center [258, 277] width 111 height 26
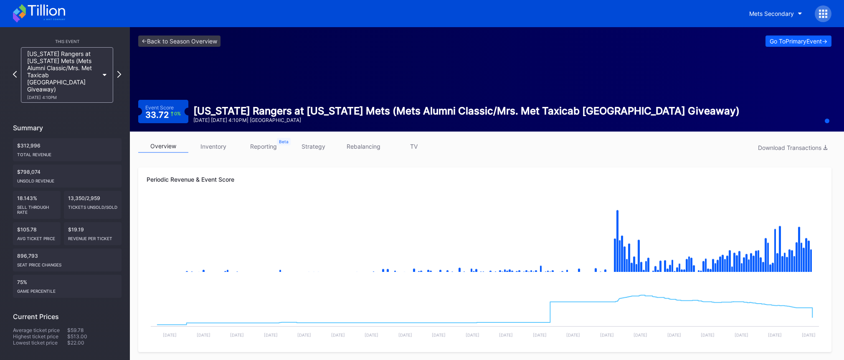
click at [321, 142] on link "strategy" at bounding box center [314, 146] width 50 height 13
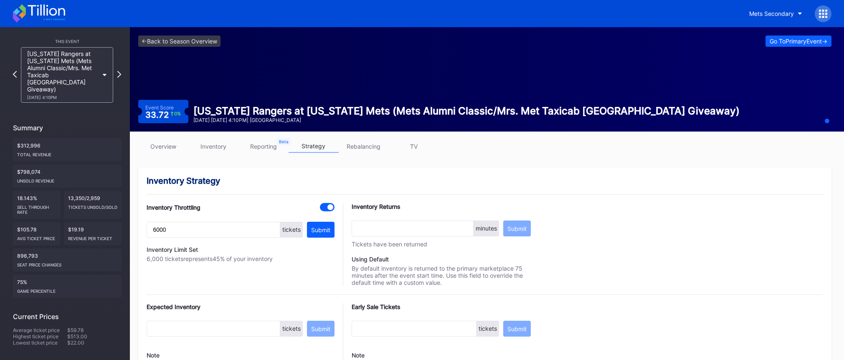
click at [165, 140] on link "overview" at bounding box center [163, 146] width 50 height 13
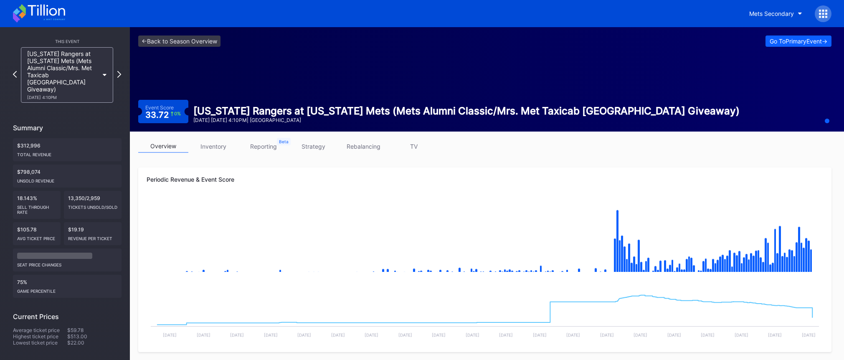
scroll to position [0, 0]
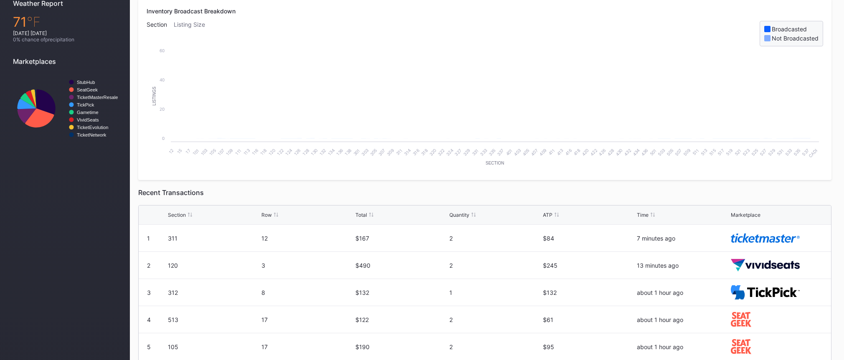
scroll to position [445, 0]
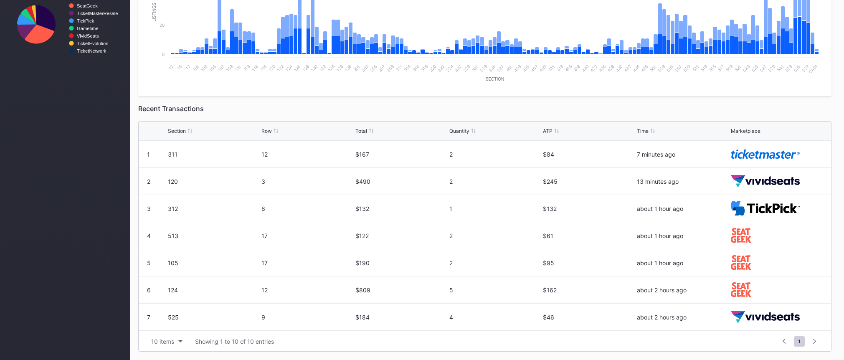
click at [247, 106] on div "Recent Transactions" at bounding box center [484, 108] width 693 height 8
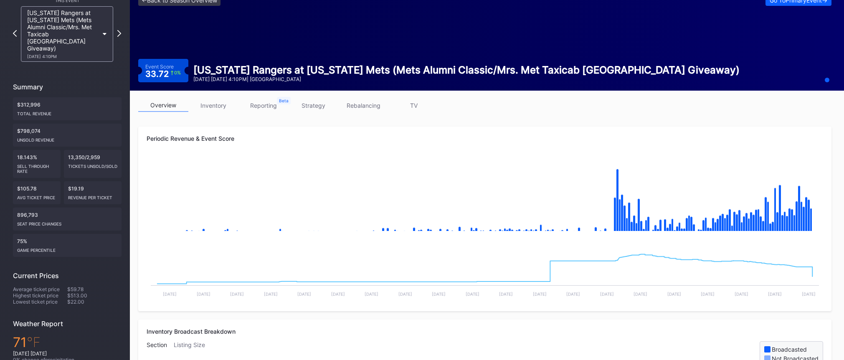
scroll to position [0, 0]
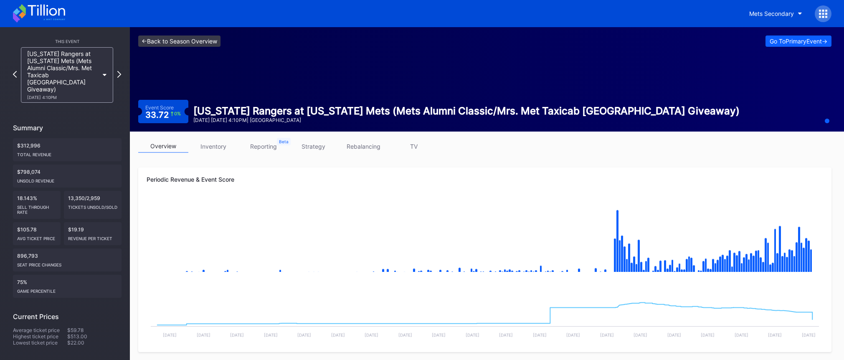
click at [189, 38] on link "<- Back to Season Overview" at bounding box center [179, 41] width 82 height 11
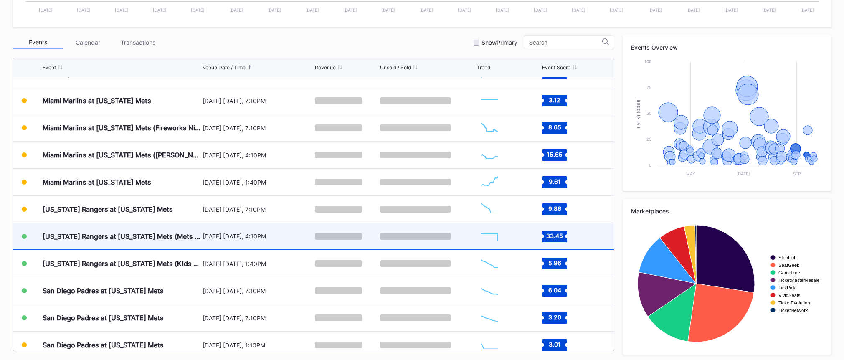
scroll to position [1810, 0]
